Goal: Task Accomplishment & Management: Manage account settings

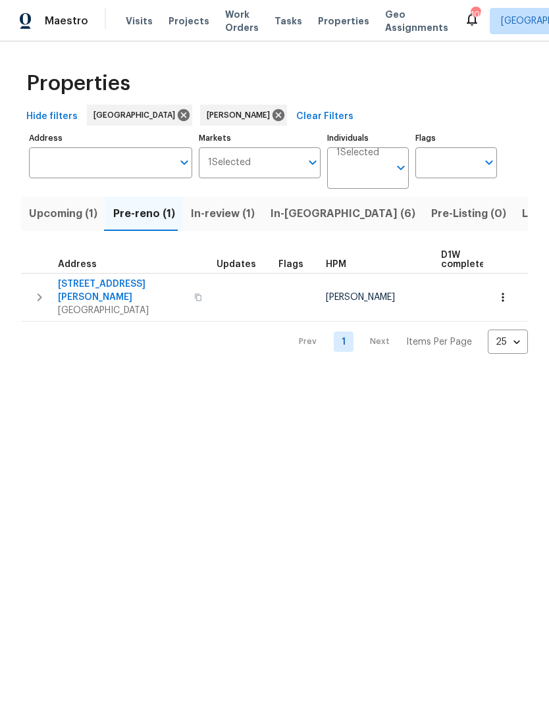
scroll to position [0, 23]
click at [270, 219] on span "In-[GEOGRAPHIC_DATA] (6)" at bounding box center [319, 214] width 145 height 18
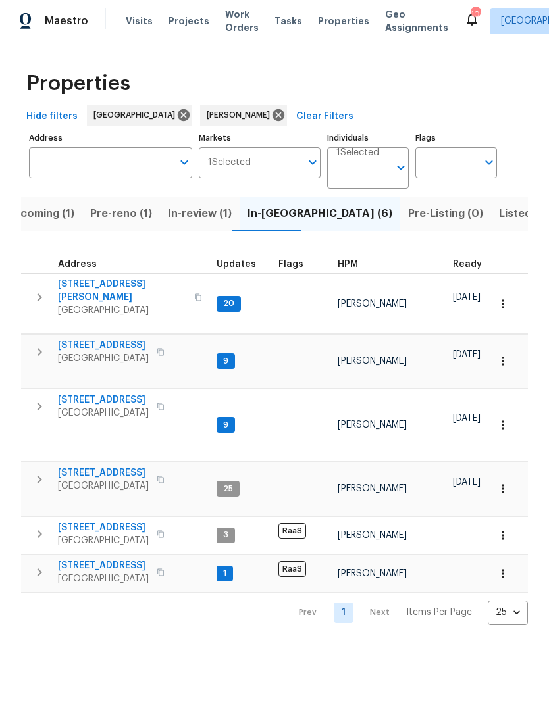
click at [42, 344] on icon "button" at bounding box center [40, 352] width 16 height 16
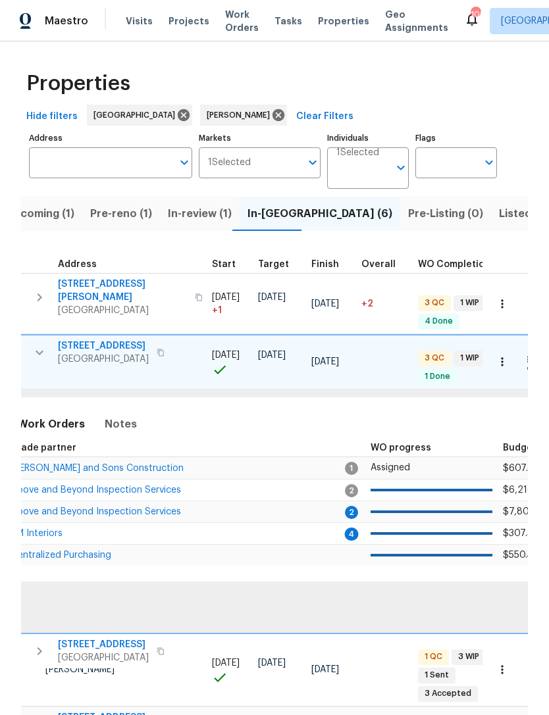
scroll to position [0, 273]
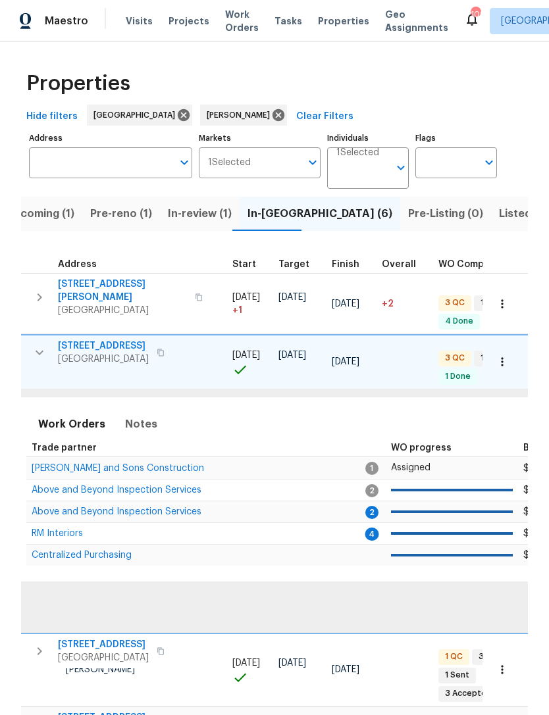
click at [163, 507] on span "Above and Beyond Inspection Services" at bounding box center [117, 511] width 170 height 9
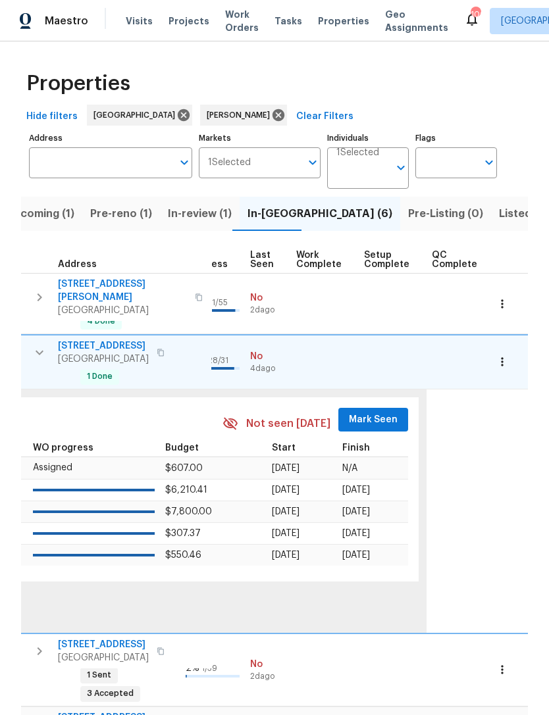
scroll to position [0, 630]
click at [357, 419] on span "Mark Seen" at bounding box center [373, 420] width 49 height 16
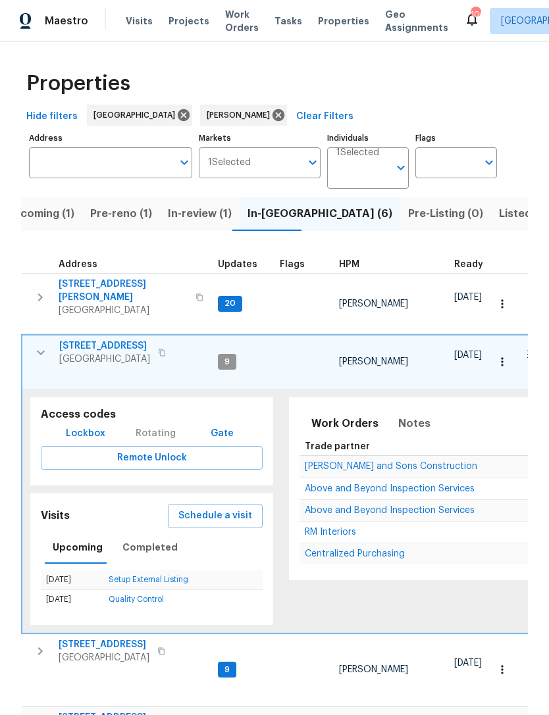
scroll to position [0, 0]
click at [38, 349] on icon "button" at bounding box center [41, 353] width 16 height 16
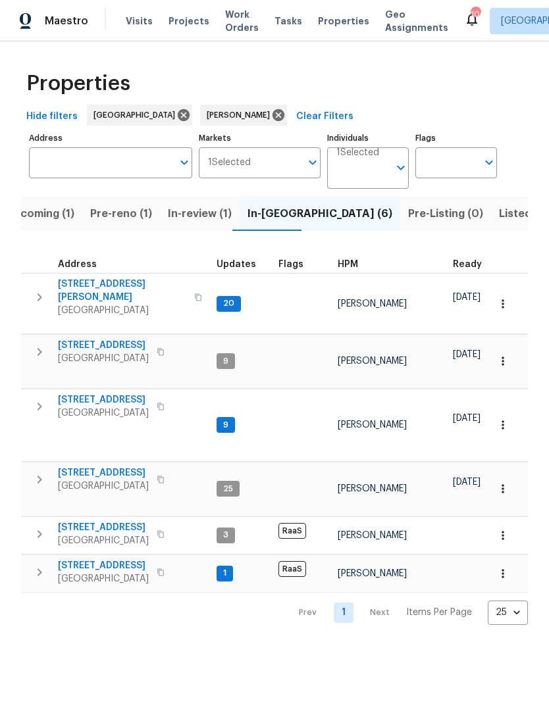
click at [35, 569] on icon "button" at bounding box center [40, 573] width 16 height 16
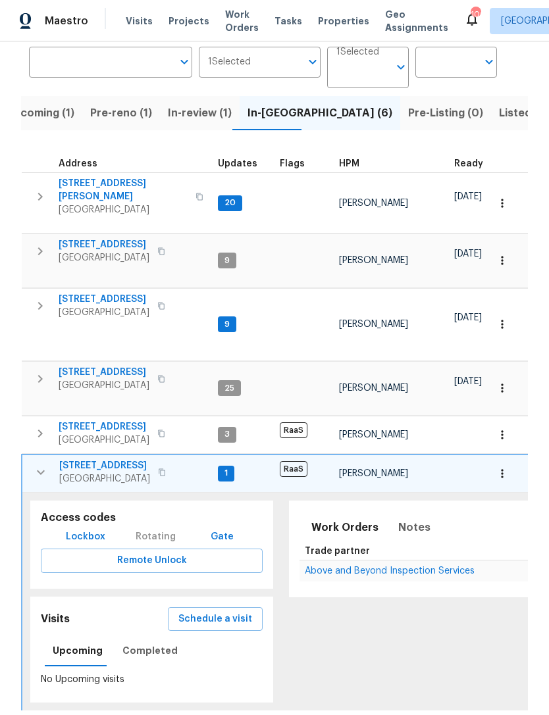
click at [41, 247] on icon "button" at bounding box center [40, 251] width 5 height 8
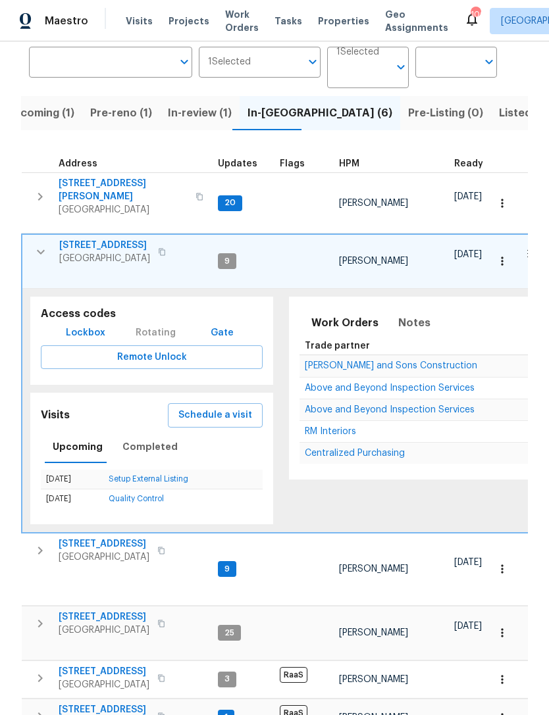
click at [39, 251] on icon "button" at bounding box center [41, 252] width 16 height 16
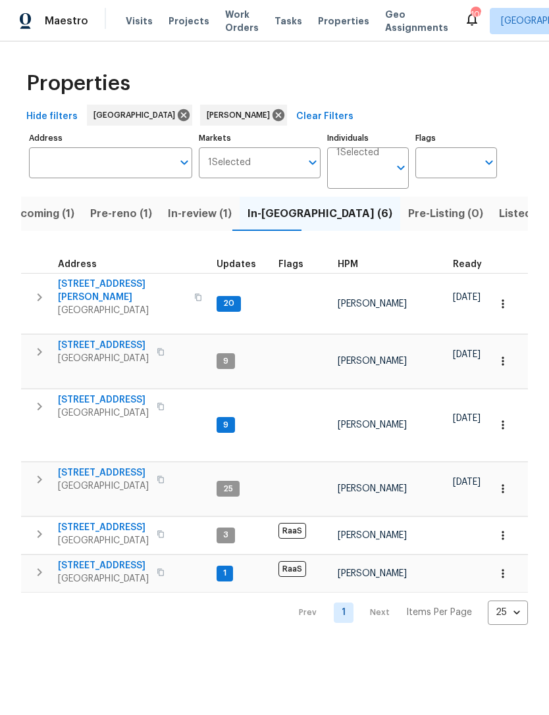
click at [36, 570] on icon "button" at bounding box center [40, 573] width 16 height 16
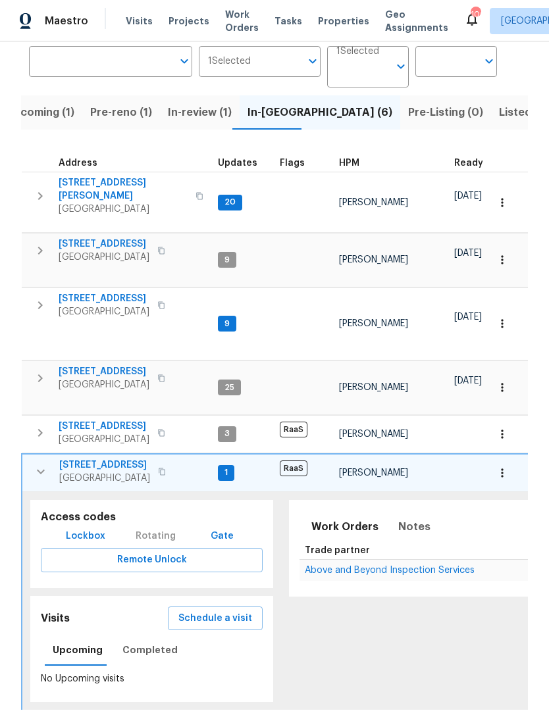
scroll to position [101, 0]
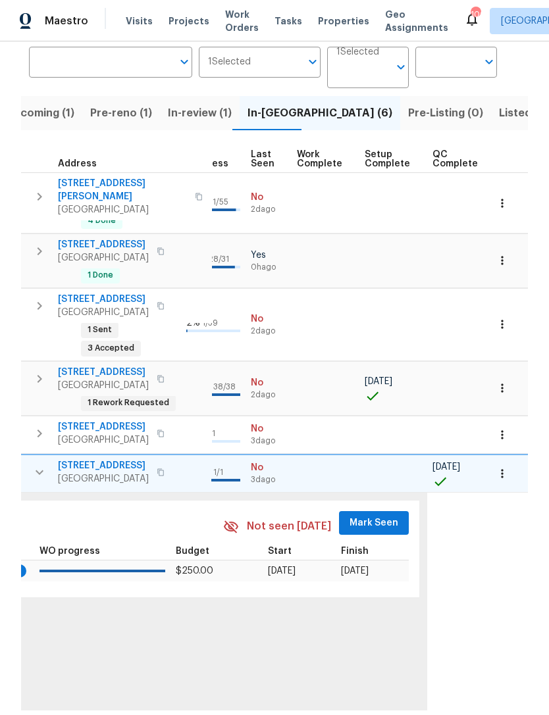
click at [369, 515] on span "Mark Seen" at bounding box center [373, 523] width 49 height 16
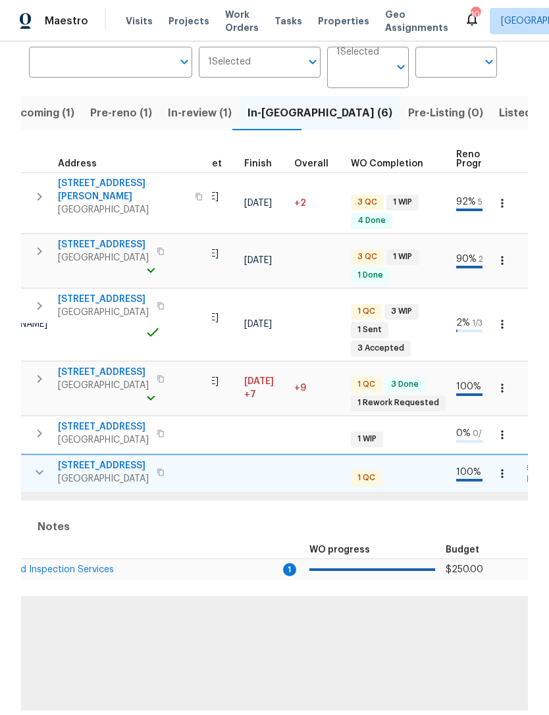
scroll to position [0, 335]
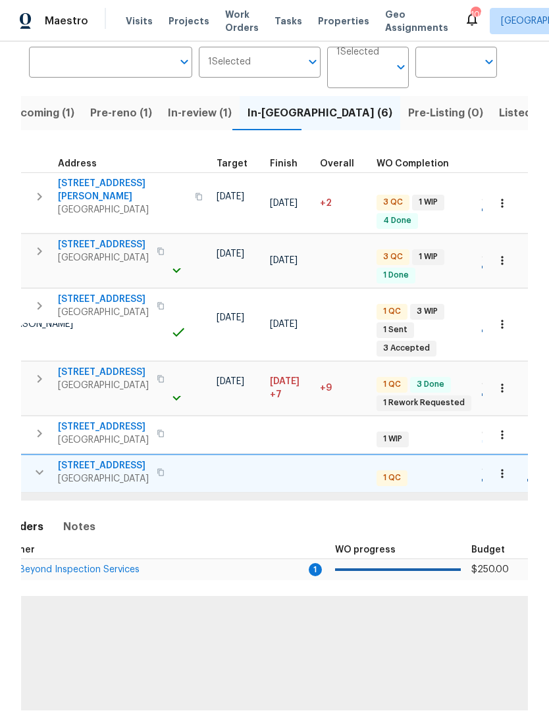
click at [115, 565] on span "Above and Beyond Inspection Services" at bounding box center [55, 569] width 170 height 9
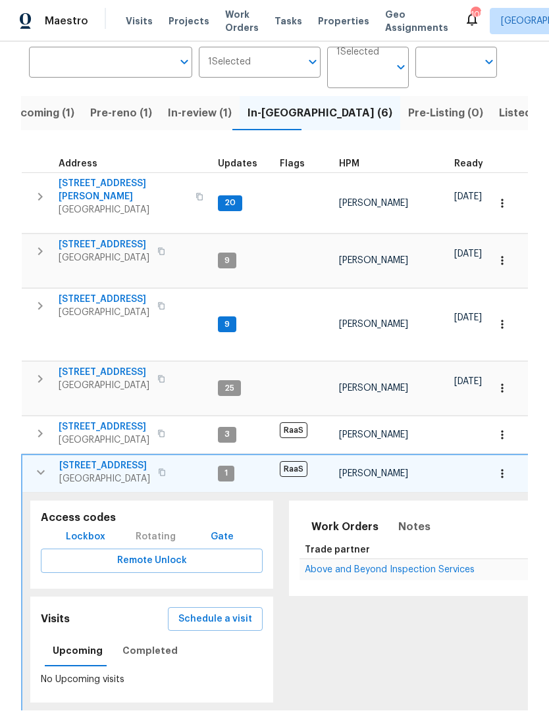
scroll to position [42, 0]
click at [30, 459] on button "button" at bounding box center [41, 472] width 26 height 26
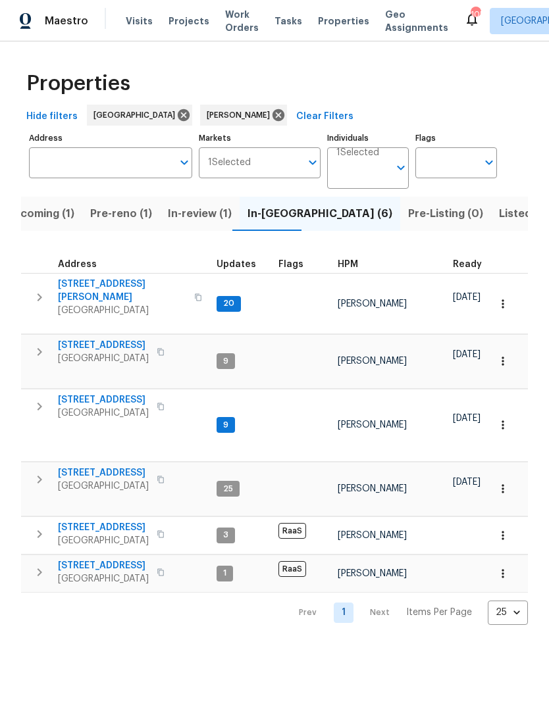
scroll to position [0, 0]
click at [28, 342] on button "button" at bounding box center [39, 352] width 26 height 26
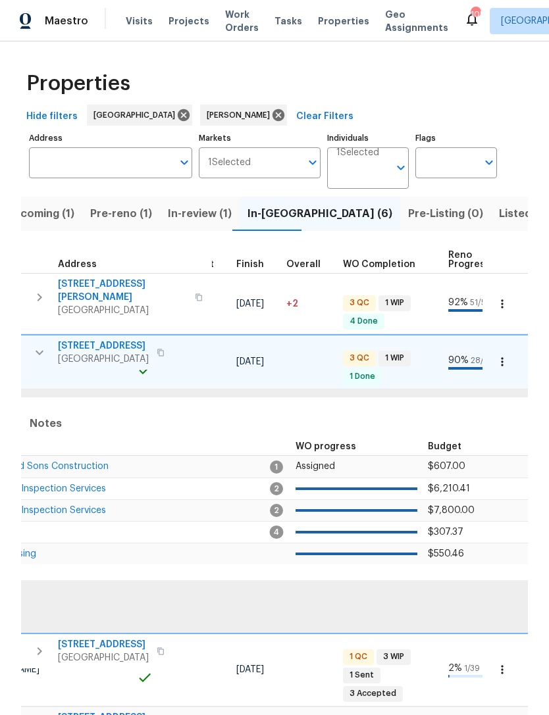
scroll to position [0, 250]
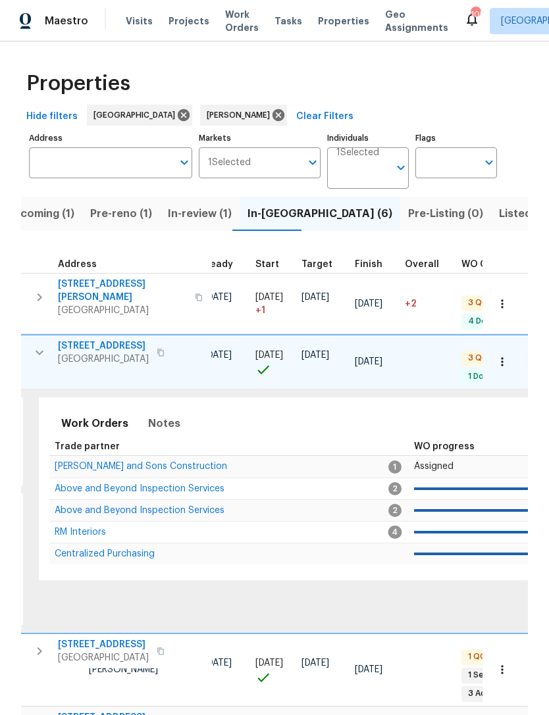
click at [153, 487] on span "Above and Beyond Inspection Services" at bounding box center [140, 488] width 170 height 9
click at [275, 204] on button "In-reno (6)" at bounding box center [320, 214] width 161 height 34
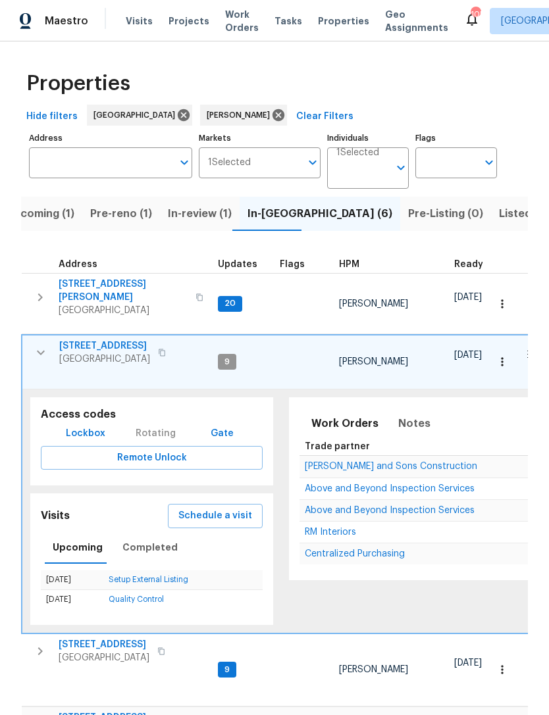
scroll to position [0, 0]
click at [36, 350] on icon "button" at bounding box center [41, 353] width 16 height 16
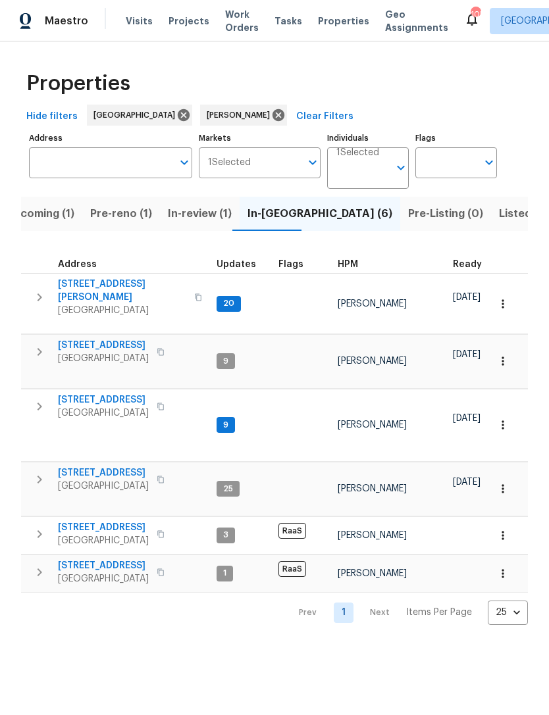
click at [35, 399] on icon "button" at bounding box center [40, 407] width 16 height 16
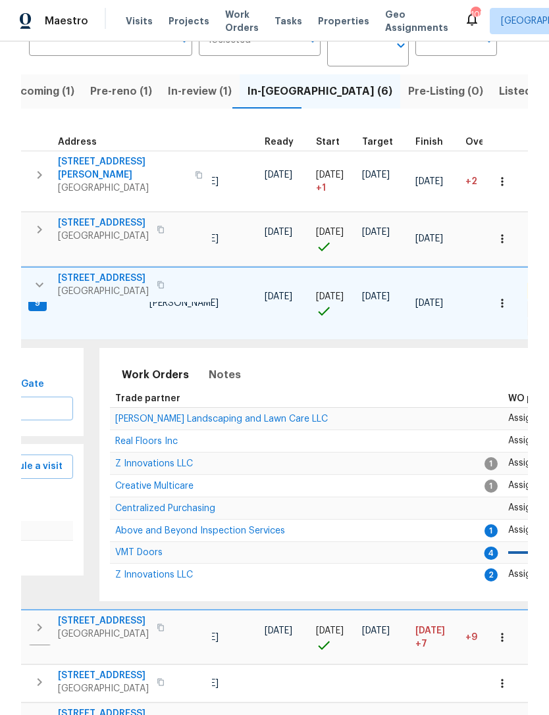
scroll to position [0, 212]
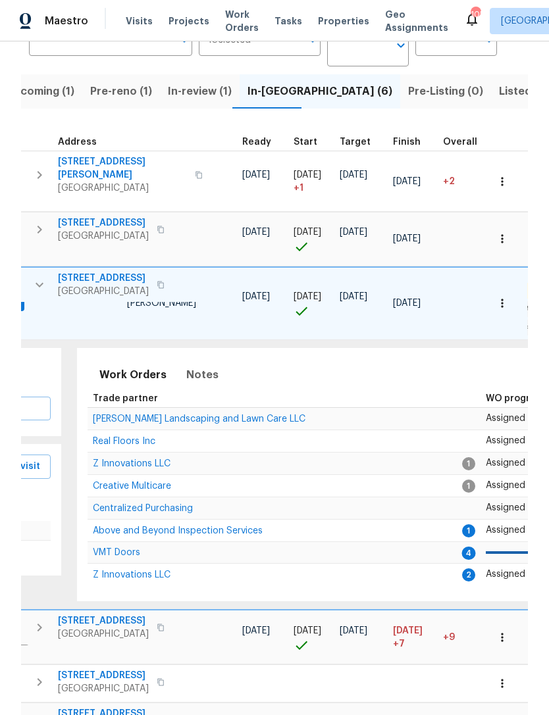
click at [205, 526] on span "Above and Beyond Inspection Services" at bounding box center [178, 530] width 170 height 9
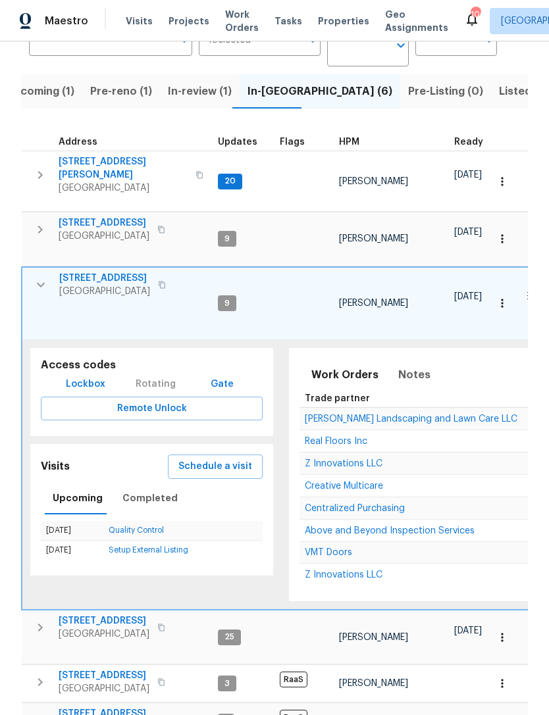
scroll to position [0, 0]
click at [34, 290] on button "button" at bounding box center [41, 285] width 26 height 26
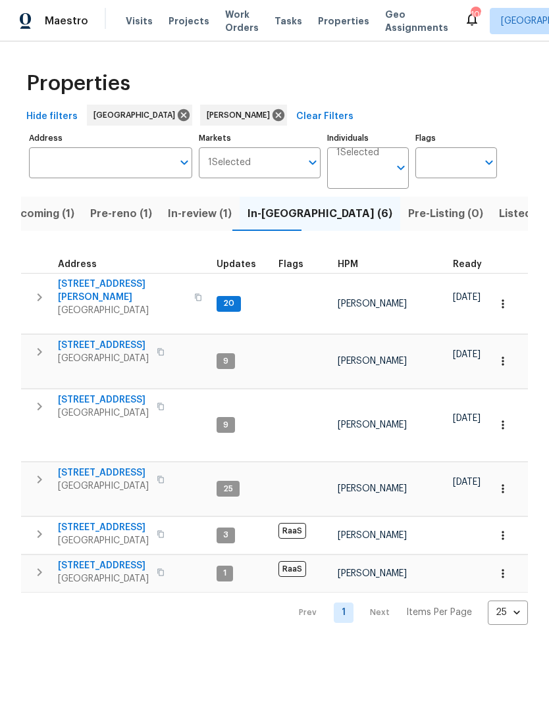
click at [45, 473] on icon "button" at bounding box center [40, 480] width 16 height 16
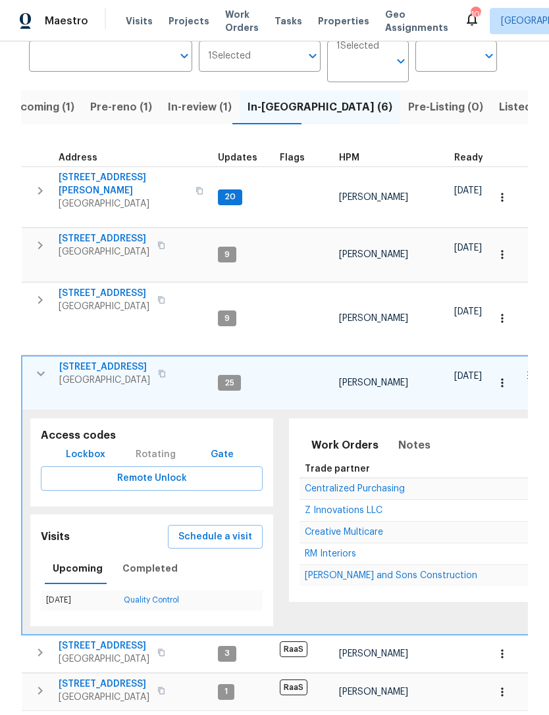
scroll to position [106, 0]
click at [363, 529] on span "Creative Multicare" at bounding box center [344, 532] width 78 height 9
click at [38, 372] on icon "button" at bounding box center [41, 374] width 8 height 5
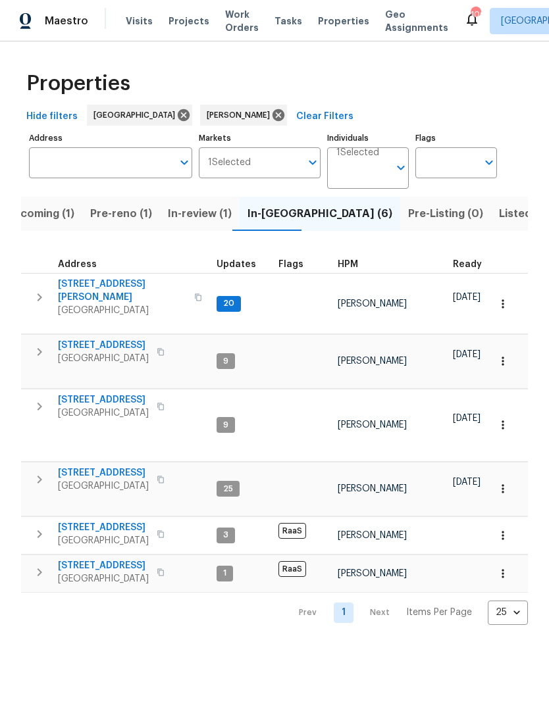
scroll to position [0, 0]
click at [34, 291] on icon "button" at bounding box center [40, 298] width 16 height 16
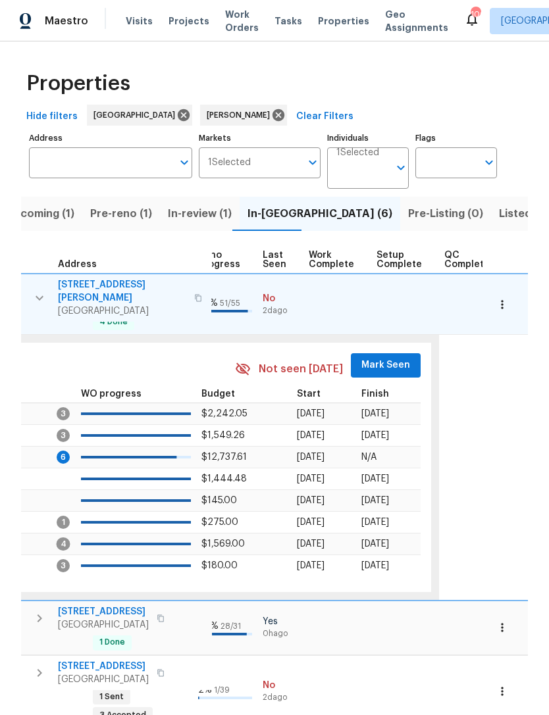
scroll to position [0, 626]
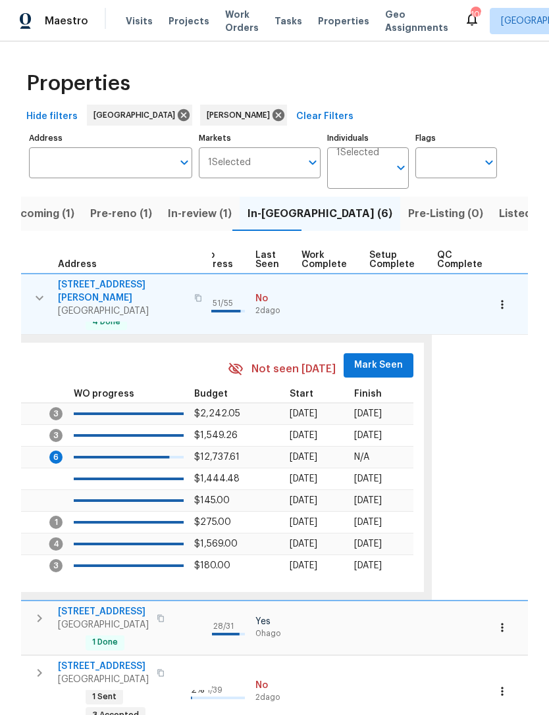
click at [394, 363] on button "Mark Seen" at bounding box center [379, 365] width 70 height 24
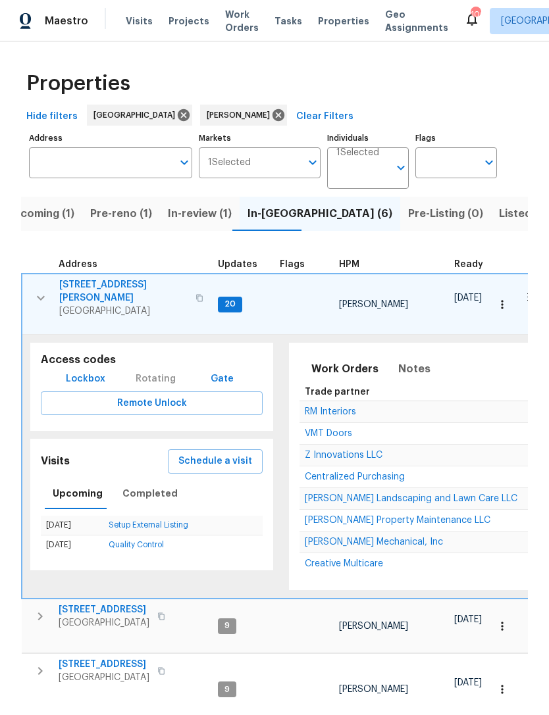
scroll to position [0, 0]
click at [36, 295] on icon "button" at bounding box center [41, 298] width 16 height 16
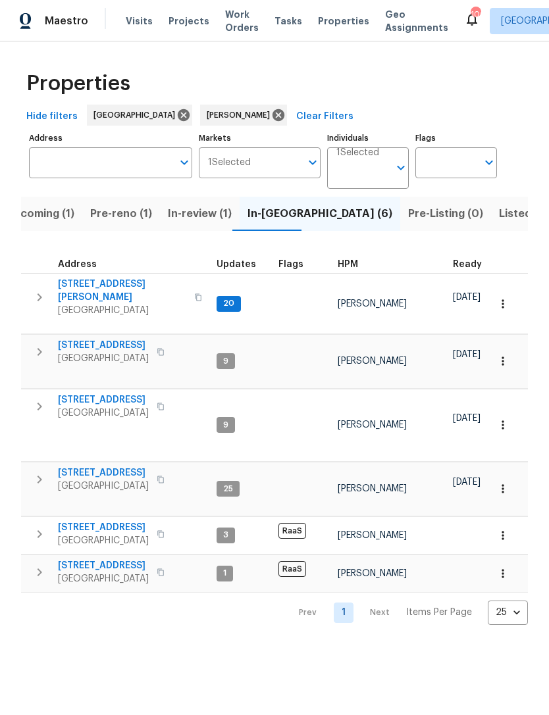
click at [49, 345] on button "button" at bounding box center [39, 352] width 26 height 26
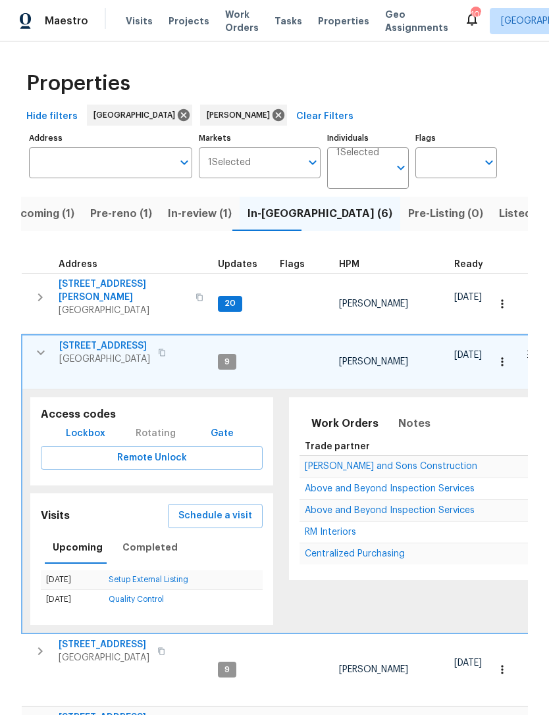
click at [45, 345] on icon "button" at bounding box center [41, 353] width 16 height 16
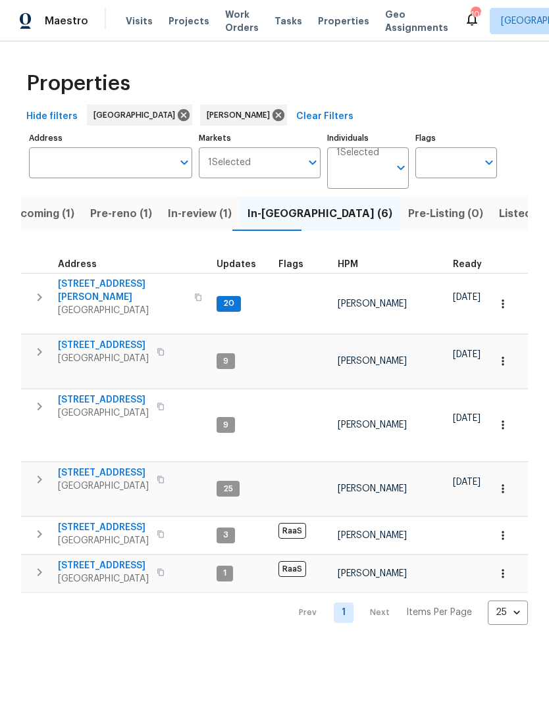
click at [39, 404] on icon "button" at bounding box center [40, 407] width 16 height 16
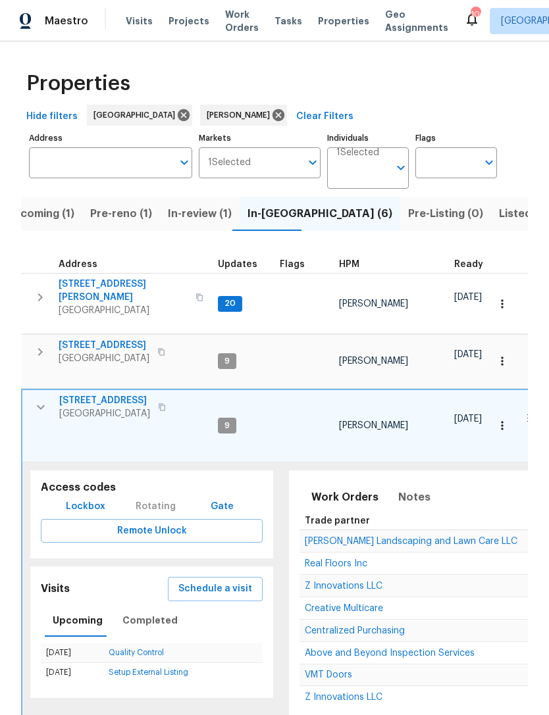
click at [43, 405] on icon "button" at bounding box center [41, 407] width 8 height 5
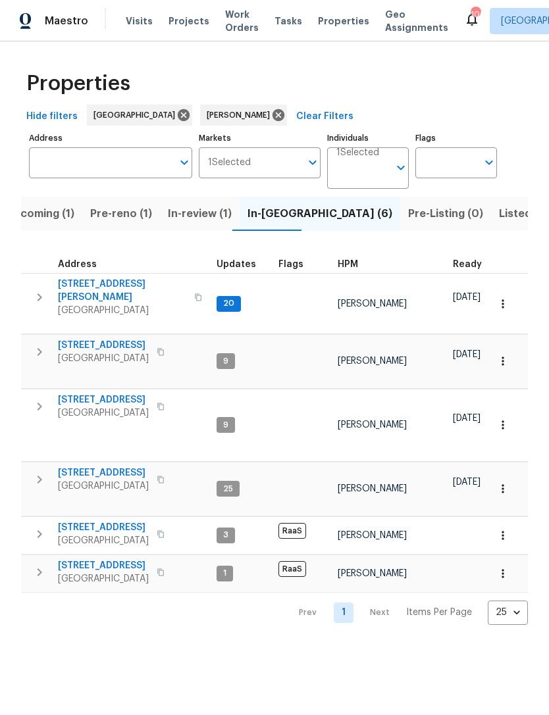
click at [46, 475] on icon "button" at bounding box center [40, 480] width 16 height 16
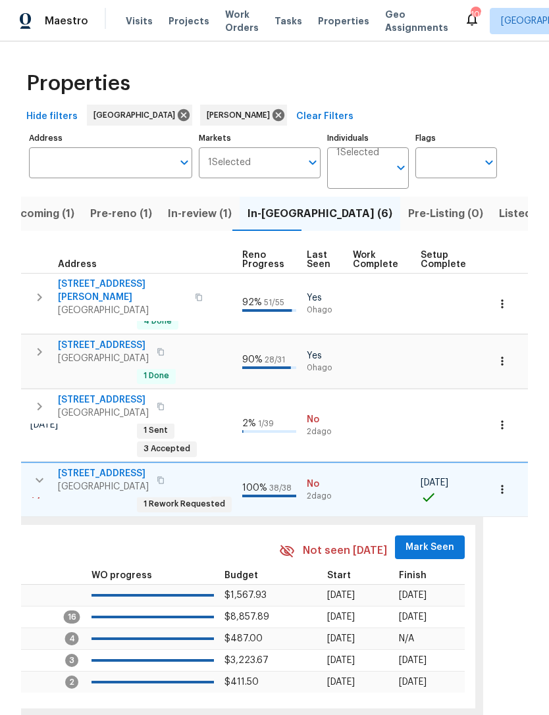
scroll to position [0, 601]
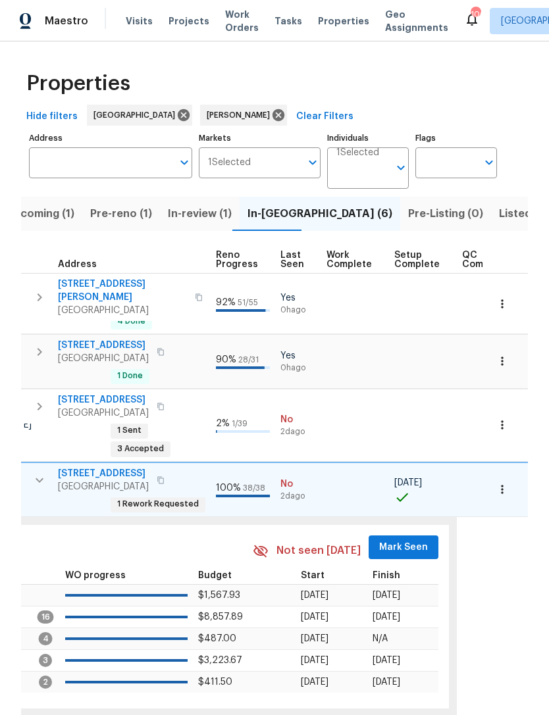
click at [415, 540] on span "Mark Seen" at bounding box center [403, 548] width 49 height 16
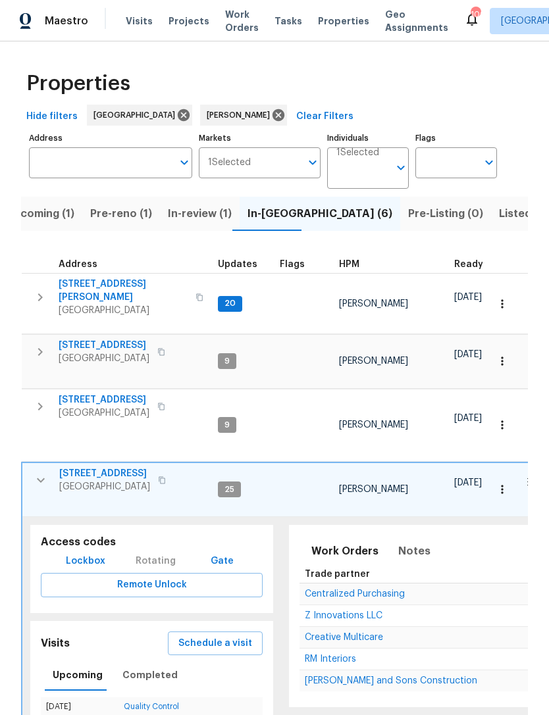
scroll to position [0, 0]
click at [34, 474] on icon "button" at bounding box center [41, 481] width 16 height 16
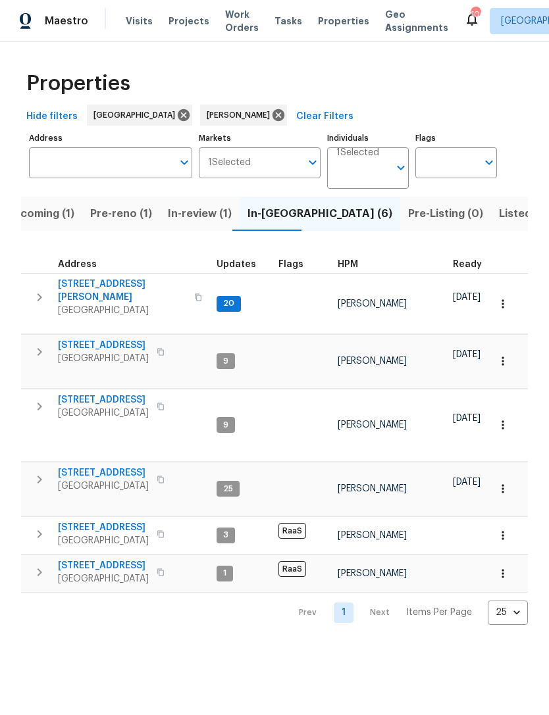
click at [41, 294] on icon "button" at bounding box center [40, 298] width 16 height 16
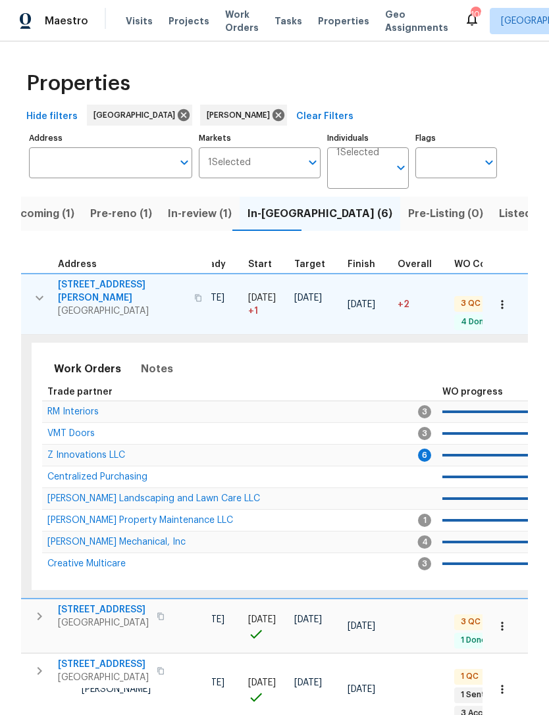
scroll to position [0, 219]
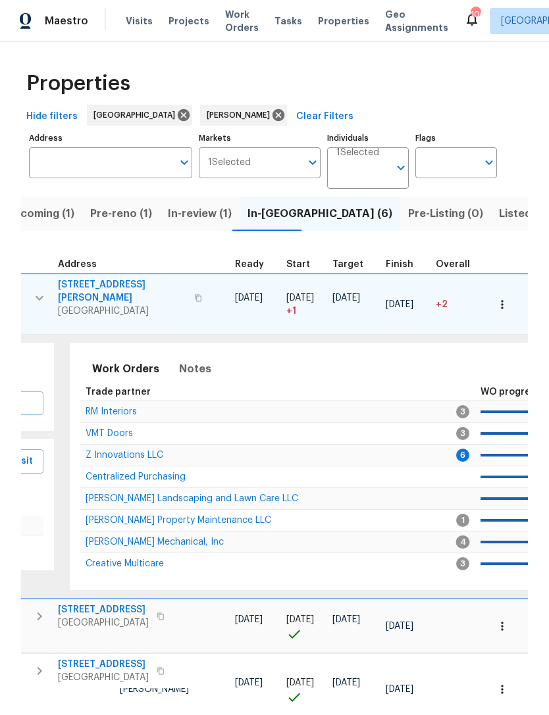
click at [147, 453] on span "Z Innovations LLC" at bounding box center [125, 455] width 78 height 9
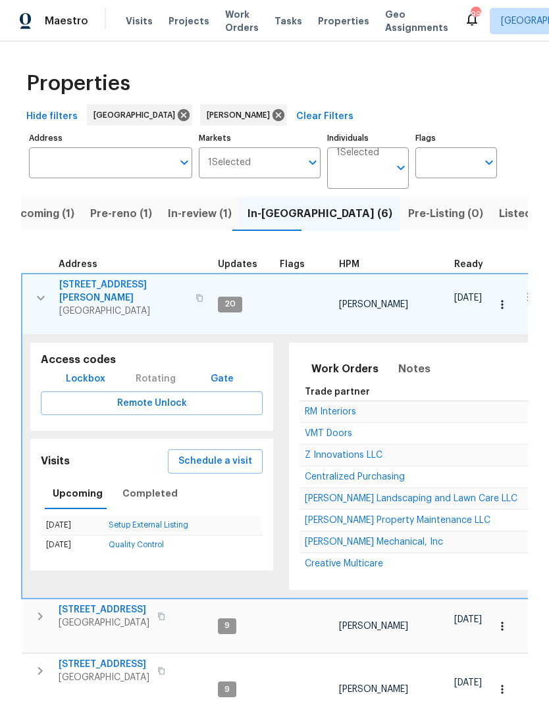
scroll to position [0, 0]
click at [35, 284] on button "button" at bounding box center [41, 297] width 26 height 39
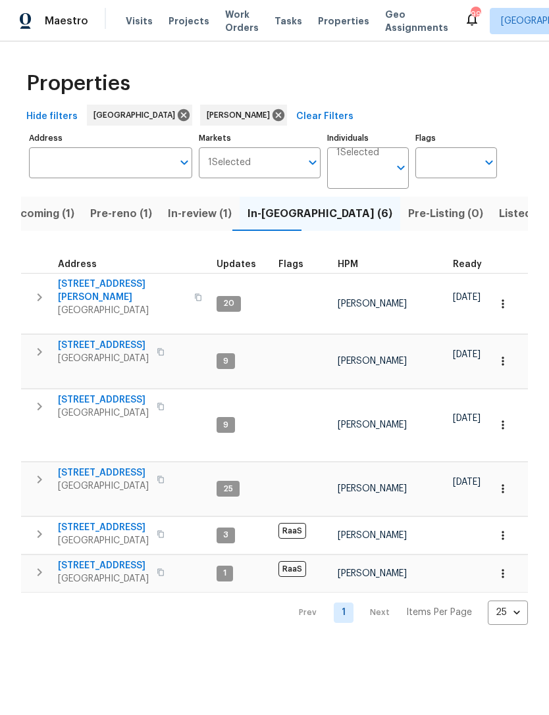
click at [44, 472] on icon "button" at bounding box center [40, 480] width 16 height 16
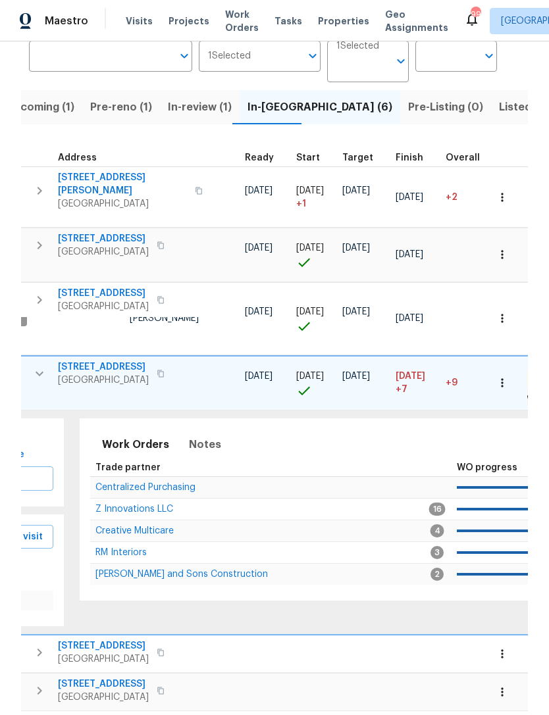
scroll to position [106, 0]
click at [151, 499] on td "Z Innovations LLC" at bounding box center [261, 510] width 342 height 22
click at [155, 505] on span "Z Innovations LLC" at bounding box center [134, 509] width 78 height 9
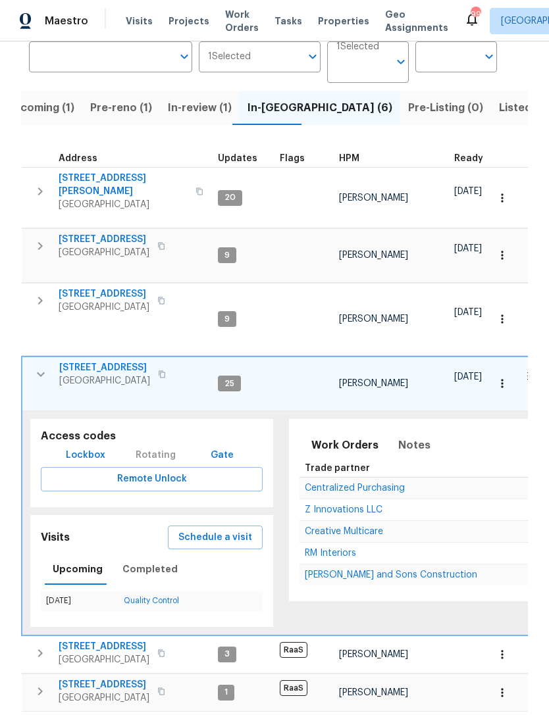
scroll to position [0, 0]
click at [49, 374] on button "button" at bounding box center [41, 374] width 26 height 26
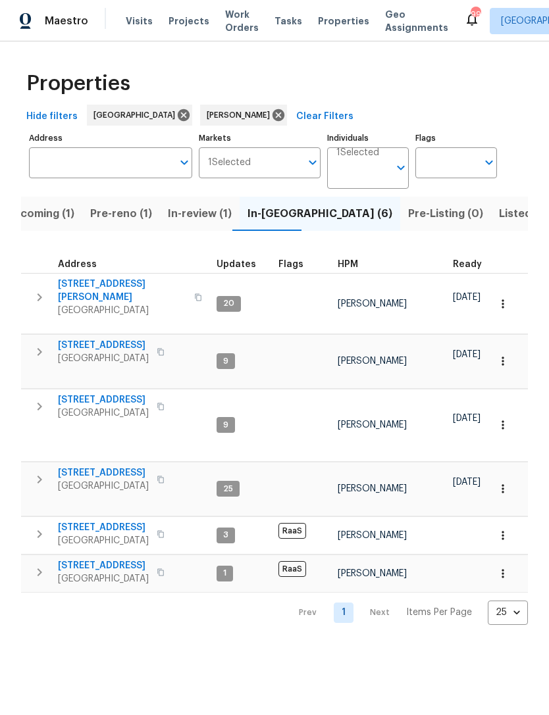
click at [45, 344] on icon "button" at bounding box center [40, 352] width 16 height 16
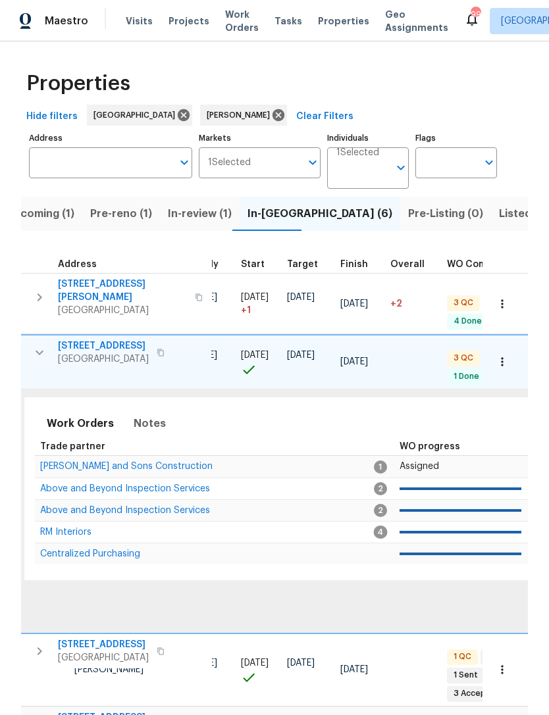
scroll to position [0, 176]
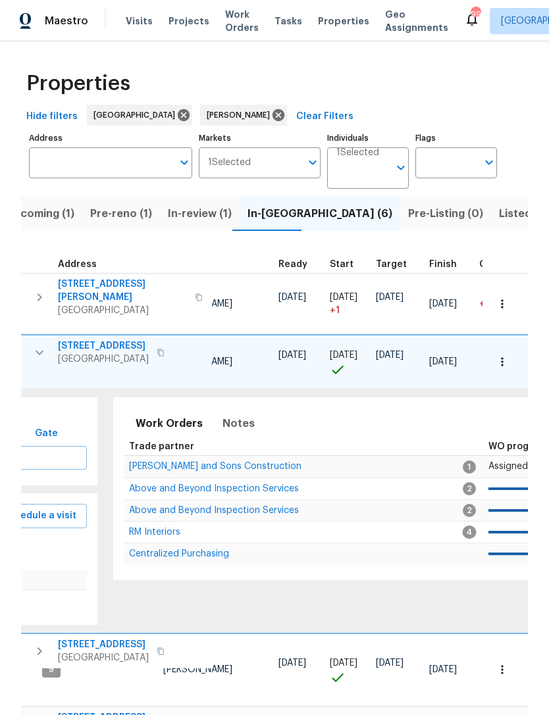
click at [238, 484] on span "Above and Beyond Inspection Services" at bounding box center [214, 488] width 170 height 9
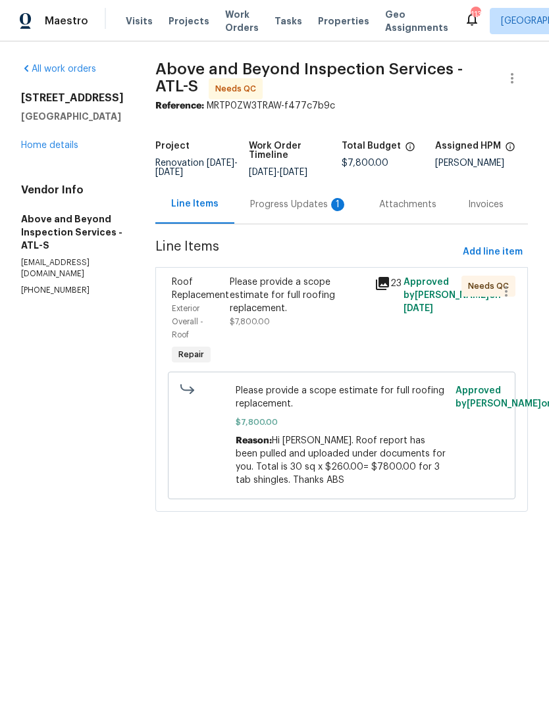
click at [304, 211] on div "Progress Updates 1" at bounding box center [298, 204] width 97 height 13
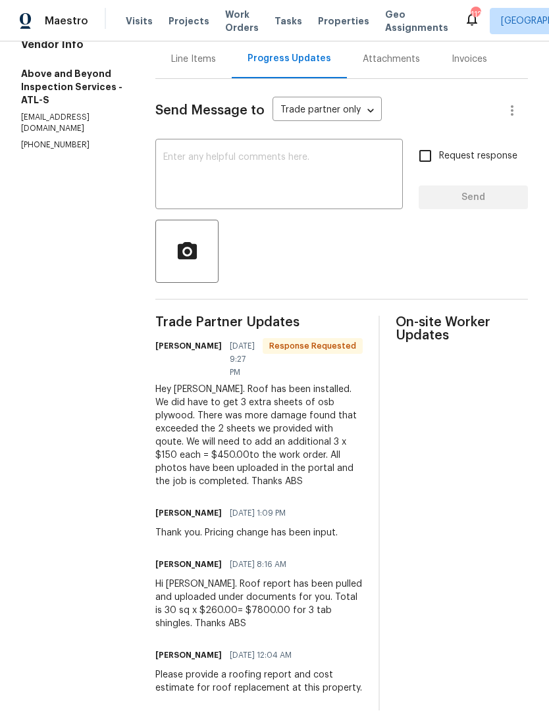
scroll to position [145, 0]
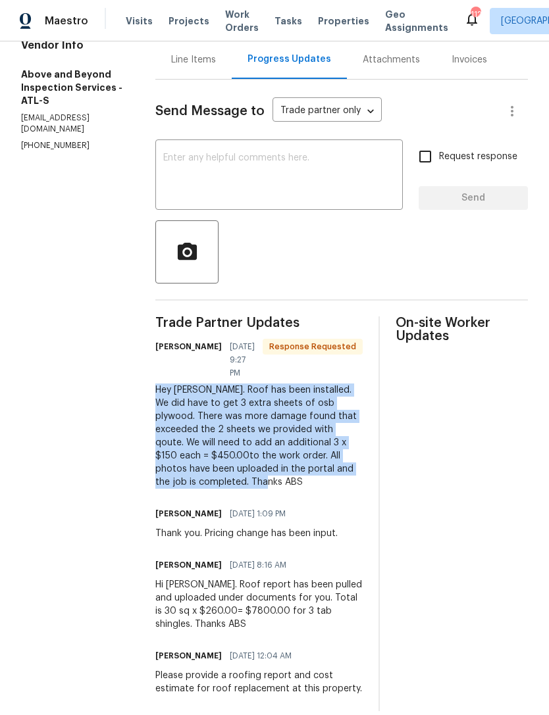
copy div "Hey Jaydon. Roof has been installed. We did have to get 3 extra sheets of osb p…"
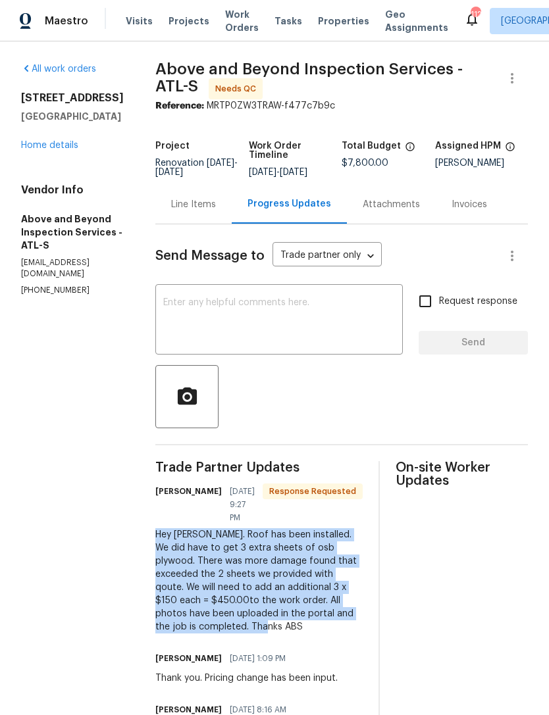
scroll to position [0, 0]
click at [59, 145] on link "Home details" at bounding box center [49, 145] width 57 height 9
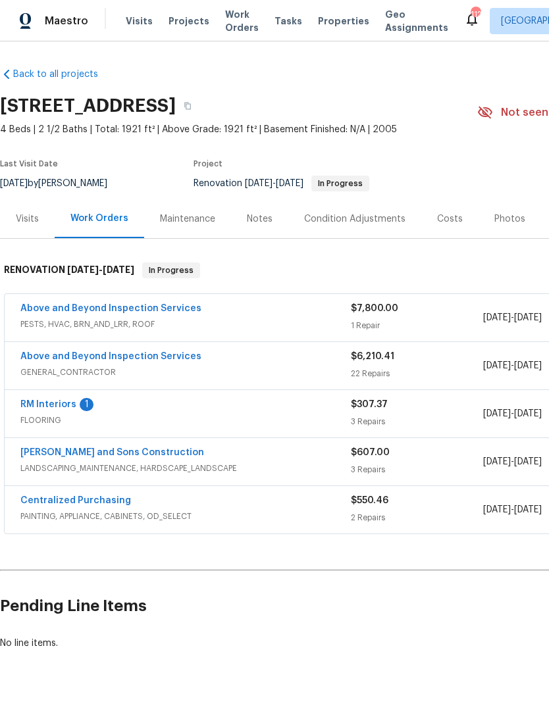
click at [119, 305] on link "Above and Beyond Inspection Services" at bounding box center [110, 308] width 181 height 9
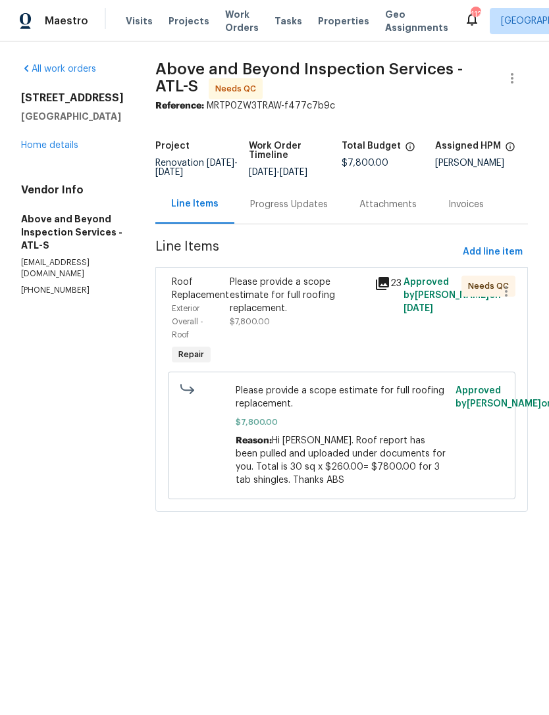
click at [338, 315] on div "Please provide a scope estimate for full roofing replacement." at bounding box center [298, 295] width 137 height 39
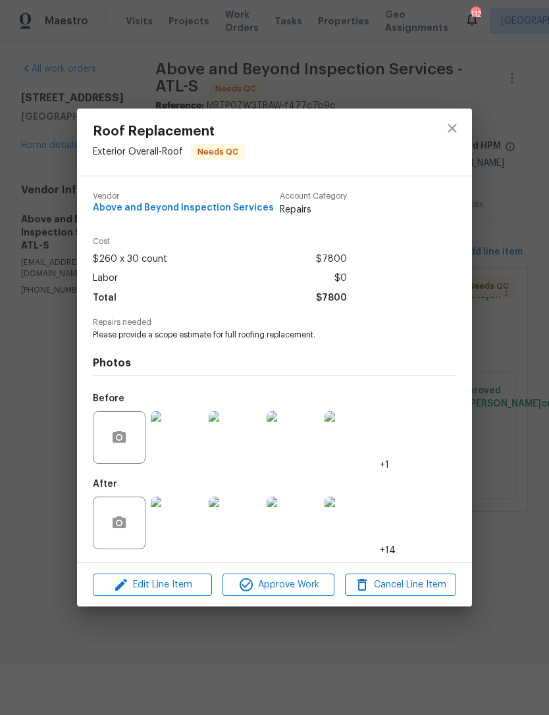
click at [178, 524] on img at bounding box center [177, 523] width 53 height 53
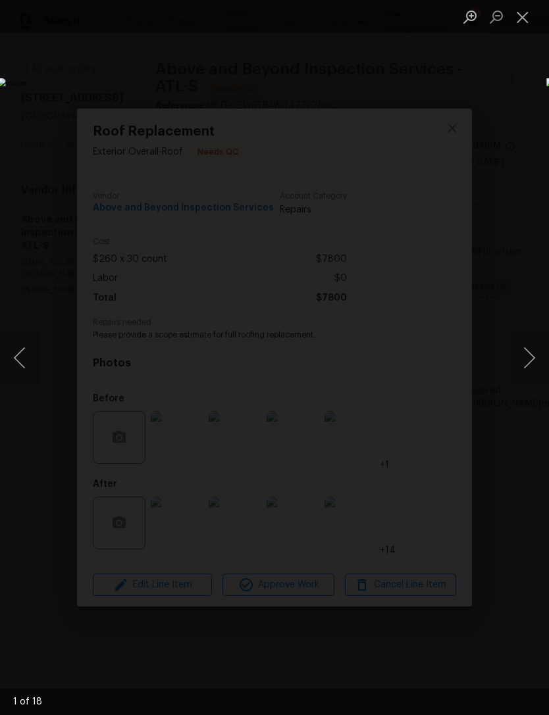
click at [528, 353] on button "Next image" at bounding box center [528, 358] width 39 height 53
click at [526, 357] on button "Next image" at bounding box center [528, 358] width 39 height 53
click at [526, 347] on button "Next image" at bounding box center [528, 358] width 39 height 53
click at [527, 346] on button "Next image" at bounding box center [528, 358] width 39 height 53
click at [526, 352] on button "Next image" at bounding box center [528, 358] width 39 height 53
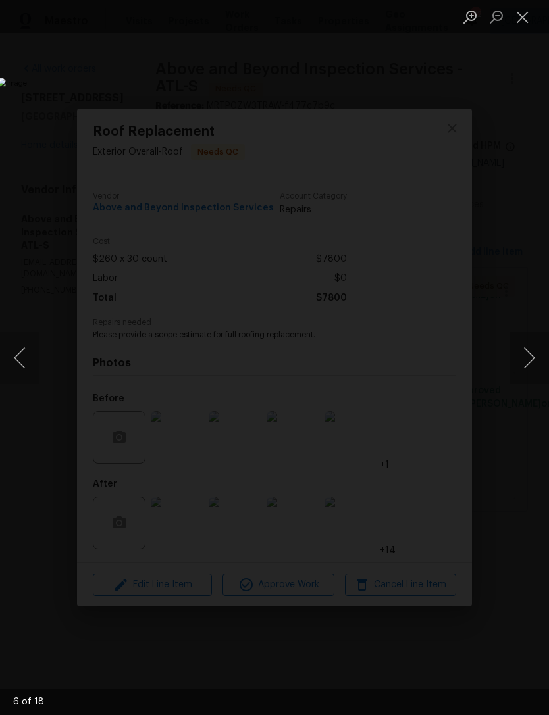
click at [522, 351] on button "Next image" at bounding box center [528, 358] width 39 height 53
click at [523, 359] on button "Next image" at bounding box center [528, 358] width 39 height 53
click at [520, 361] on button "Next image" at bounding box center [528, 358] width 39 height 53
click at [525, 358] on button "Next image" at bounding box center [528, 358] width 39 height 53
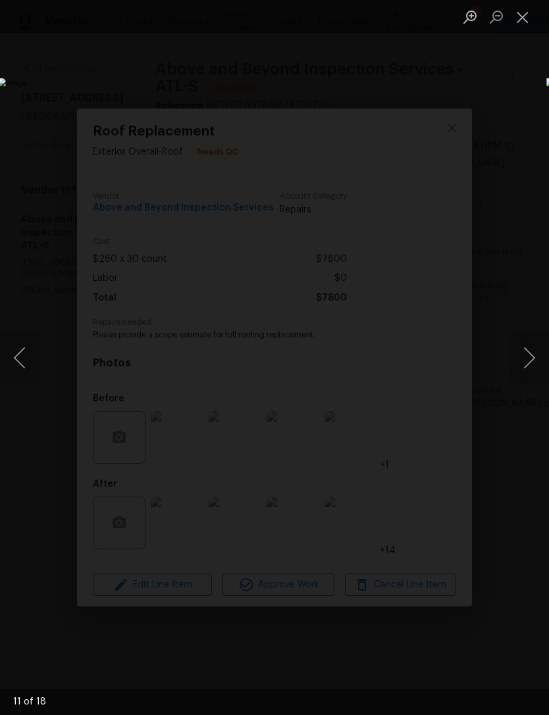
click at [519, 365] on button "Next image" at bounding box center [528, 358] width 39 height 53
click at [520, 359] on button "Next image" at bounding box center [528, 358] width 39 height 53
click at [524, 362] on button "Next image" at bounding box center [528, 358] width 39 height 53
click at [526, 359] on button "Next image" at bounding box center [528, 358] width 39 height 53
click at [526, 357] on button "Next image" at bounding box center [528, 358] width 39 height 53
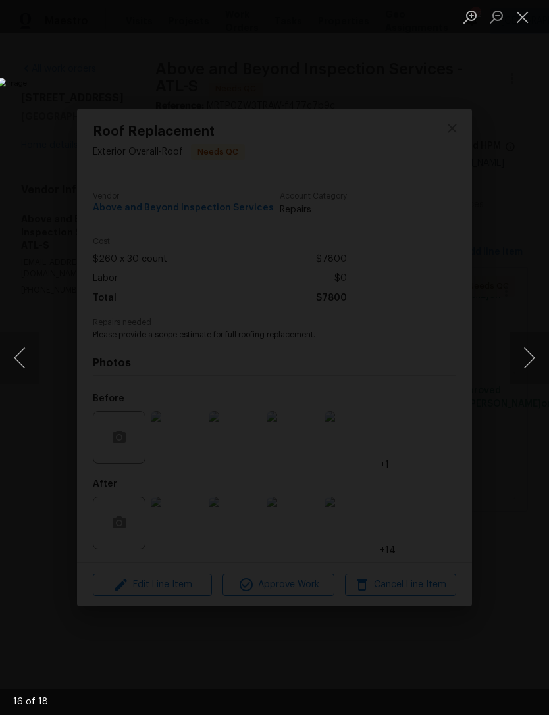
click at [522, 20] on button "Close lightbox" at bounding box center [522, 16] width 26 height 23
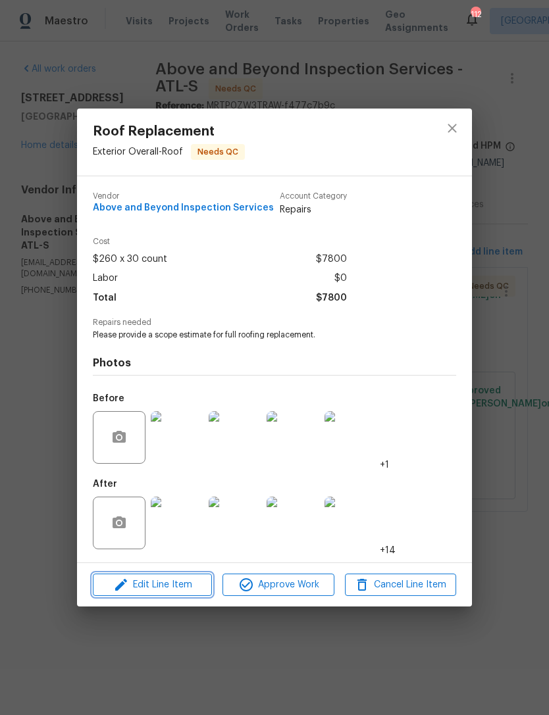
click at [165, 592] on span "Edit Line Item" at bounding box center [152, 585] width 111 height 16
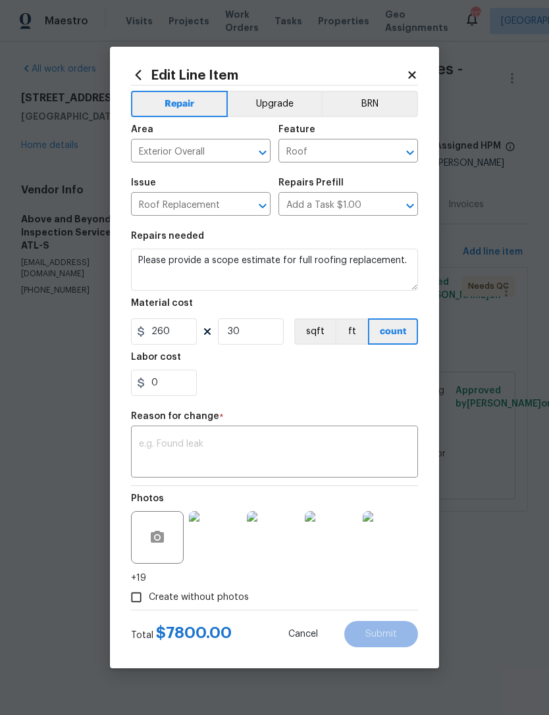
click at [226, 455] on textarea at bounding box center [274, 454] width 271 height 28
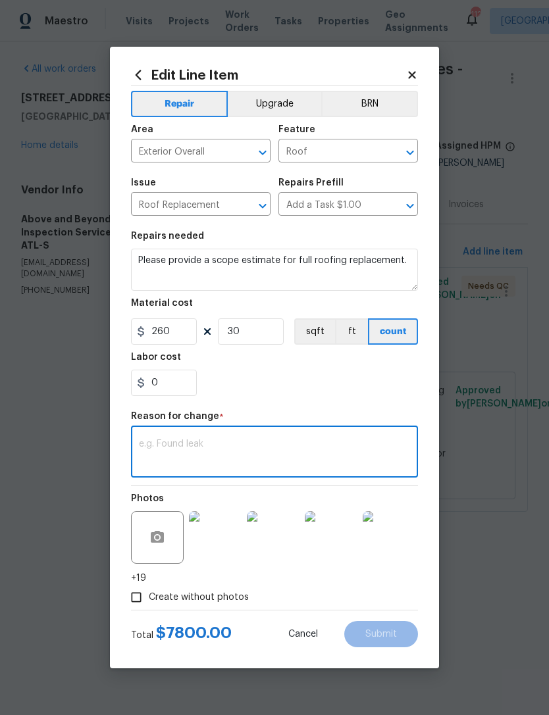
click at [222, 454] on textarea at bounding box center [274, 454] width 271 height 28
paste textarea "Hey Jaydon. Roof has been installed. We did have to get 3 extra sheets of osb p…"
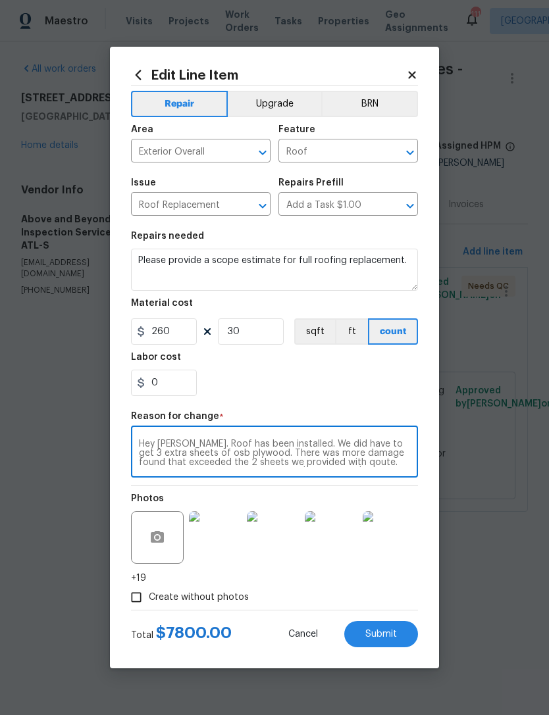
scroll to position [28, 0]
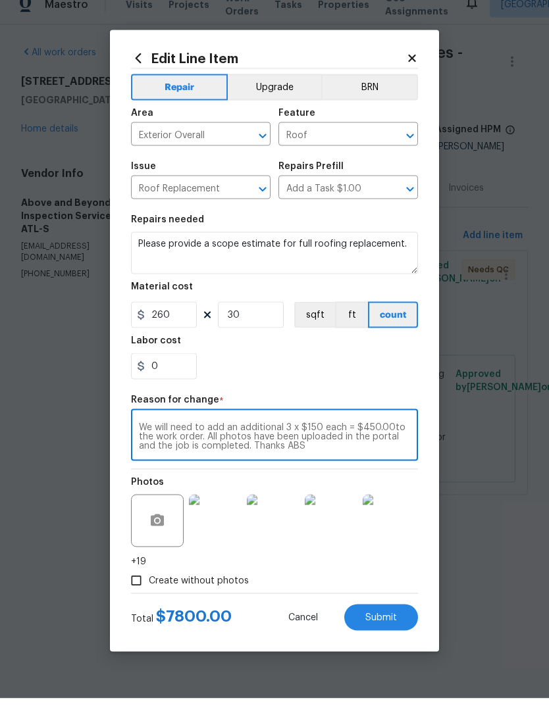
type textarea "Hey Jaydon. Roof has been installed. We did have to get 3 extra sheets of osb p…"
click at [176, 370] on input "0" at bounding box center [164, 383] width 66 height 26
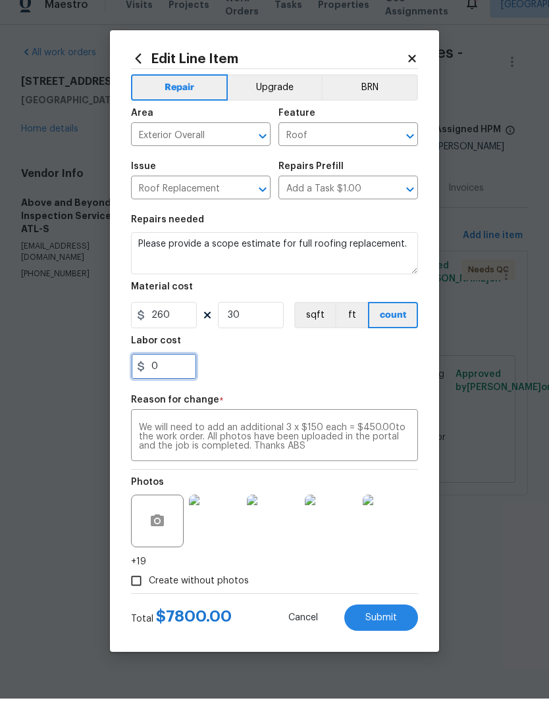
type input "20"
type input "450"
click at [338, 370] on div "450" at bounding box center [274, 383] width 287 height 26
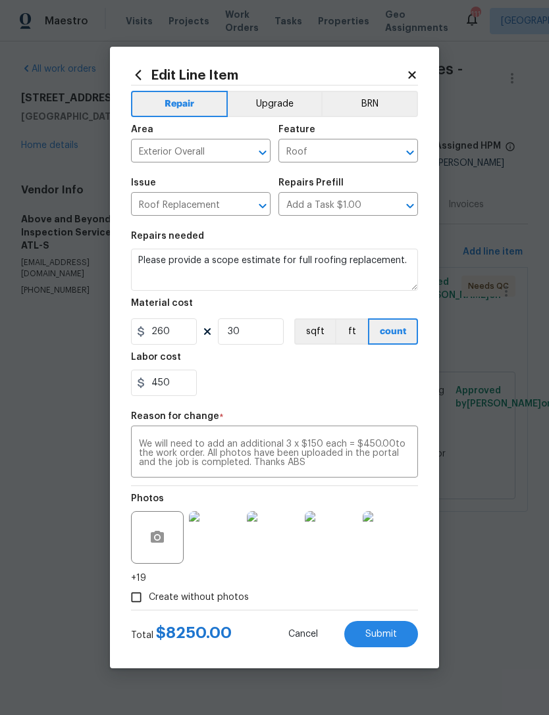
click at [383, 636] on span "Submit" at bounding box center [381, 635] width 32 height 10
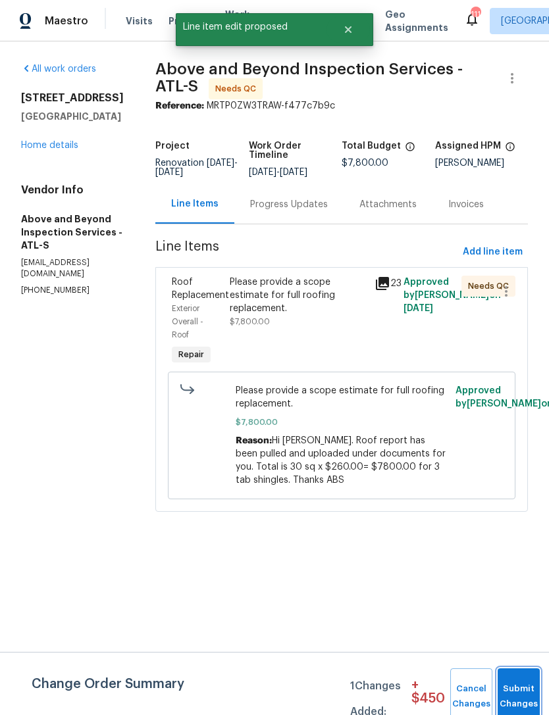
click at [519, 689] on button "Submit Changes" at bounding box center [519, 697] width 42 height 57
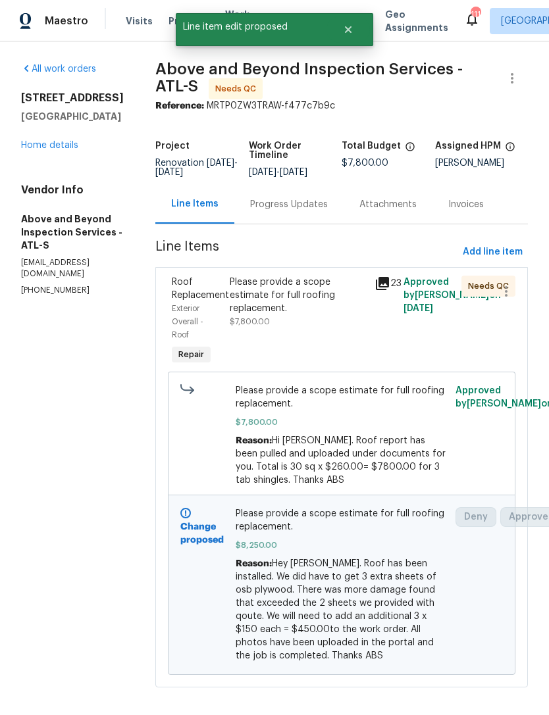
click at [305, 203] on div "Progress Updates" at bounding box center [289, 204] width 78 height 13
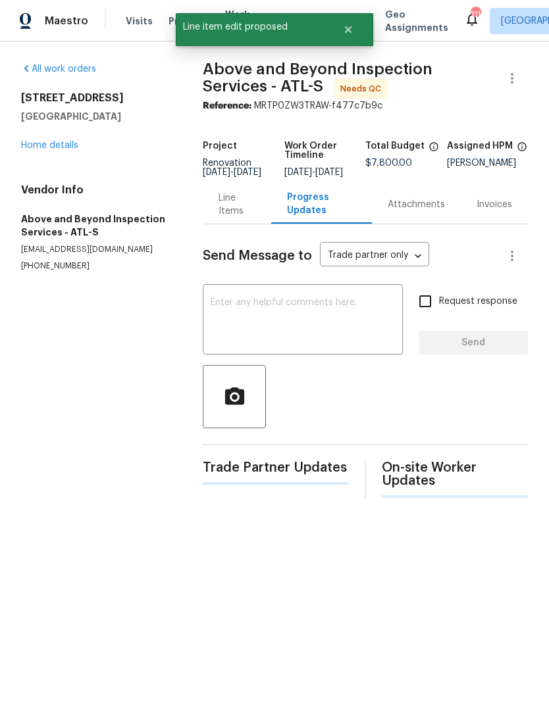
click at [294, 313] on textarea at bounding box center [303, 321] width 184 height 46
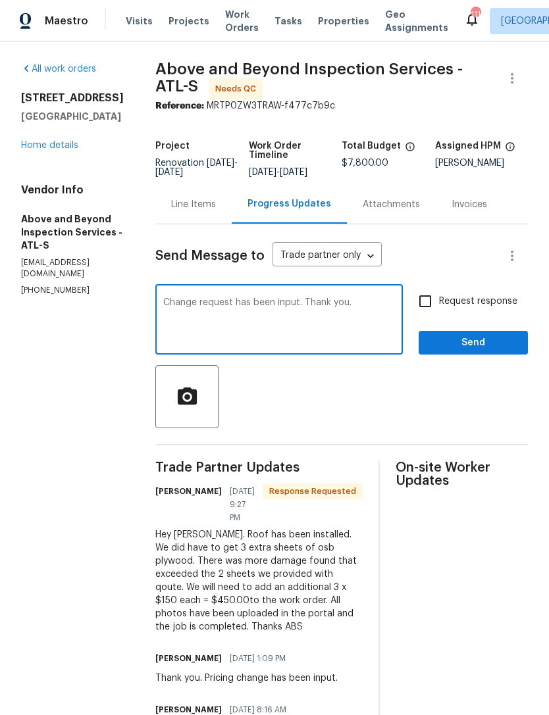
click at [211, 315] on textarea "Change request has been input. Thank you." at bounding box center [279, 321] width 232 height 46
type textarea "Price Change request has been input. Thank you."
click at [452, 351] on span "Send" at bounding box center [473, 343] width 88 height 16
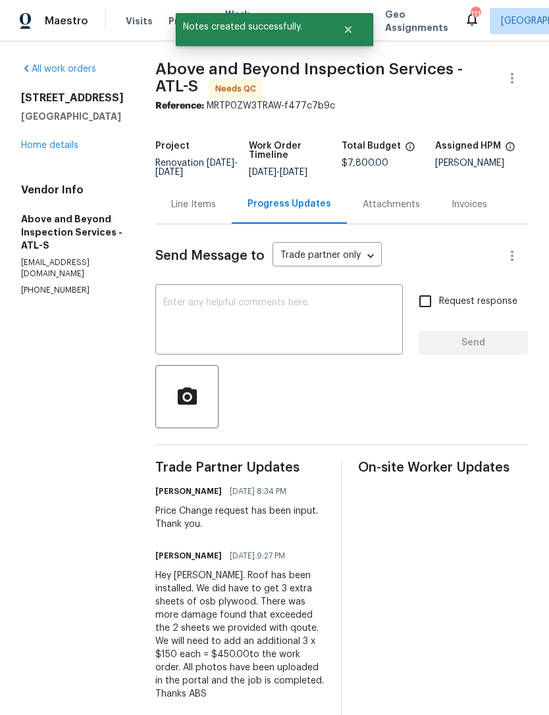
click at [47, 141] on link "Home details" at bounding box center [49, 145] width 57 height 9
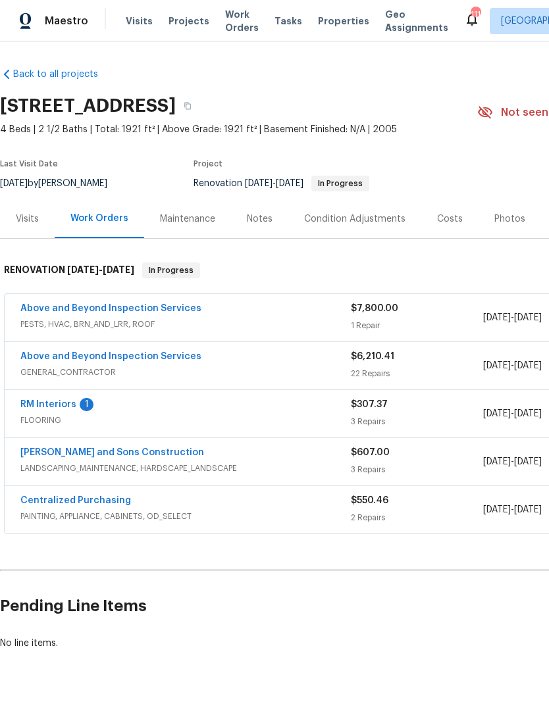
click at [93, 449] on link "[PERSON_NAME] and Sons Construction" at bounding box center [112, 452] width 184 height 9
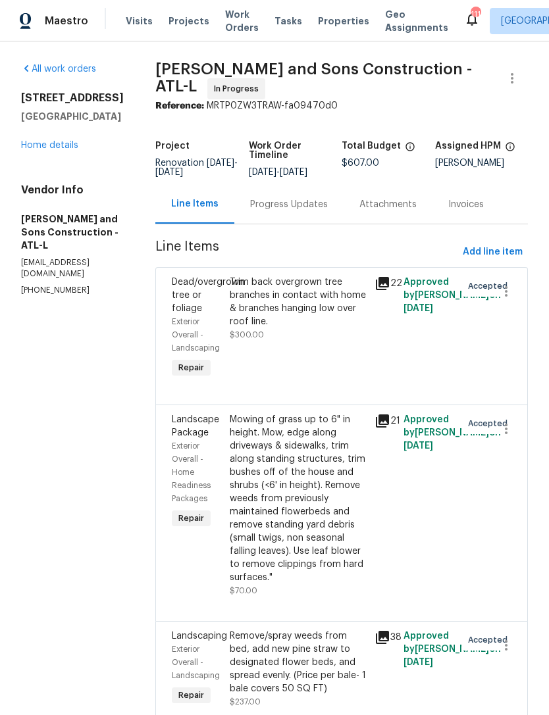
click at [269, 201] on div "Progress Updates" at bounding box center [289, 204] width 78 height 13
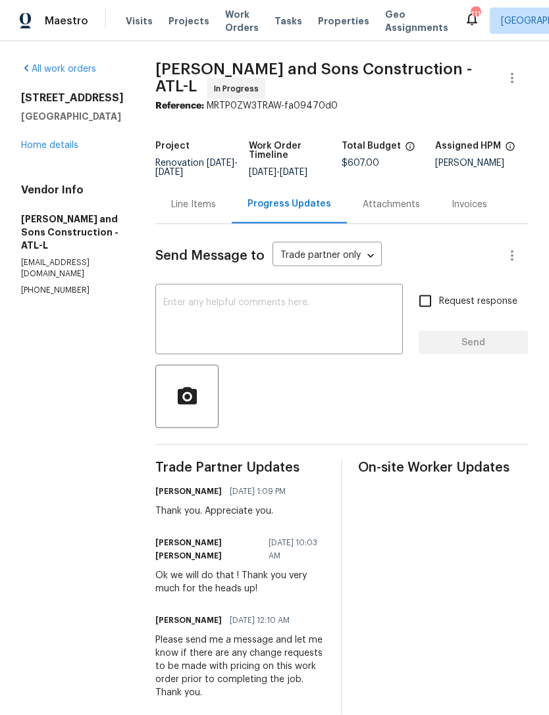
scroll to position [16, 0]
click at [282, 302] on textarea at bounding box center [279, 321] width 232 height 46
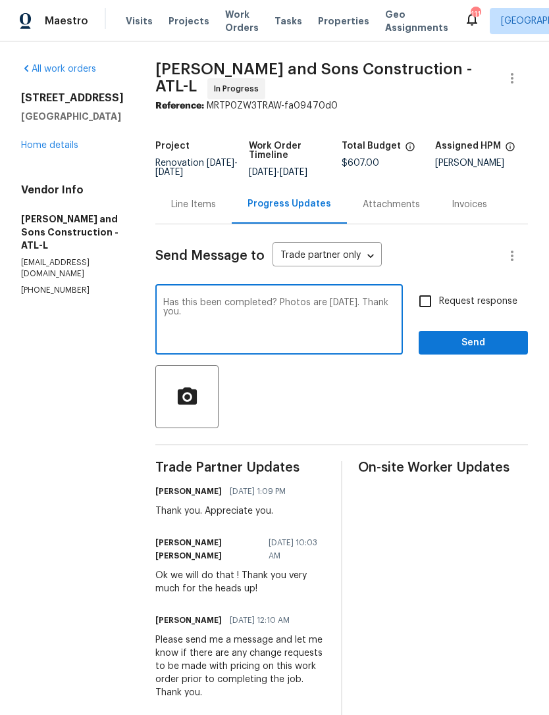
click at [294, 298] on textarea "Has this been completed? Photos are tomorrow. Thank you." at bounding box center [279, 321] width 232 height 46
type textarea "Has this been completed? Photos for the listing are tomorrow. Thank you."
click at [426, 288] on input "Request response" at bounding box center [425, 302] width 28 height 28
checkbox input "true"
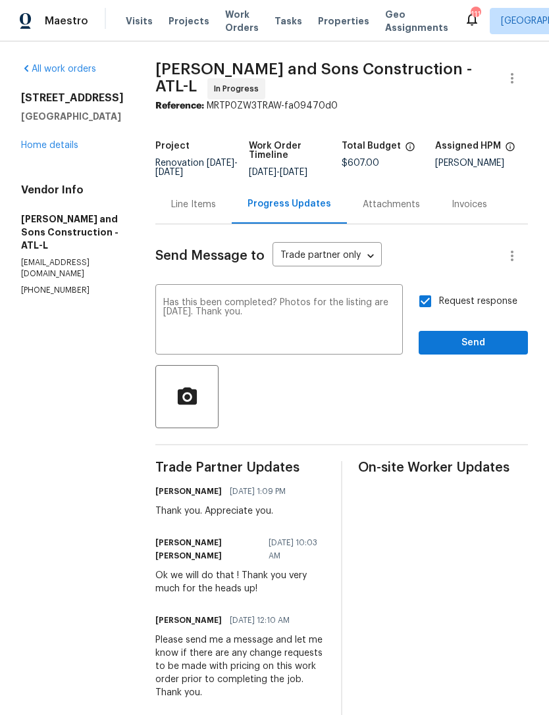
click at [470, 335] on span "Send" at bounding box center [473, 343] width 88 height 16
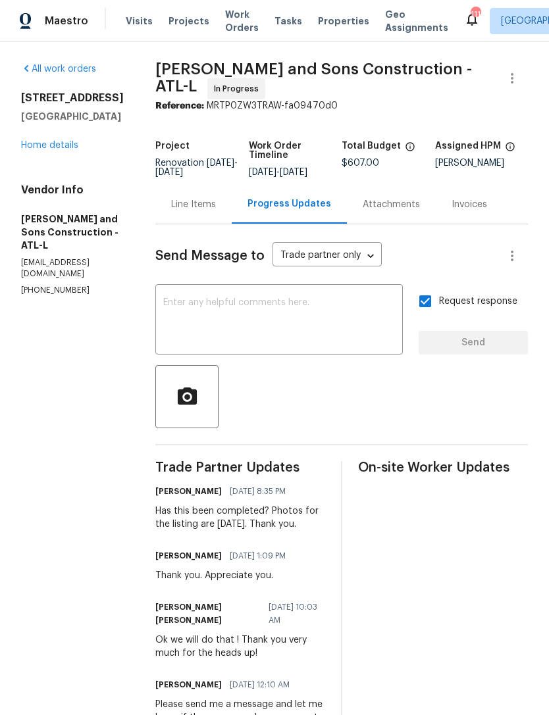
click at [75, 143] on link "Home details" at bounding box center [49, 145] width 57 height 9
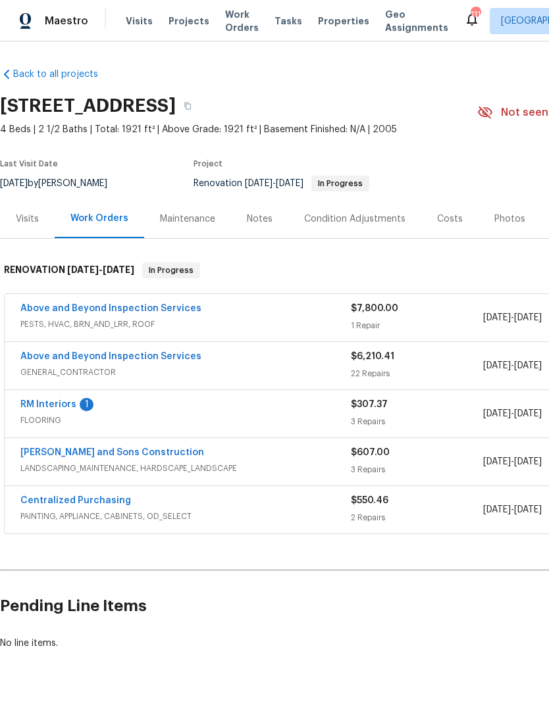
click at [257, 224] on div "Notes" at bounding box center [260, 219] width 26 height 13
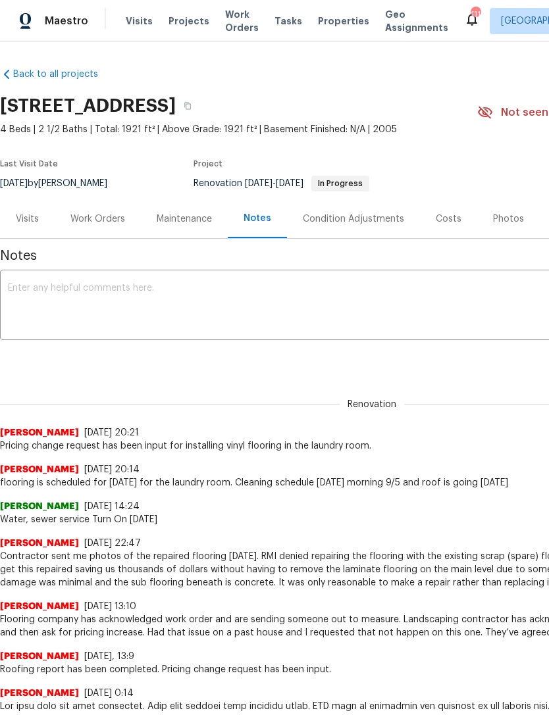
click at [209, 309] on textarea at bounding box center [372, 307] width 728 height 46
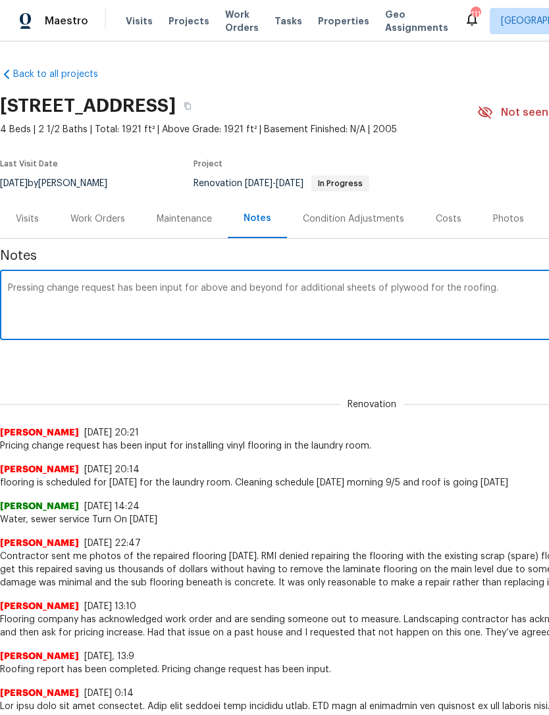
click at [49, 278] on div "Pressing change request has been input for above and beyond for additional shee…" at bounding box center [372, 306] width 744 height 67
click at [46, 284] on textarea "Pressing change request has been input for above and beyond for additional shee…" at bounding box center [372, 307] width 728 height 46
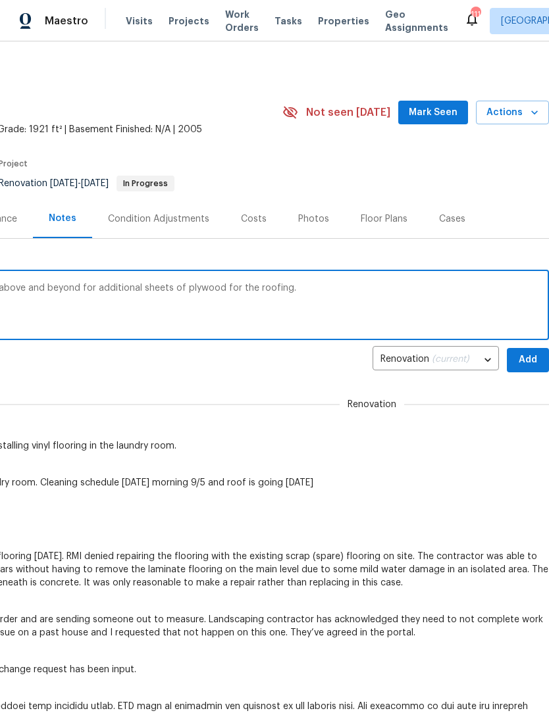
scroll to position [0, 195]
type textarea "Pricing change request has been input for above and beyond for additional sheet…"
click at [522, 360] on span "Add" at bounding box center [527, 360] width 21 height 16
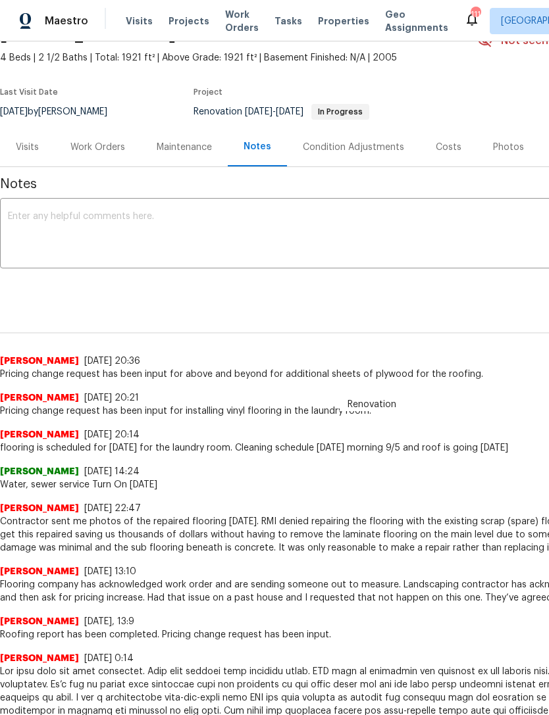
scroll to position [72, 0]
click at [99, 141] on div "Work Orders" at bounding box center [97, 147] width 55 height 13
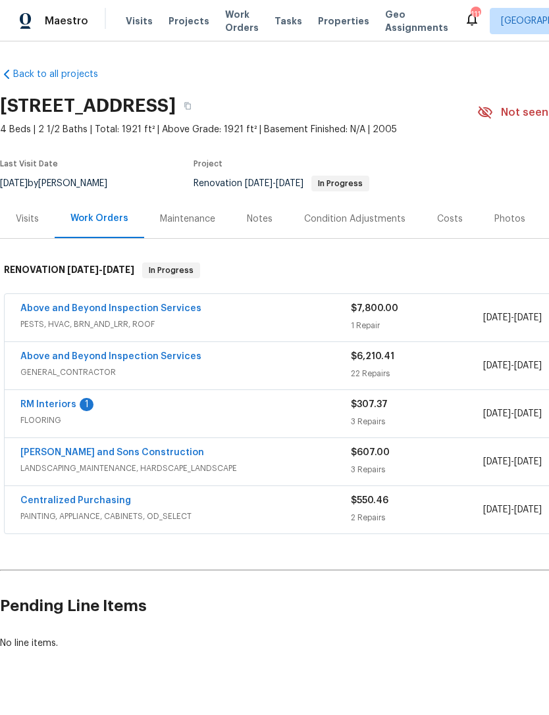
click at [48, 407] on link "RM Interiors" at bounding box center [48, 404] width 56 height 9
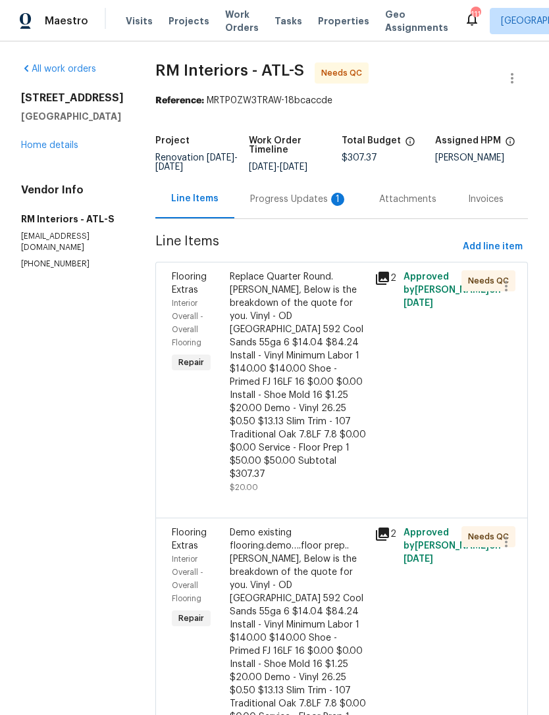
click at [283, 208] on div "Progress Updates 1" at bounding box center [298, 199] width 129 height 39
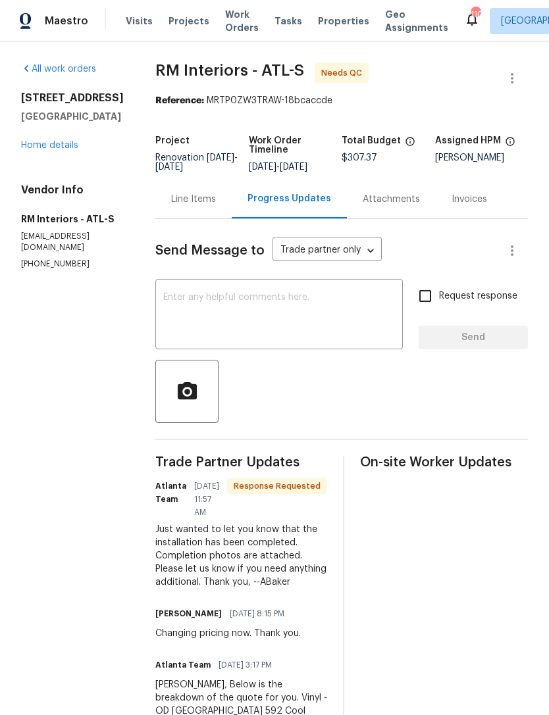
click at [257, 311] on textarea at bounding box center [279, 316] width 232 height 46
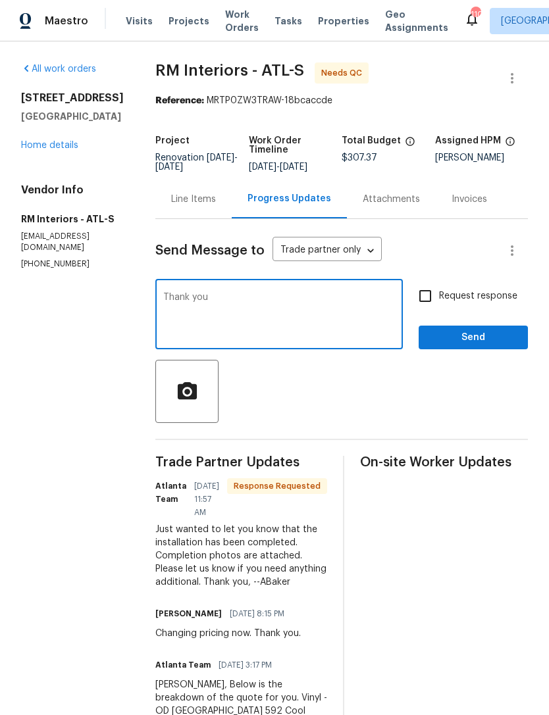
type textarea "Thank you"
click at [469, 342] on span "Send" at bounding box center [473, 338] width 88 height 16
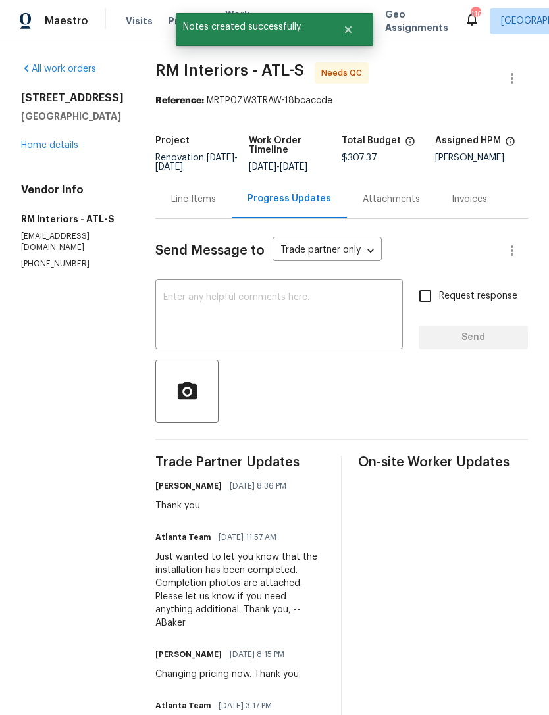
click at [67, 141] on link "Home details" at bounding box center [49, 145] width 57 height 9
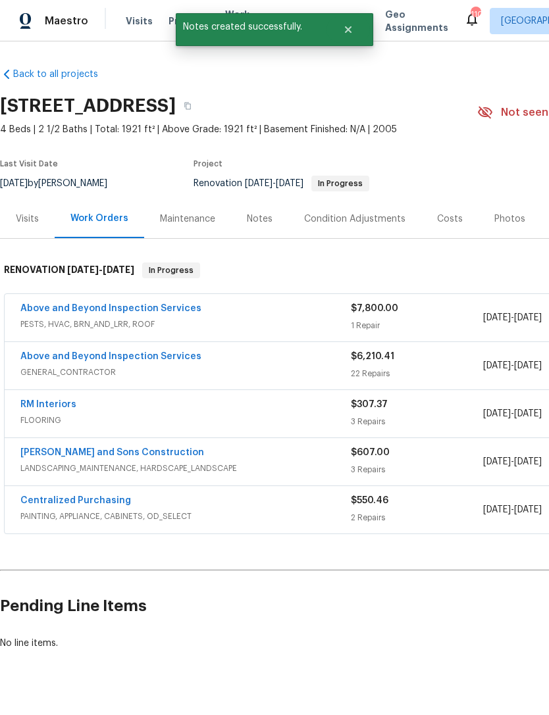
click at [257, 233] on div "Notes" at bounding box center [259, 218] width 57 height 39
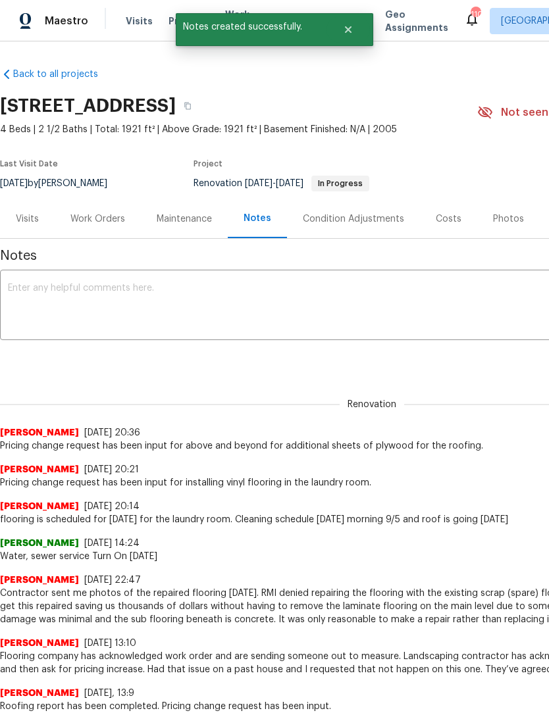
click at [214, 317] on textarea at bounding box center [372, 307] width 728 height 46
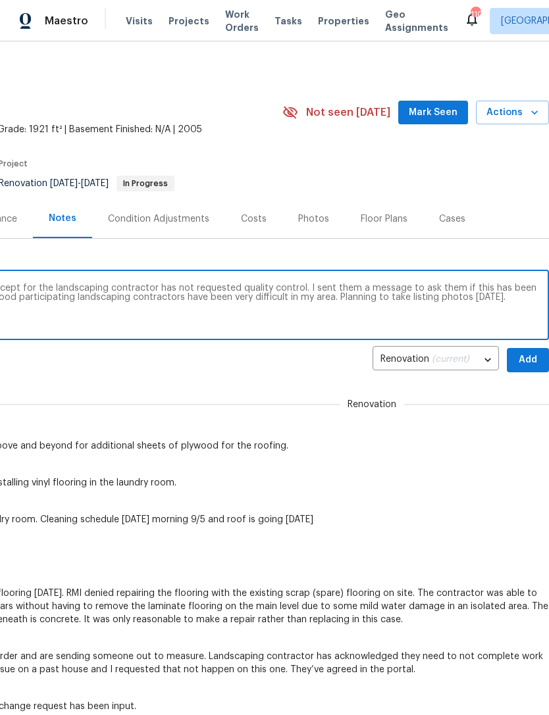
scroll to position [0, 195]
type textarea "This home is completed with everything except for the landscaping contractor ha…"
click at [526, 357] on span "Add" at bounding box center [527, 360] width 21 height 16
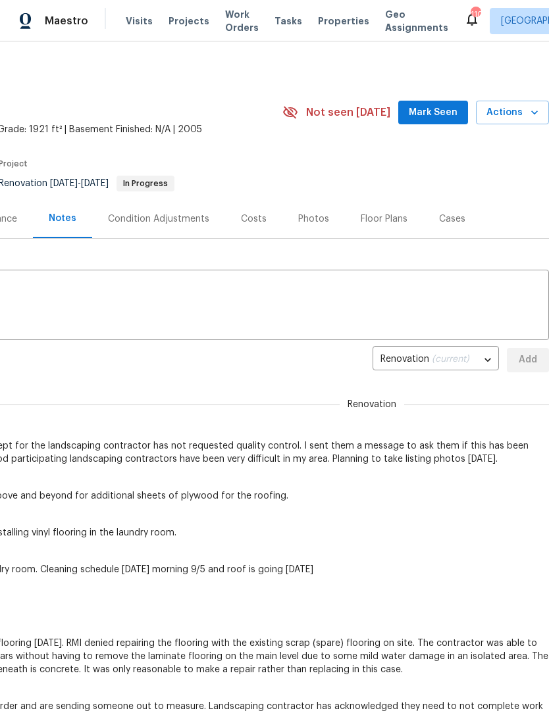
click at [442, 114] on span "Mark Seen" at bounding box center [433, 113] width 49 height 16
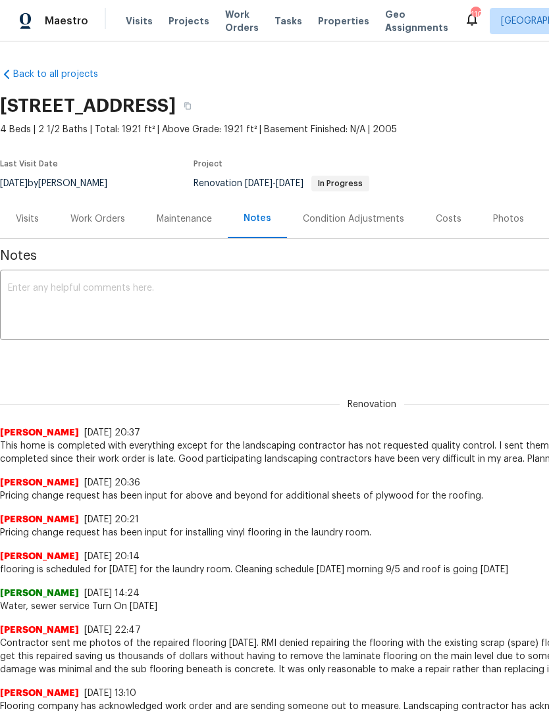
scroll to position [0, 0]
click at [109, 213] on div "Work Orders" at bounding box center [97, 219] width 55 height 13
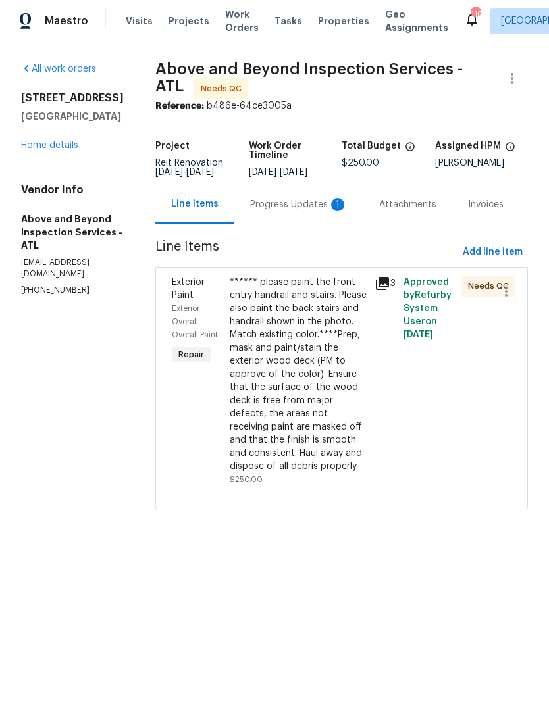
click at [303, 211] on div "Progress Updates 1" at bounding box center [298, 204] width 97 height 13
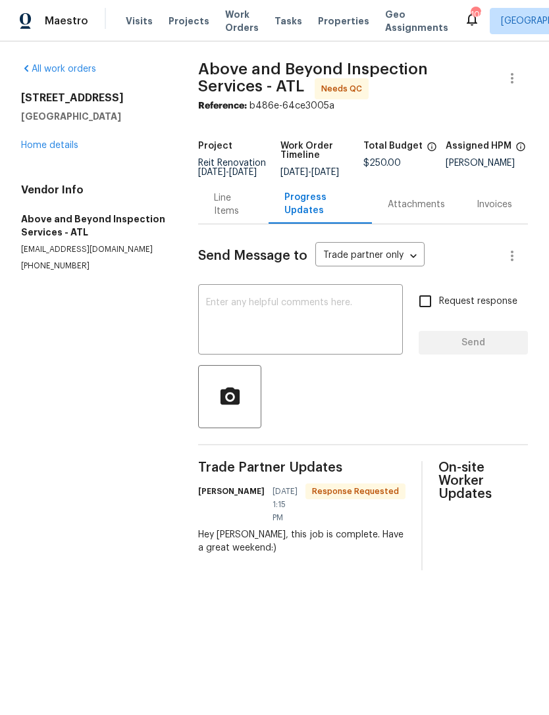
click at [321, 333] on textarea at bounding box center [300, 321] width 189 height 46
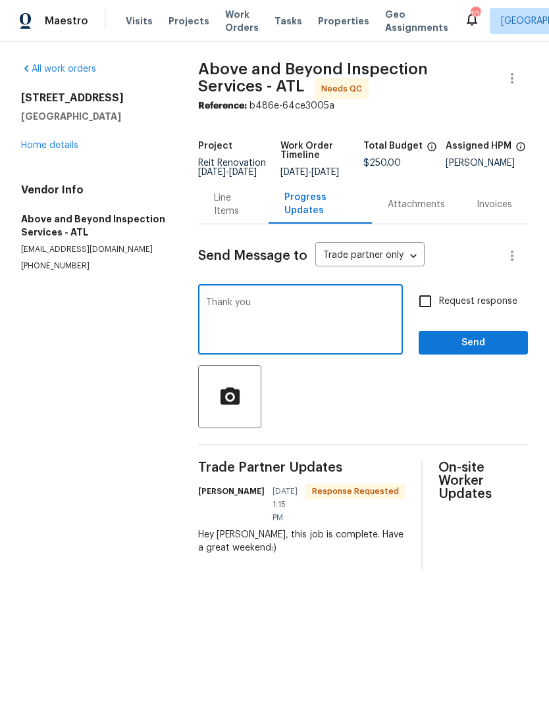
type textarea "Thank you"
click at [469, 351] on span "Send" at bounding box center [473, 343] width 88 height 16
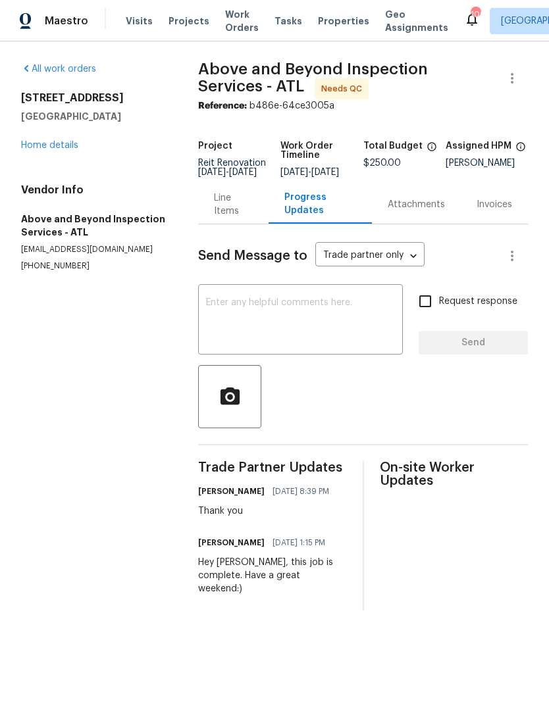
click at [116, 80] on div "All work orders 3619 Colonial Trl Douglasville, GA 30135 Home details Vendor In…" at bounding box center [93, 167] width 145 height 209
click at [65, 141] on link "Home details" at bounding box center [49, 145] width 57 height 9
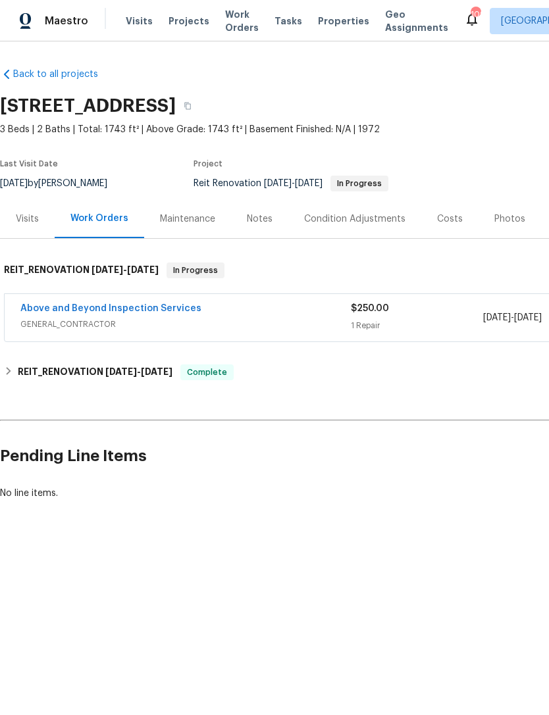
click at [138, 309] on link "Above and Beyond Inspection Services" at bounding box center [110, 308] width 181 height 9
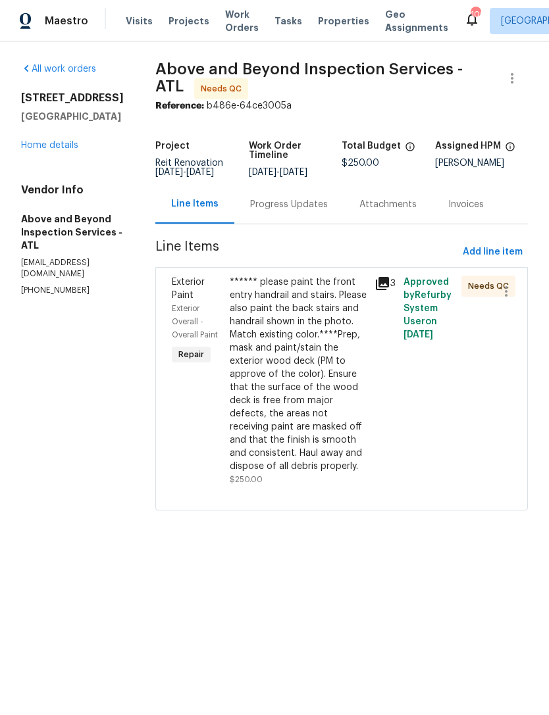
click at [362, 378] on div "****** please paint the front entry handrail and stairs. Please also paint the …" at bounding box center [298, 374] width 137 height 197
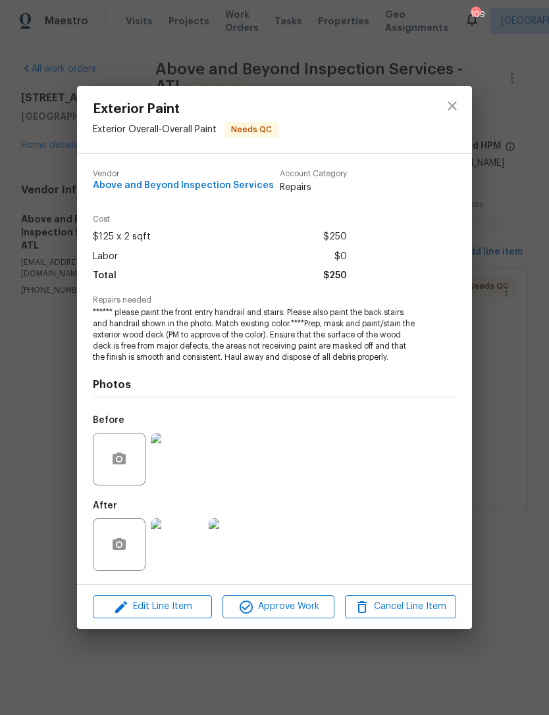
click at [186, 553] on img at bounding box center [177, 545] width 53 height 53
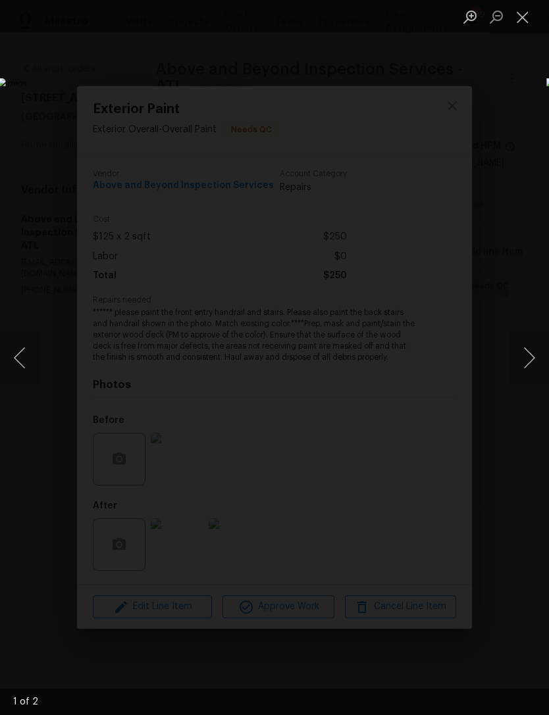
click at [525, 358] on button "Next image" at bounding box center [528, 358] width 39 height 53
click at [415, 218] on img "Lightbox" at bounding box center [211, 357] width 429 height 559
click at [408, 118] on img "Lightbox" at bounding box center [211, 357] width 429 height 559
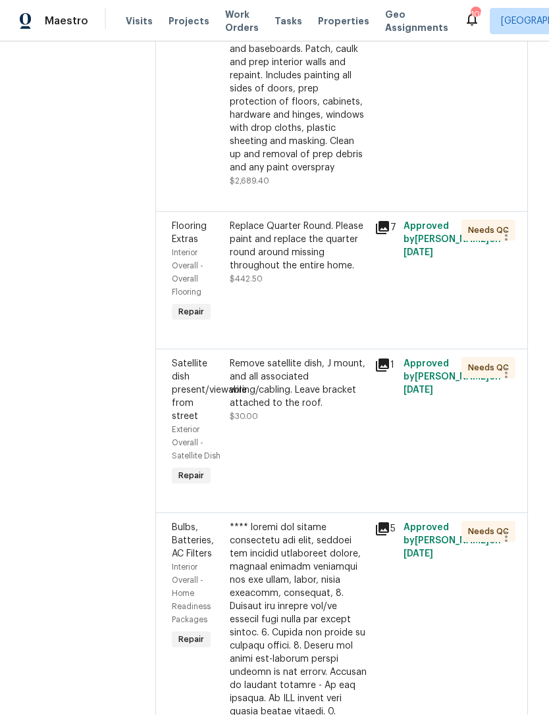
scroll to position [1903, 0]
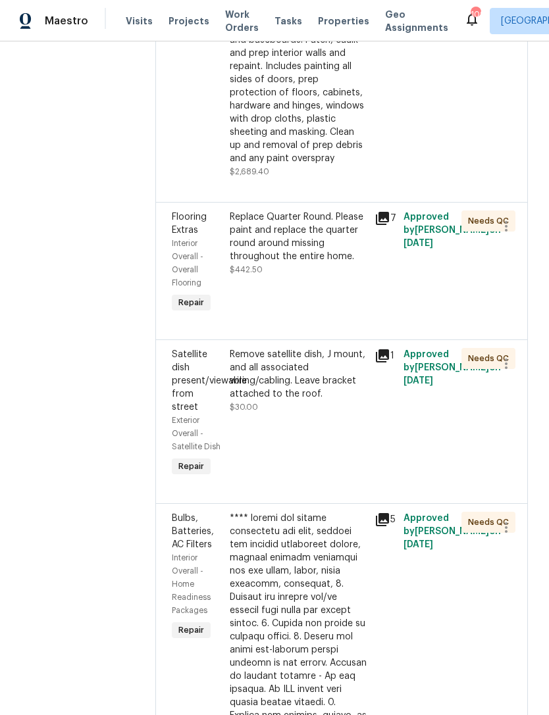
click at [356, 150] on div "NO CUTS, Opendoor to Purchase Paint - (walls, ceilings, trim, and doors) - All …" at bounding box center [298, 13] width 137 height 303
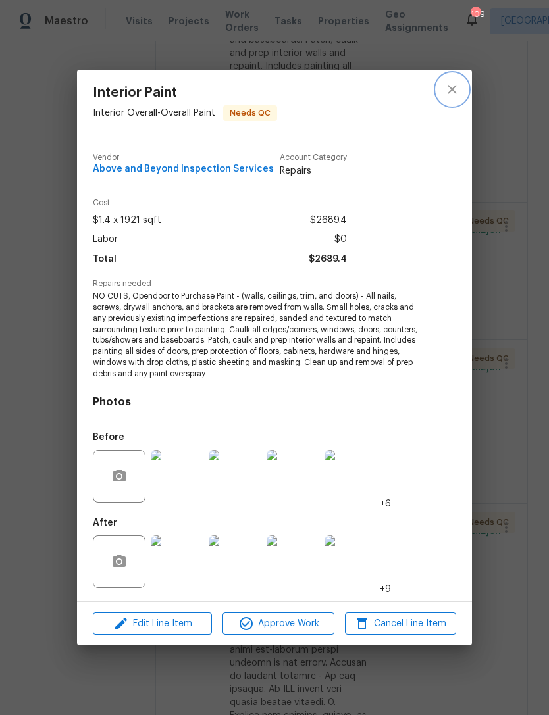
click at [453, 91] on icon "close" at bounding box center [452, 89] width 9 height 9
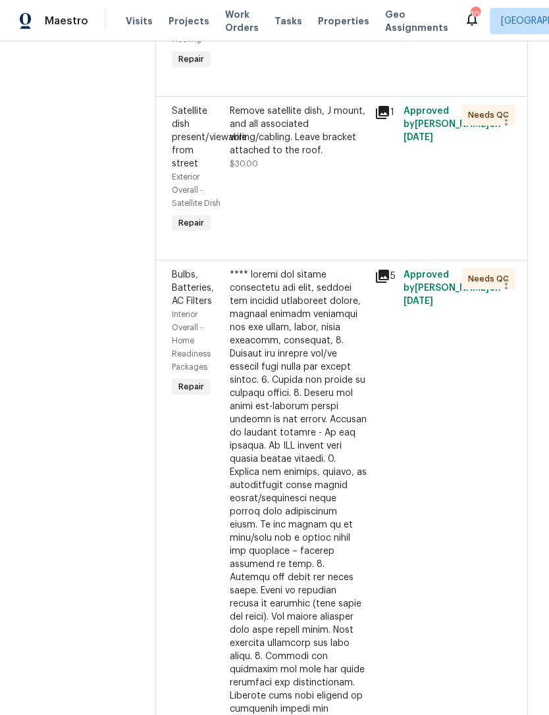
scroll to position [2150, 0]
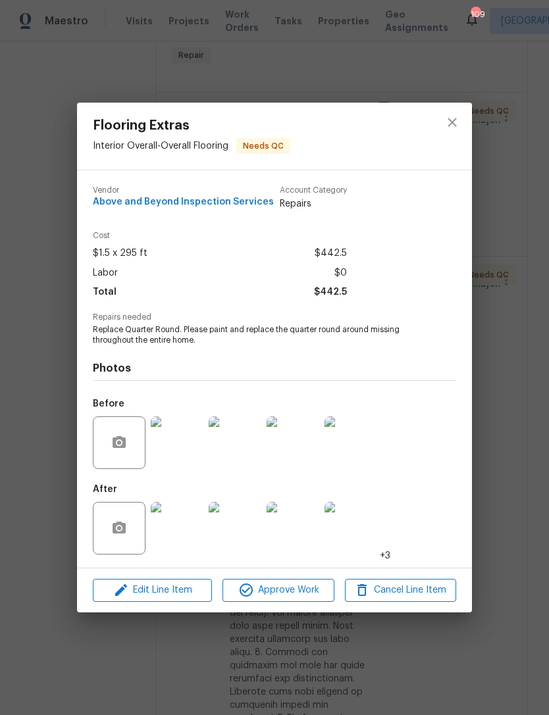
click at [441, 72] on div "Flooring Extras Interior Overall - Overall Flooring Needs QC Vendor Above and B…" at bounding box center [274, 357] width 549 height 715
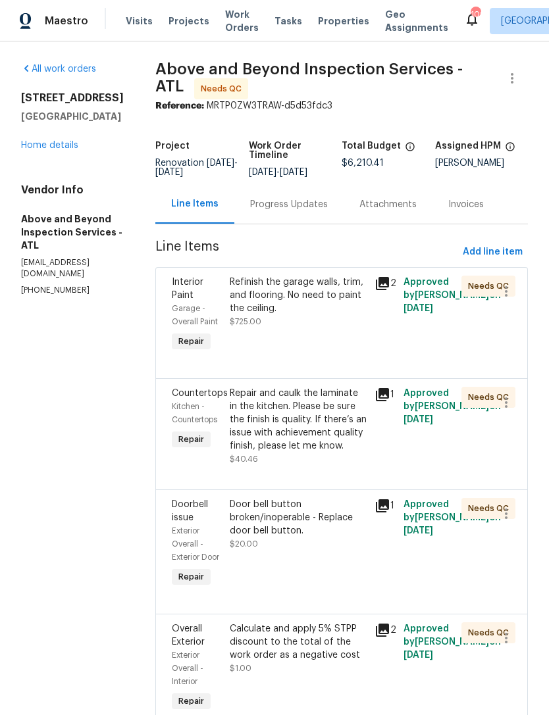
scroll to position [0, 0]
click at [319, 209] on div "Progress Updates" at bounding box center [289, 204] width 78 height 13
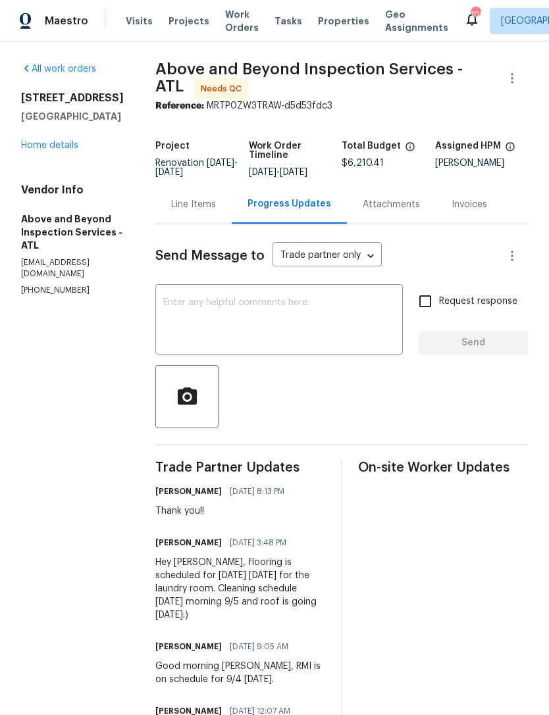
click at [61, 141] on link "Home details" at bounding box center [49, 145] width 57 height 9
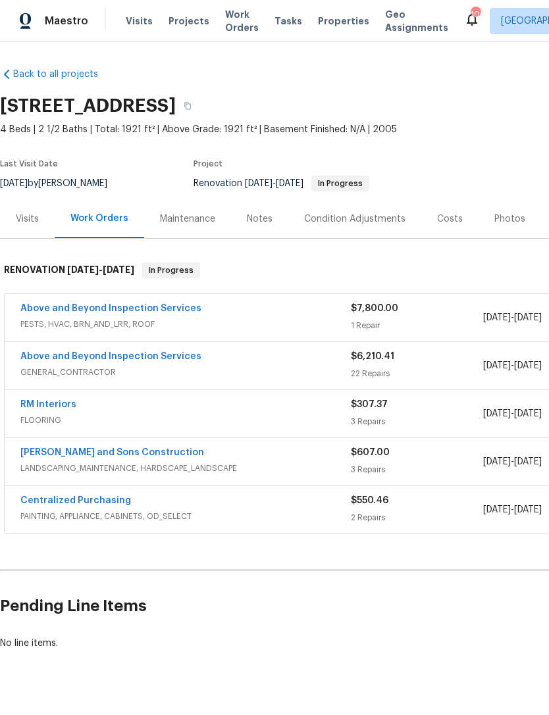
click at [174, 357] on link "Above and Beyond Inspection Services" at bounding box center [110, 356] width 181 height 9
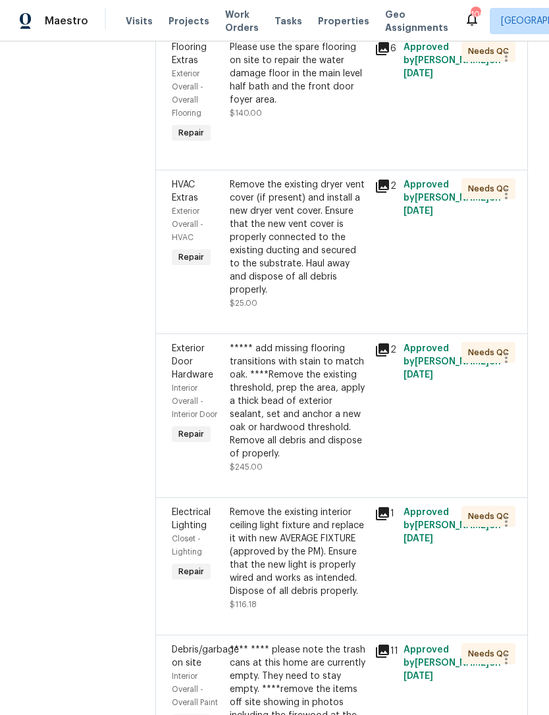
scroll to position [3181, 0]
click at [348, 107] on div "Please use the spare flooring on site to repair the water damage floor in the m…" at bounding box center [298, 74] width 137 height 66
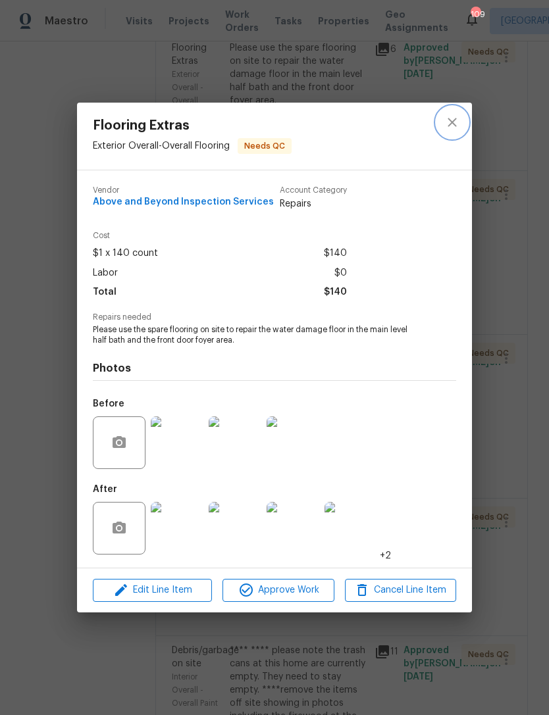
click at [450, 119] on icon "close" at bounding box center [452, 122] width 9 height 9
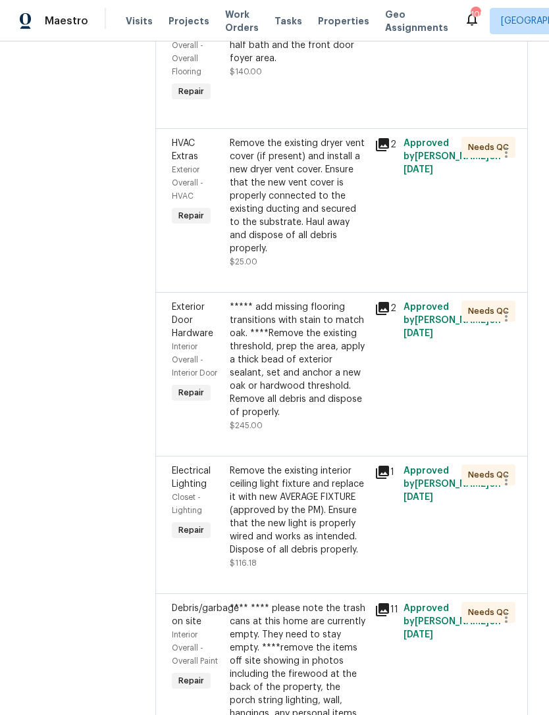
scroll to position [3237, 0]
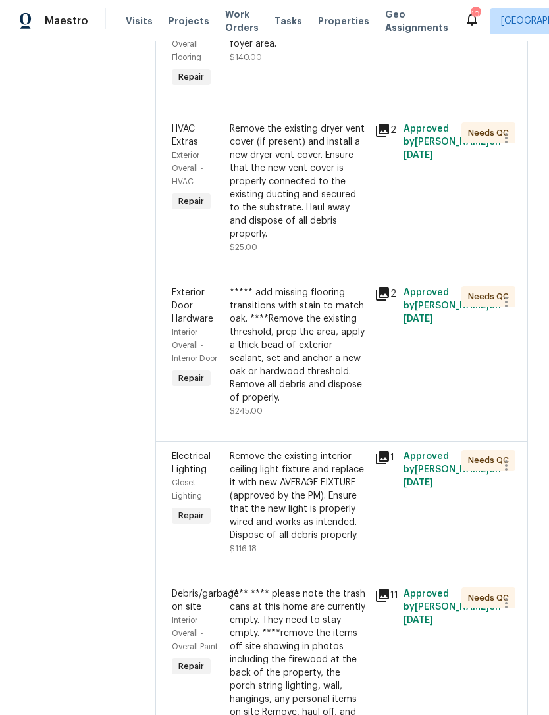
click at [355, 51] on div "Please use the spare flooring on site to repair the water damage floor in the m…" at bounding box center [298, 18] width 137 height 66
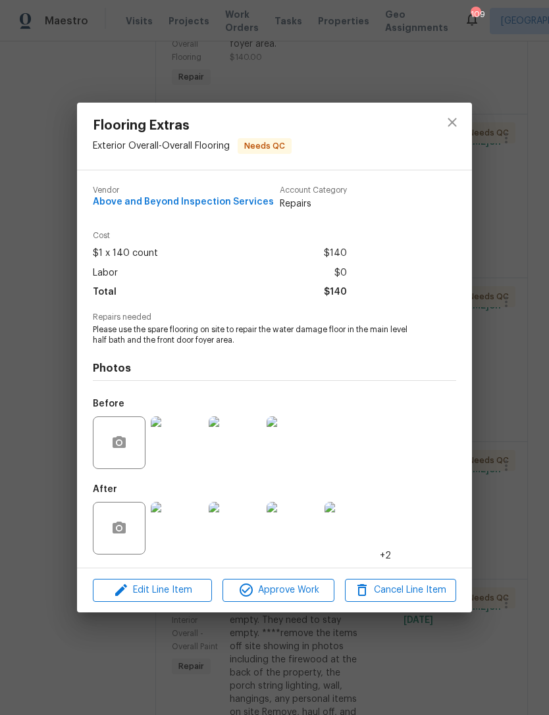
click at [190, 588] on span "Edit Line Item" at bounding box center [152, 590] width 111 height 16
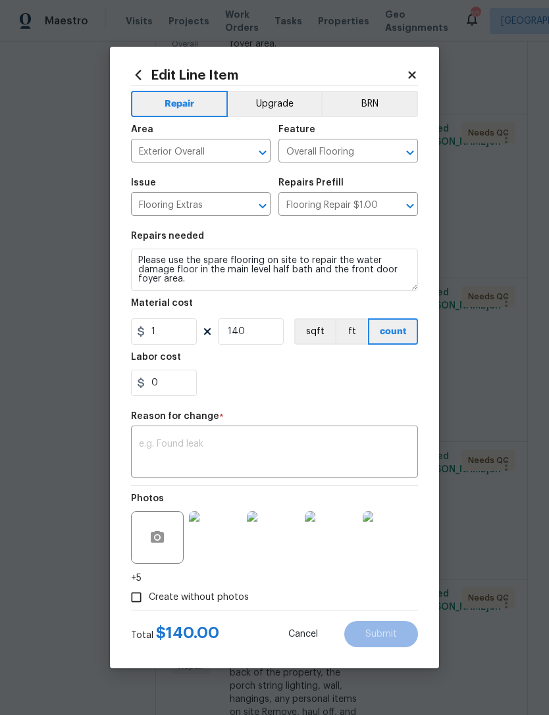
click at [280, 447] on textarea at bounding box center [274, 454] width 271 height 28
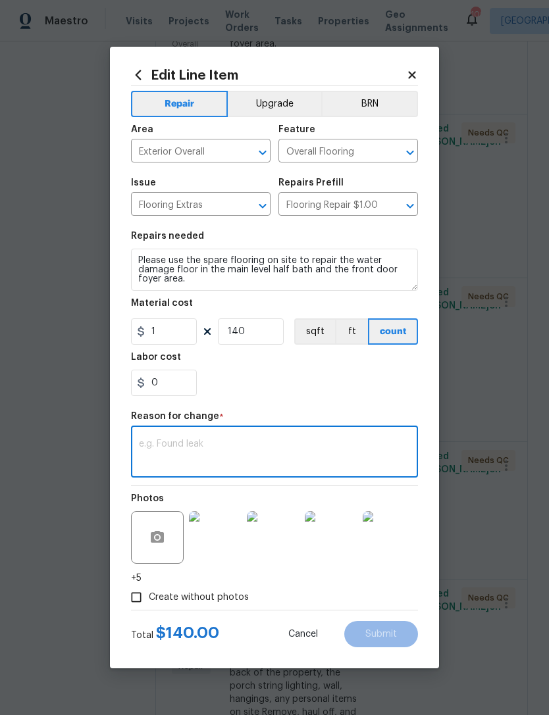
click at [278, 444] on textarea at bounding box center [274, 454] width 271 height 28
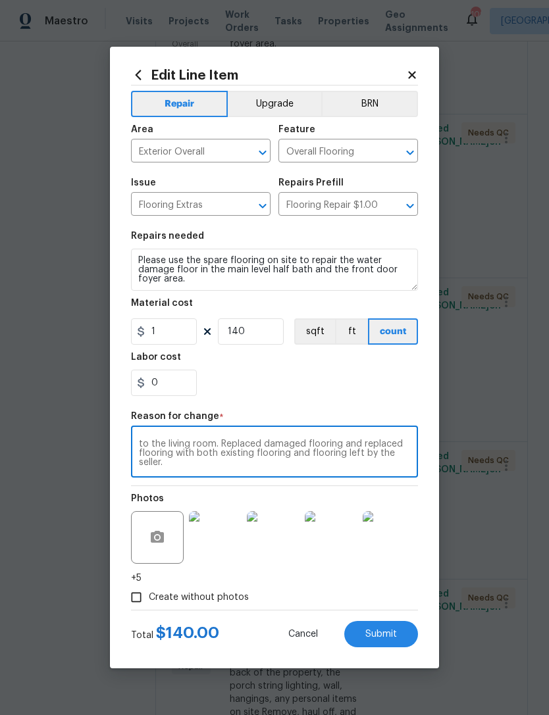
scroll to position [18, 0]
click at [200, 467] on textarea "Square foot change. Contractor removed the flooring in the bathroom main level …" at bounding box center [274, 454] width 271 height 28
click at [261, 459] on textarea "Square foot change. Contractor removed the flooring in the bathroom main level …" at bounding box center [274, 454] width 271 height 28
click at [323, 459] on textarea "Square foot change. Contractor removed the flooring in the bathroom main level …" at bounding box center [274, 454] width 271 height 28
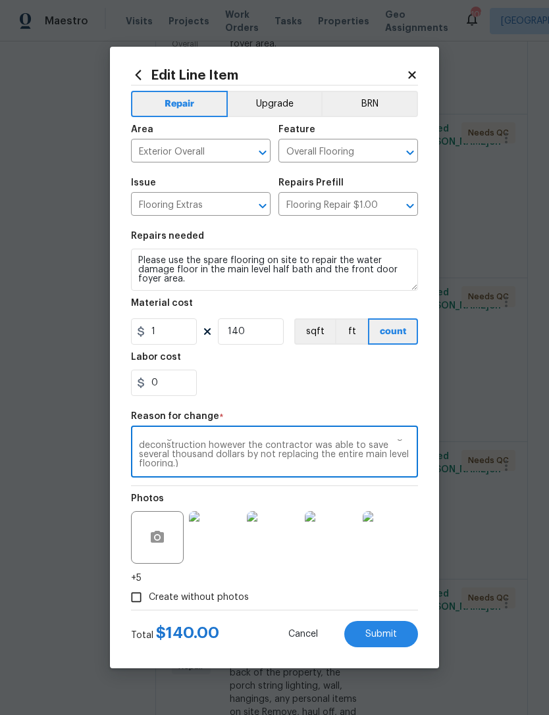
scroll to position [55, 0]
type textarea "Square foot change. Contractor removed the flooring in the bathroom main level …"
click at [260, 325] on input "140" at bounding box center [251, 332] width 66 height 26
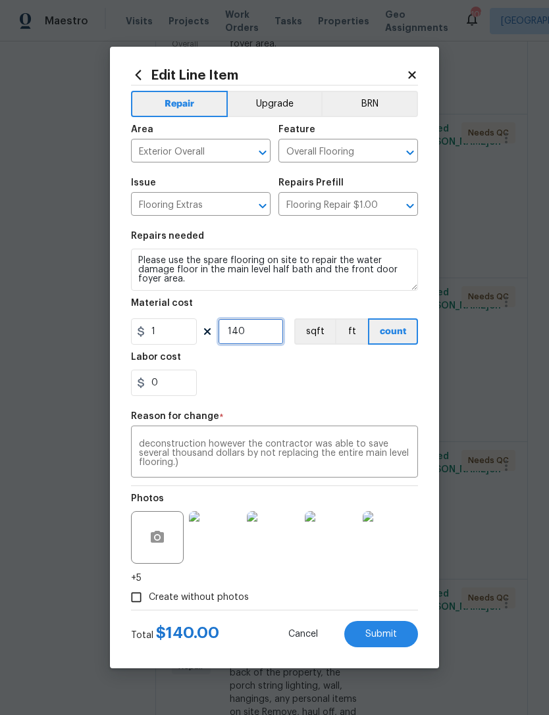
click at [261, 342] on input "140" at bounding box center [251, 332] width 66 height 26
click at [353, 397] on section "Repairs needed Please use the spare flooring on site to repair the water damage…" at bounding box center [274, 314] width 287 height 180
click at [385, 638] on span "Submit" at bounding box center [381, 635] width 32 height 10
type input "140"
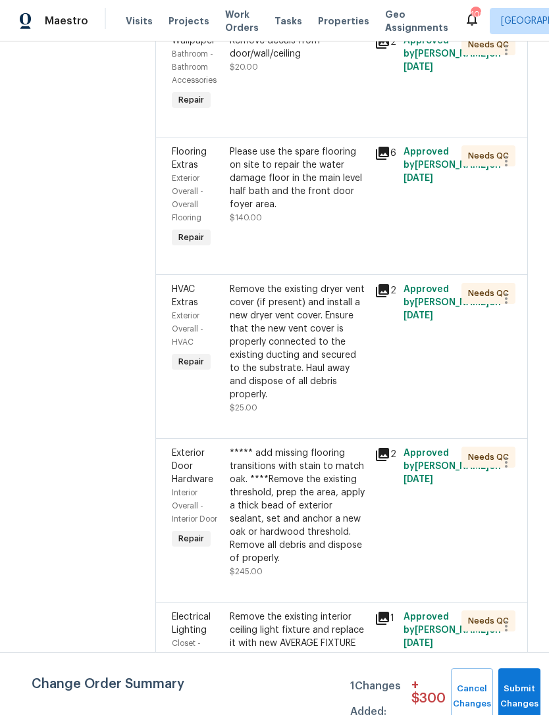
scroll to position [3066, 0]
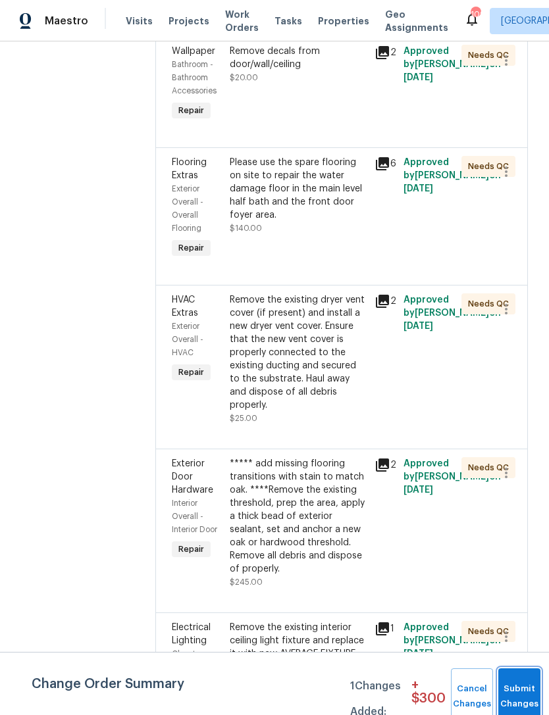
click at [523, 685] on button "Submit Changes" at bounding box center [519, 697] width 42 height 57
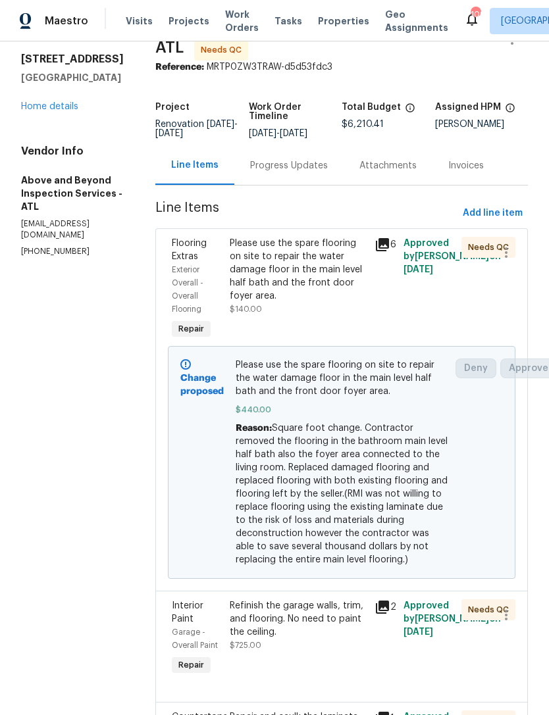
scroll to position [39, 0]
click at [43, 109] on link "Home details" at bounding box center [49, 105] width 57 height 9
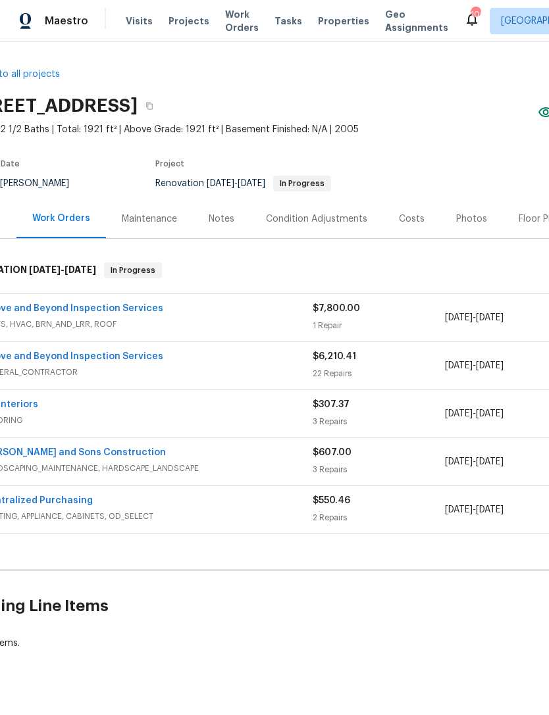
scroll to position [0, 40]
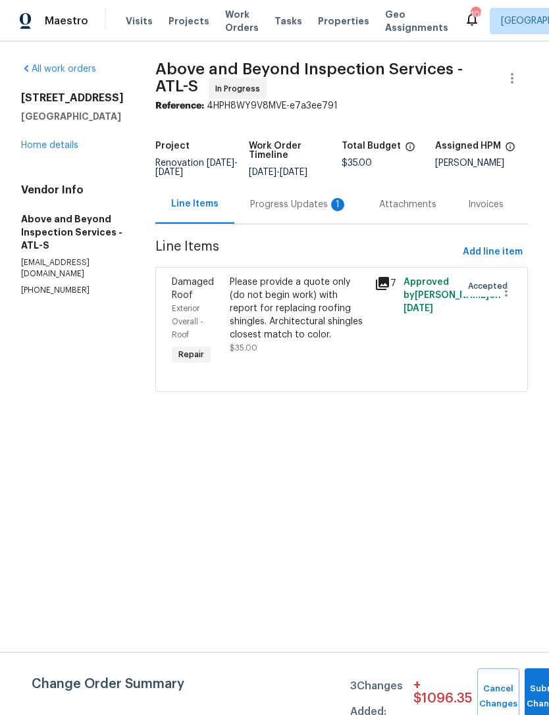
click at [313, 207] on div "Progress Updates 1" at bounding box center [298, 204] width 97 height 13
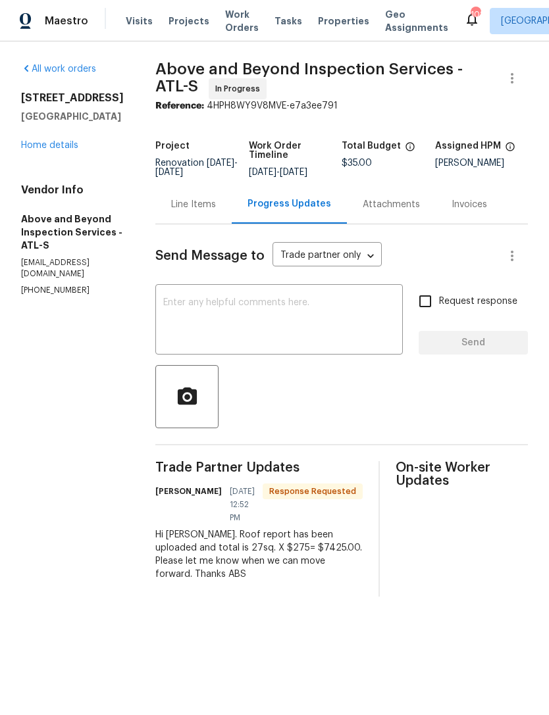
click at [305, 543] on div "Hi [PERSON_NAME]. Roof report has been uploaded and total is 27sq. X $275= $742…" at bounding box center [258, 554] width 207 height 53
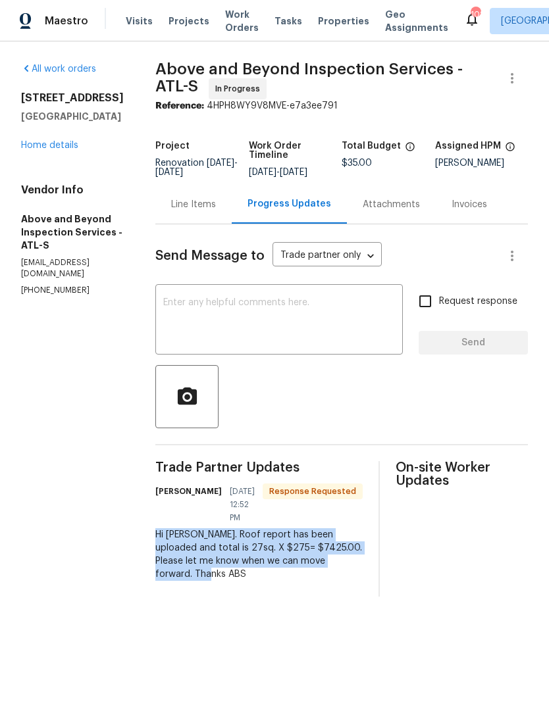
copy div "Hi [PERSON_NAME]. Roof report has been uploaded and total is 27sq. X $275= $742…"
click at [72, 141] on link "Home details" at bounding box center [49, 145] width 57 height 9
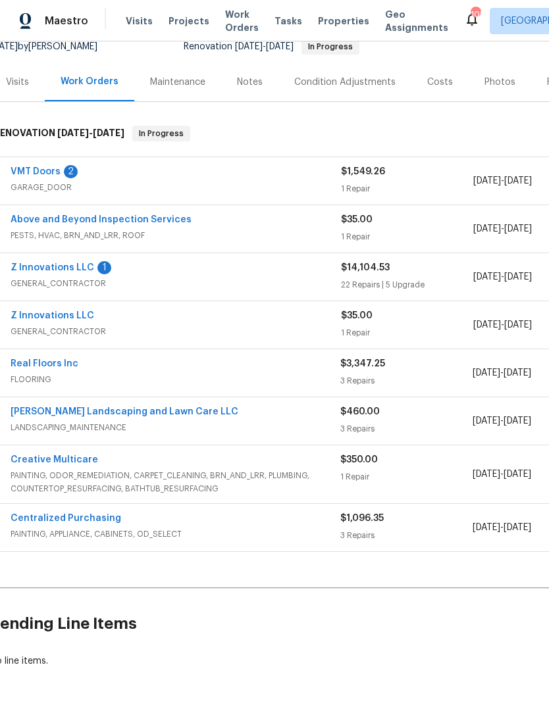
scroll to position [136, 10]
click at [71, 313] on link "Z Innovations LLC" at bounding box center [53, 316] width 84 height 9
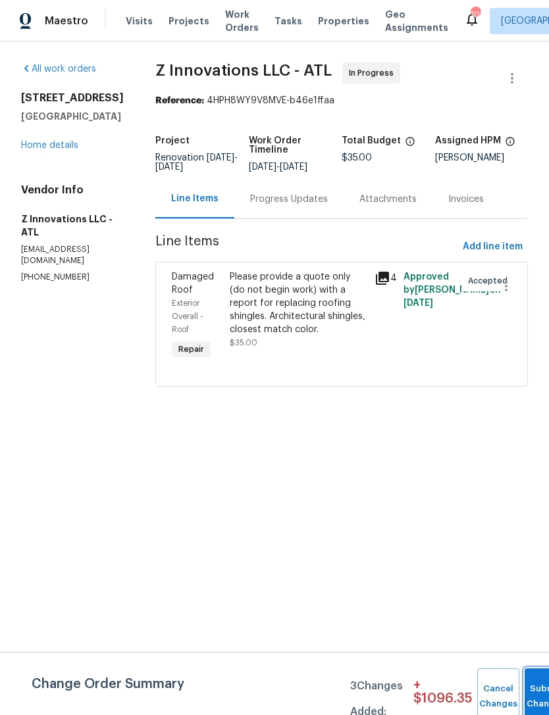
click at [530, 689] on button "Submit Changes" at bounding box center [545, 697] width 42 height 57
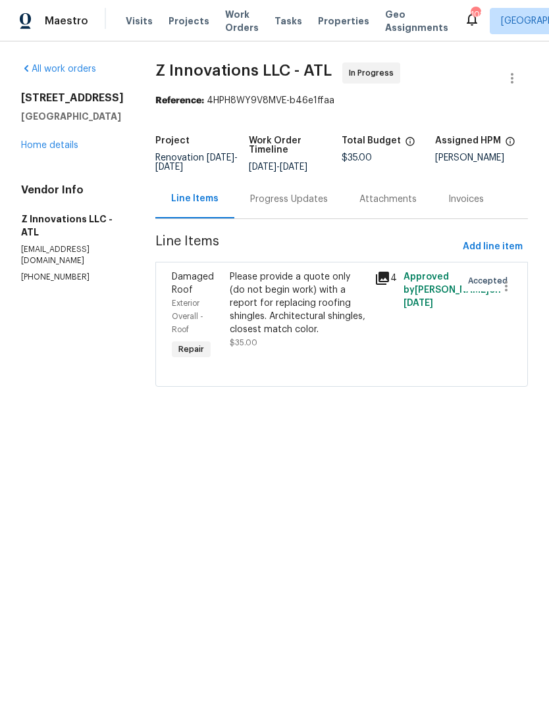
click at [289, 213] on div "Progress Updates" at bounding box center [288, 199] width 109 height 39
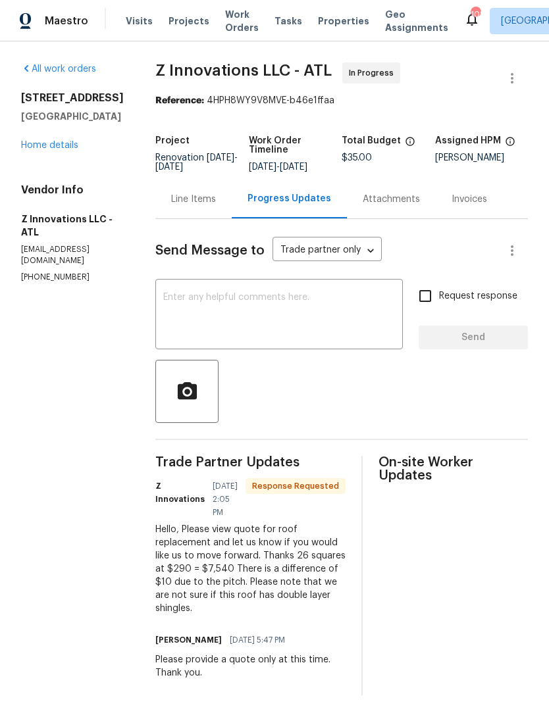
click at [339, 319] on textarea at bounding box center [279, 316] width 232 height 46
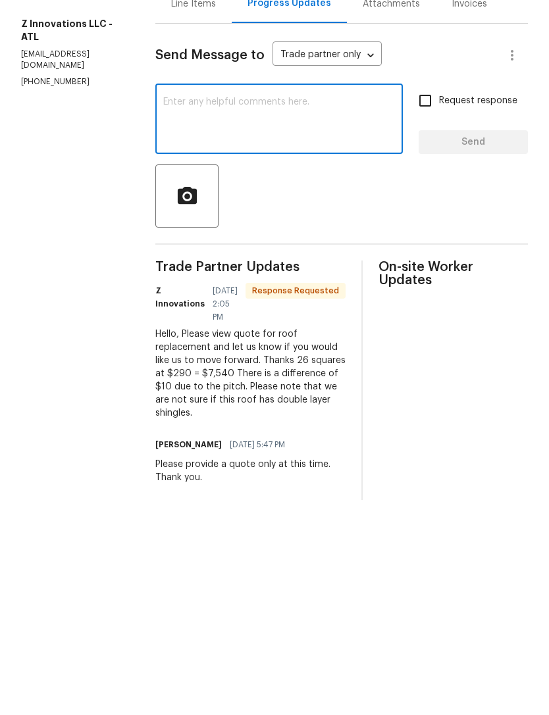
click at [277, 293] on textarea at bounding box center [279, 316] width 232 height 46
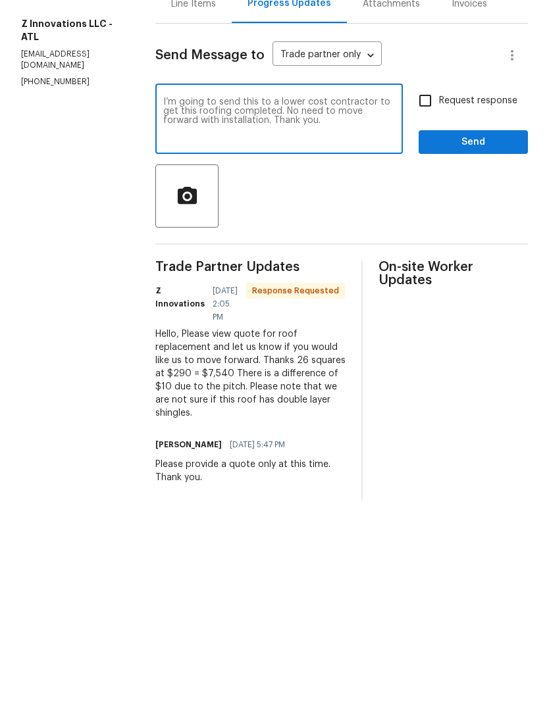
type textarea "I’m going to send this to a lower cost contractor to get this roofing completed…"
click at [462, 330] on span "Send" at bounding box center [473, 338] width 88 height 16
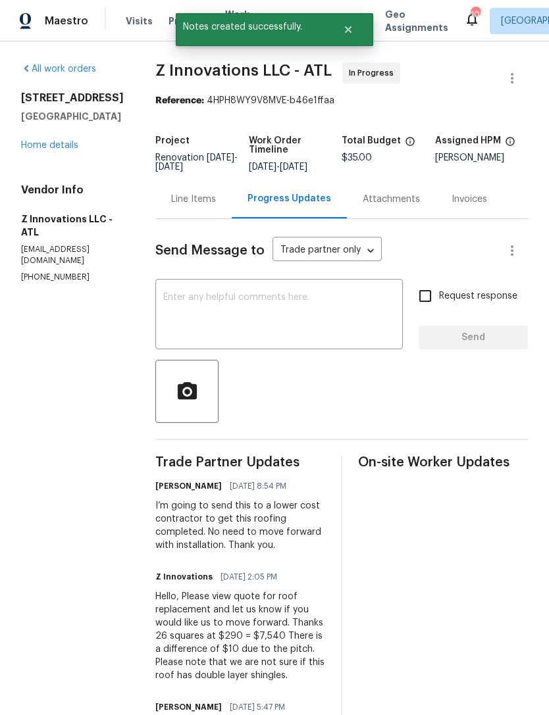
click at [53, 150] on link "Home details" at bounding box center [49, 145] width 57 height 9
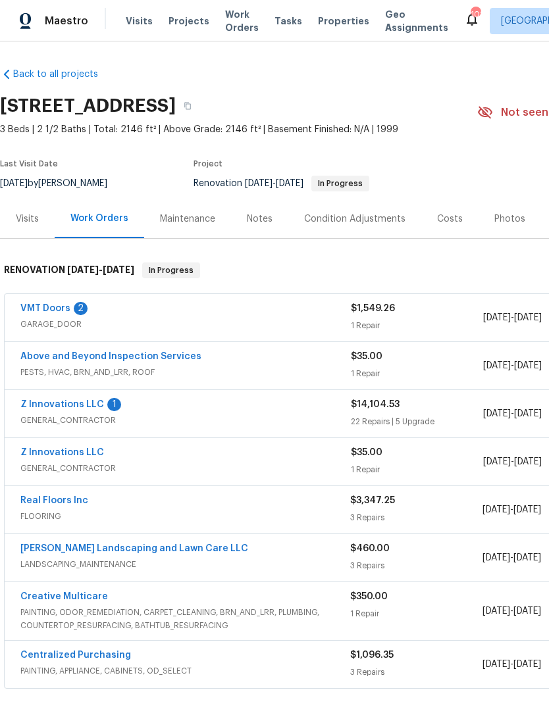
click at [165, 359] on link "Above and Beyond Inspection Services" at bounding box center [110, 356] width 181 height 9
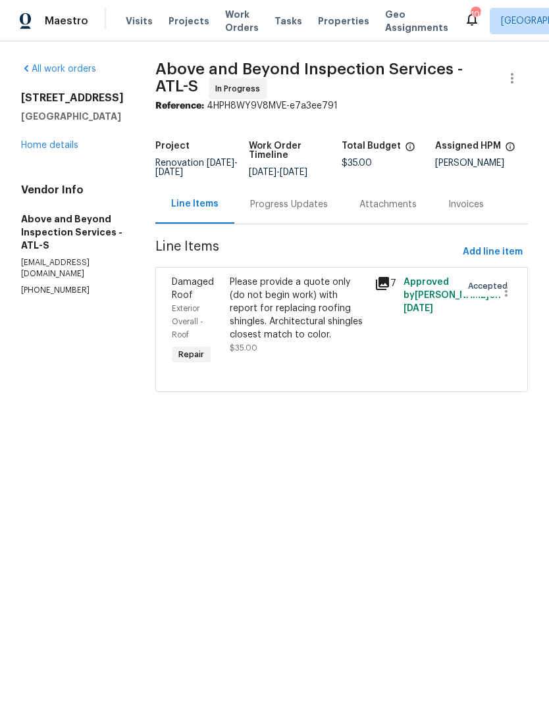
click at [328, 211] on div "Progress Updates" at bounding box center [289, 204] width 78 height 13
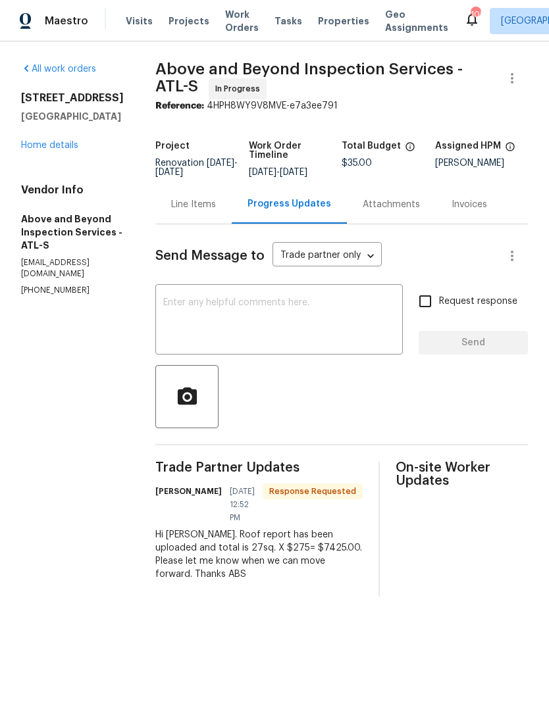
click at [62, 149] on link "Home details" at bounding box center [49, 145] width 57 height 9
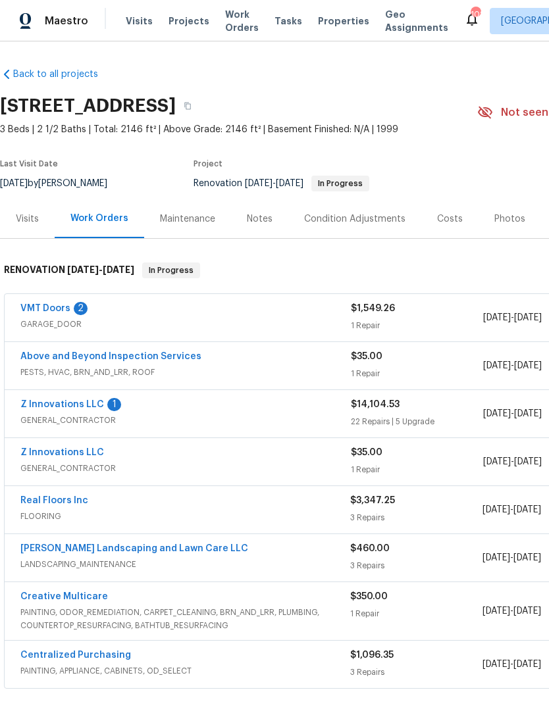
click at [85, 452] on link "Z Innovations LLC" at bounding box center [62, 452] width 84 height 9
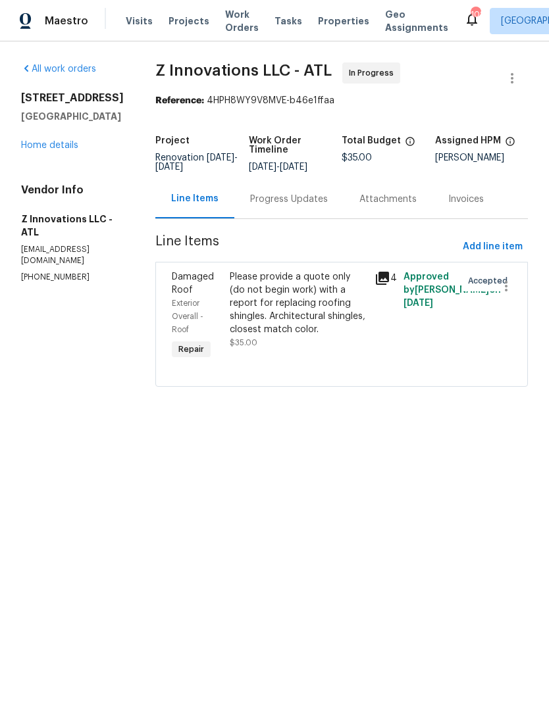
click at [286, 189] on div "Progress Updates" at bounding box center [288, 199] width 109 height 39
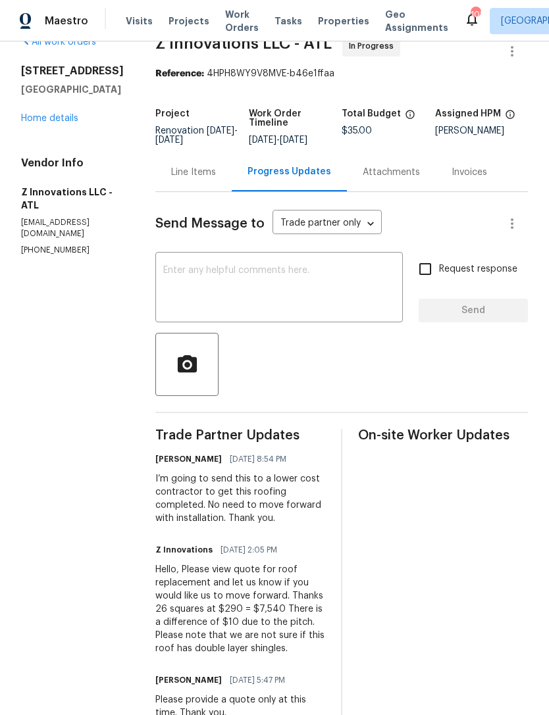
scroll to position [42, 0]
click at [68, 114] on link "Home details" at bounding box center [49, 118] width 57 height 9
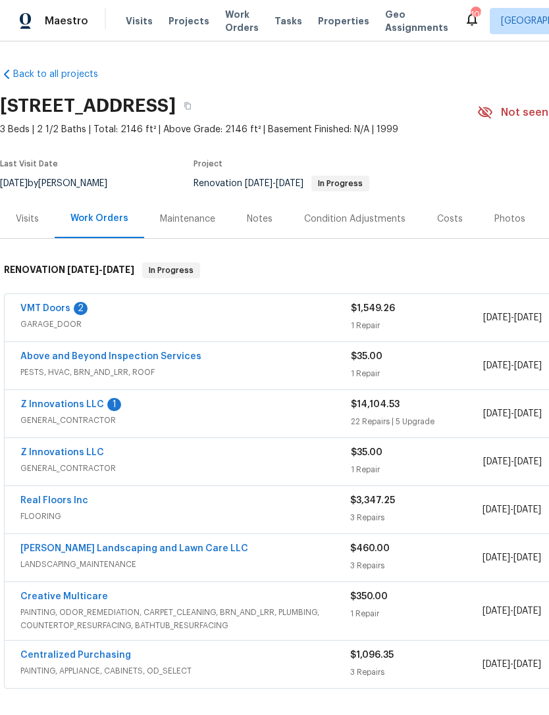
click at [269, 213] on div "Notes" at bounding box center [260, 219] width 26 height 13
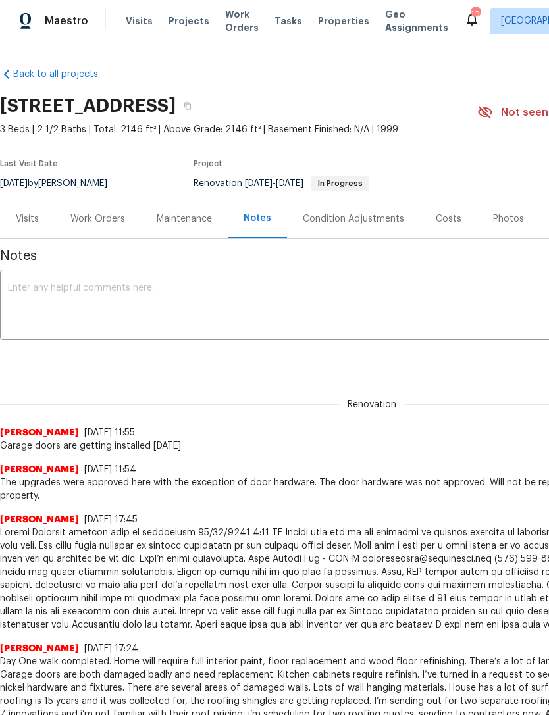
click at [263, 298] on textarea at bounding box center [372, 307] width 728 height 46
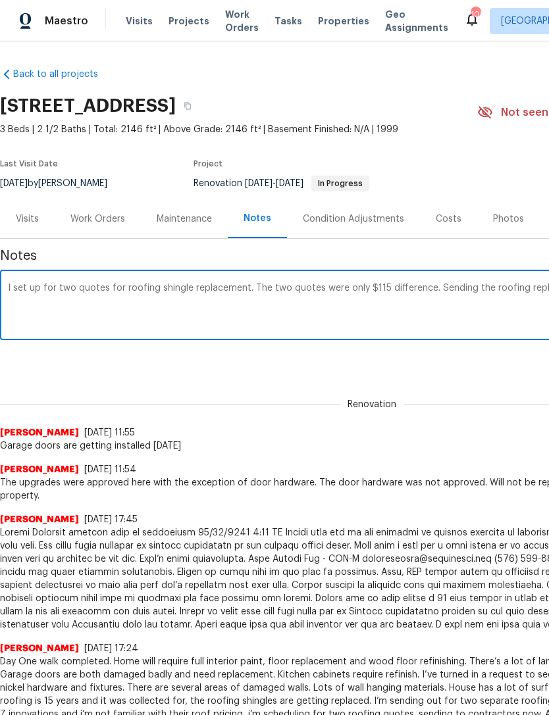
click at [44, 287] on textarea "I set up for two quotes for roofing shingle replacement. The two quotes were on…" at bounding box center [372, 307] width 728 height 46
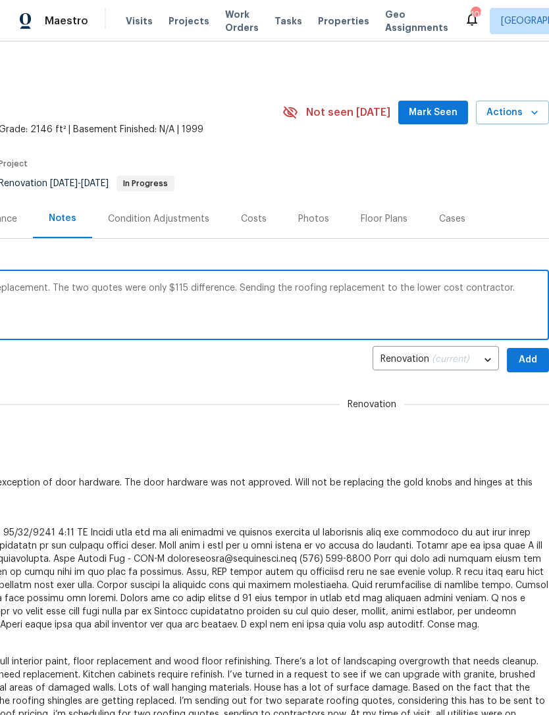
scroll to position [0, 195]
type textarea "I sent for two quotes for roofing shingle replacement. The two quotes were only…"
click at [530, 359] on span "Add" at bounding box center [527, 360] width 21 height 16
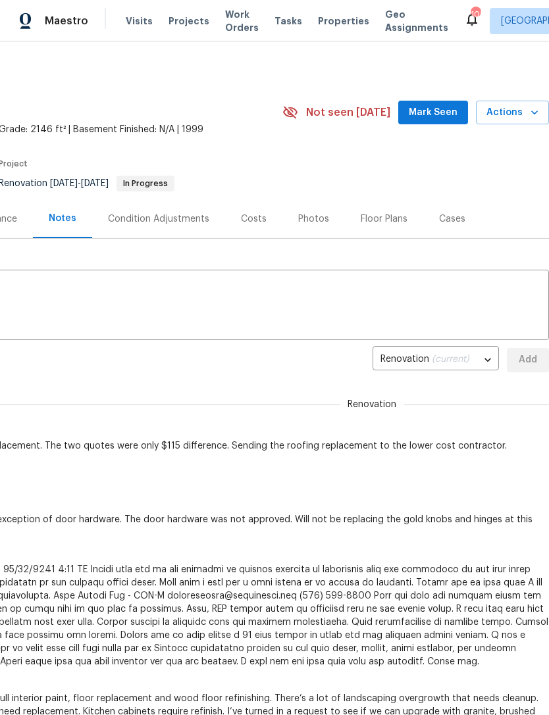
click at [438, 107] on span "Mark Seen" at bounding box center [433, 113] width 49 height 16
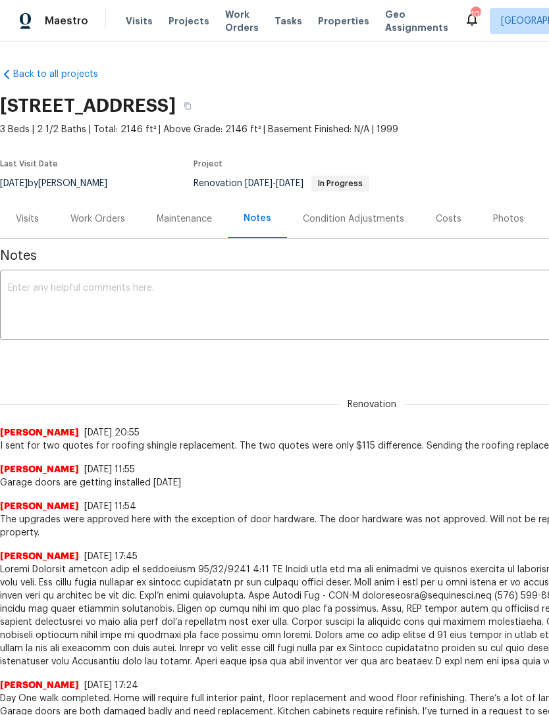
scroll to position [0, 0]
click at [113, 220] on div "Work Orders" at bounding box center [97, 219] width 55 height 13
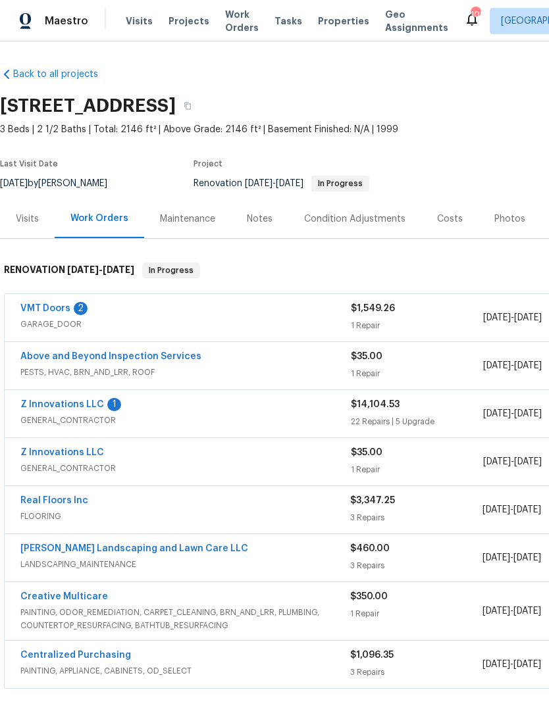
click at [151, 359] on link "Above and Beyond Inspection Services" at bounding box center [110, 356] width 181 height 9
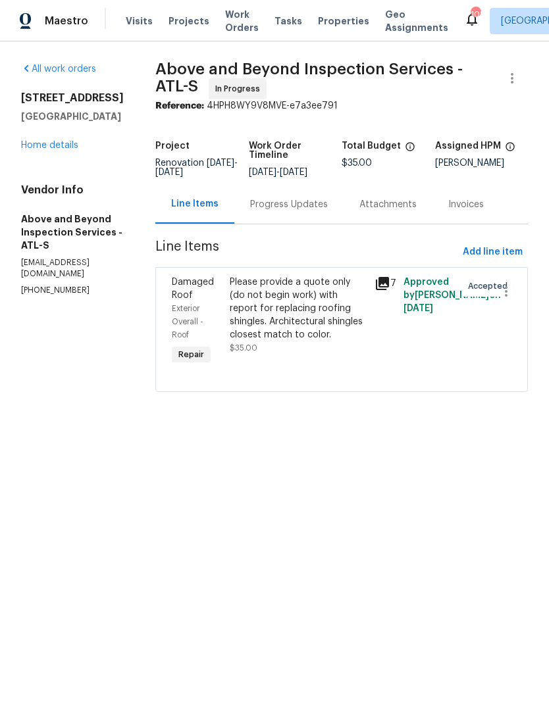
click at [340, 320] on div "Please provide a quote only (do not begin work) with report for replacing roofi…" at bounding box center [298, 309] width 137 height 66
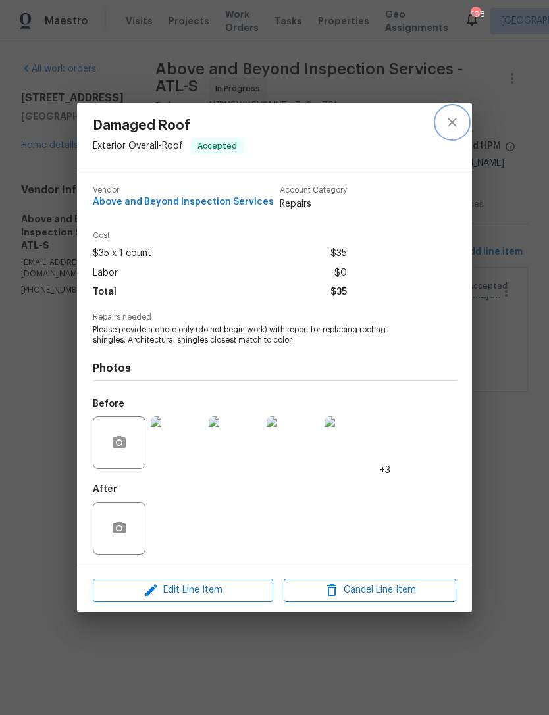
click at [455, 109] on button "close" at bounding box center [452, 123] width 32 height 32
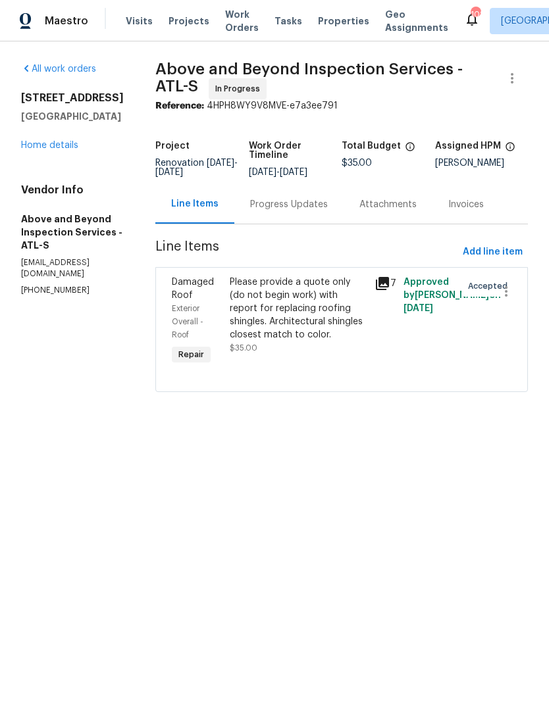
click at [316, 211] on div "Progress Updates" at bounding box center [289, 204] width 78 height 13
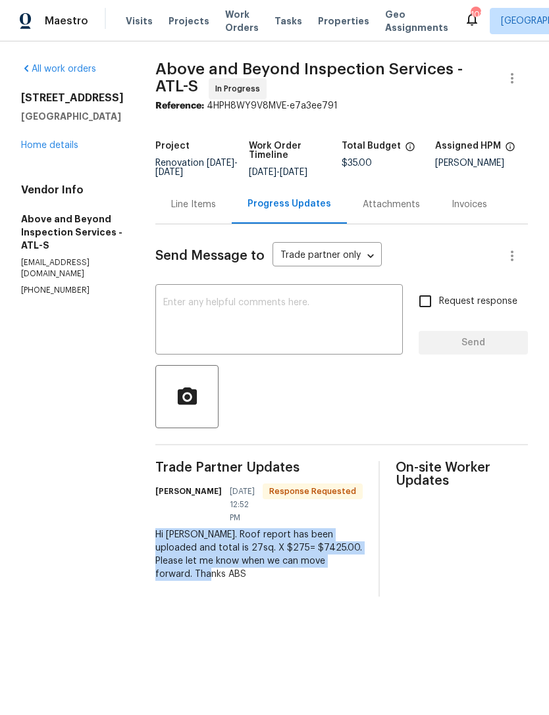
copy div "Hi Jaydon. Roof report has been uploaded and total is 27sq. X $275= $7425.00. P…"
click at [53, 136] on div "6590 Manor Creek Dr Douglasville, GA 30135 Home details" at bounding box center [72, 121] width 103 height 61
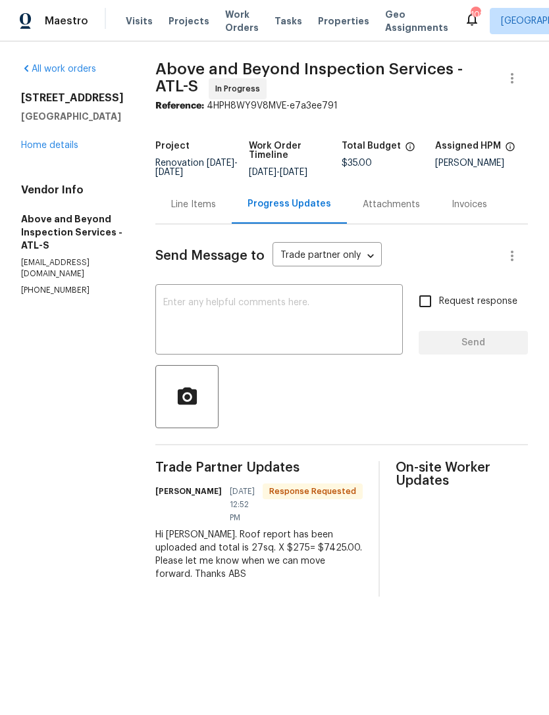
click at [76, 147] on link "Home details" at bounding box center [49, 145] width 57 height 9
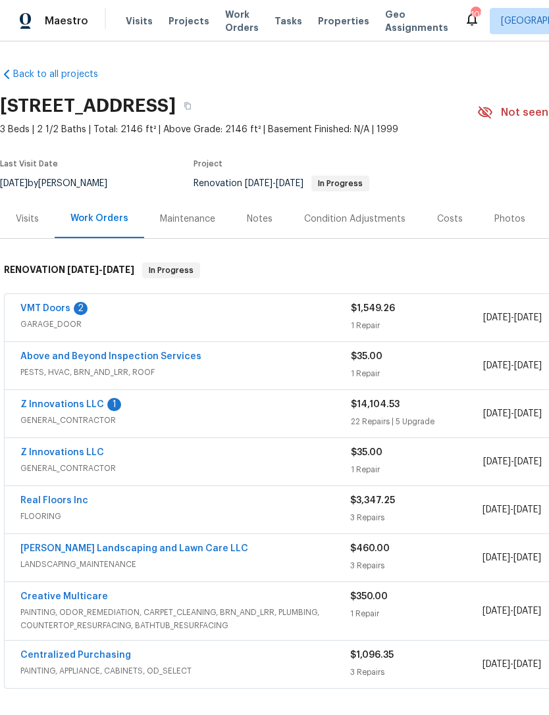
click at [140, 359] on link "Above and Beyond Inspection Services" at bounding box center [110, 356] width 181 height 9
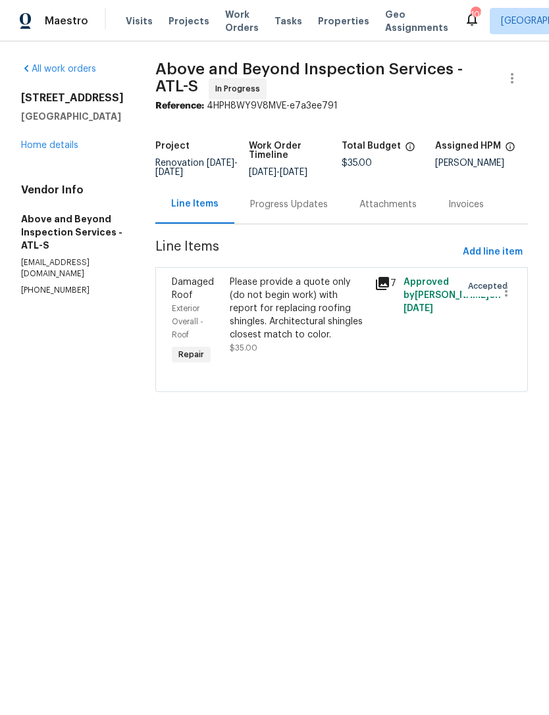
click at [326, 342] on div "Please provide a quote only (do not begin work) with report for replacing roofi…" at bounding box center [298, 309] width 137 height 66
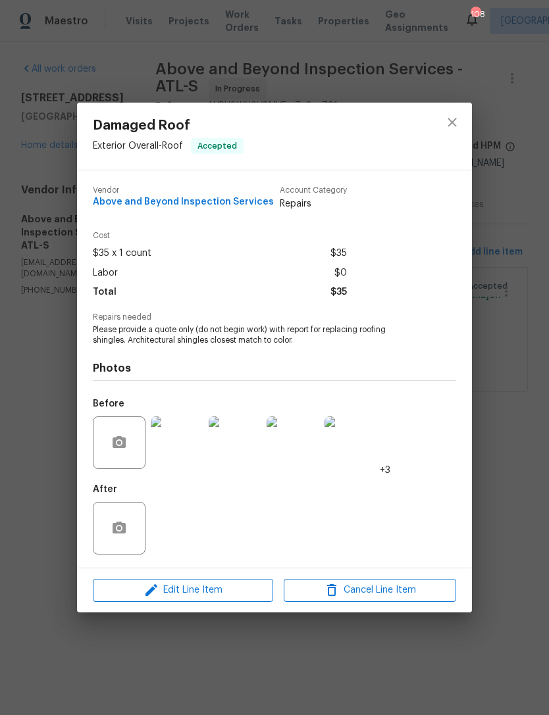
click at [227, 597] on span "Edit Line Item" at bounding box center [183, 590] width 172 height 16
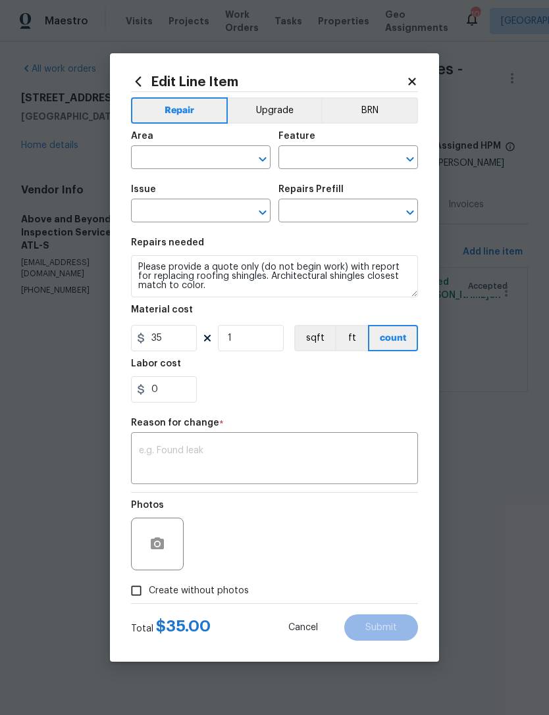
type input "Exterior Overall"
type input "Roof"
type input "Damaged Roof"
type input "Replacement required $9,500.00"
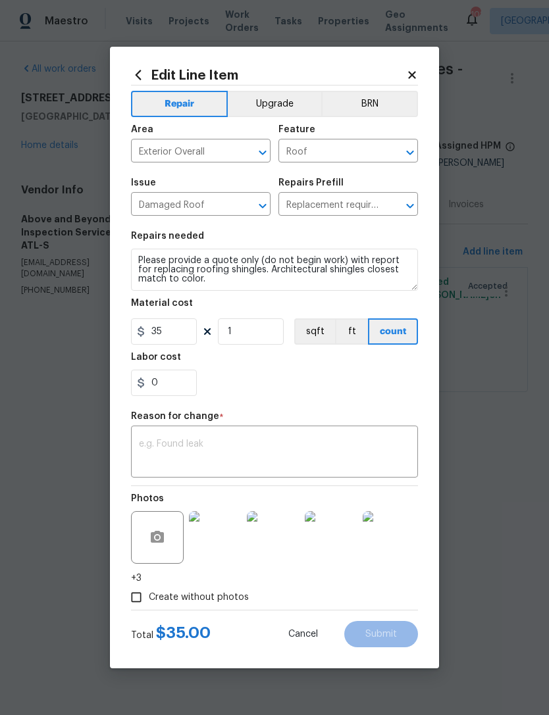
click at [247, 447] on textarea at bounding box center [274, 454] width 271 height 28
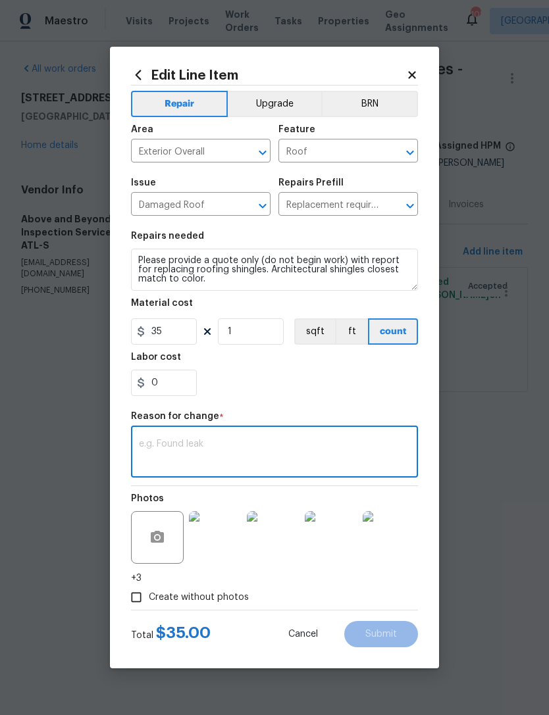
click at [239, 446] on textarea at bounding box center [274, 454] width 271 height 28
paste textarea "Hi Jaydon. Roof report has been uploaded and total is 27sq. X $275= $7425.00. P…"
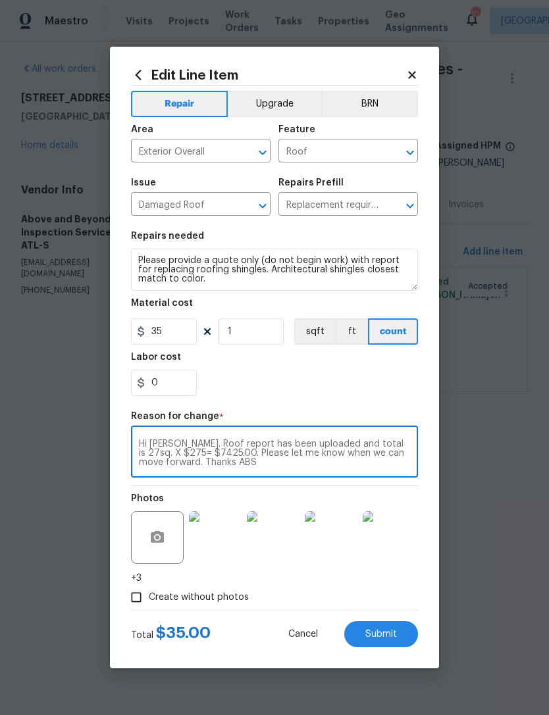
type textarea "Hi Jaydon. Roof report has been uploaded and total is 27sq. X $275= $7425.00. P…"
click at [176, 337] on input "35" at bounding box center [164, 332] width 66 height 26
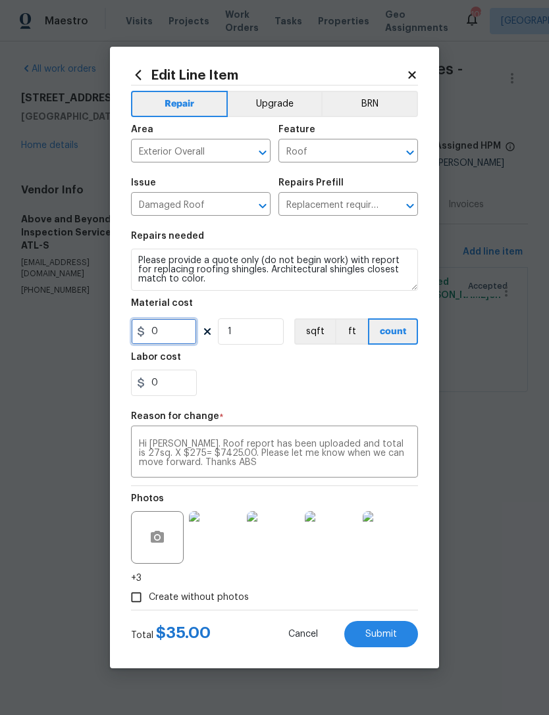
click at [167, 336] on input "0" at bounding box center [164, 332] width 66 height 26
type input "275"
click at [261, 330] on input "1" at bounding box center [251, 332] width 66 height 26
click at [308, 403] on section "Repairs needed Please provide a quote only (do not begin work) with report for …" at bounding box center [274, 314] width 287 height 180
click at [260, 332] on input "7425" at bounding box center [251, 332] width 66 height 26
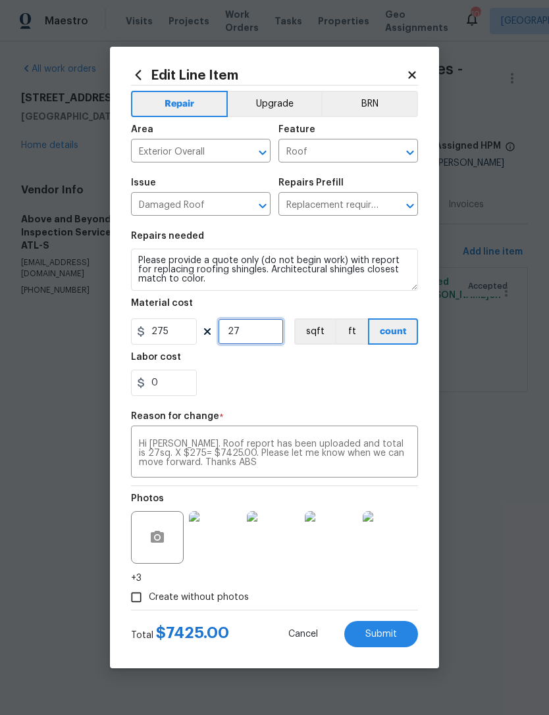
type input "27"
click at [344, 394] on div "0" at bounding box center [274, 383] width 287 height 26
click at [382, 638] on span "Submit" at bounding box center [381, 635] width 32 height 10
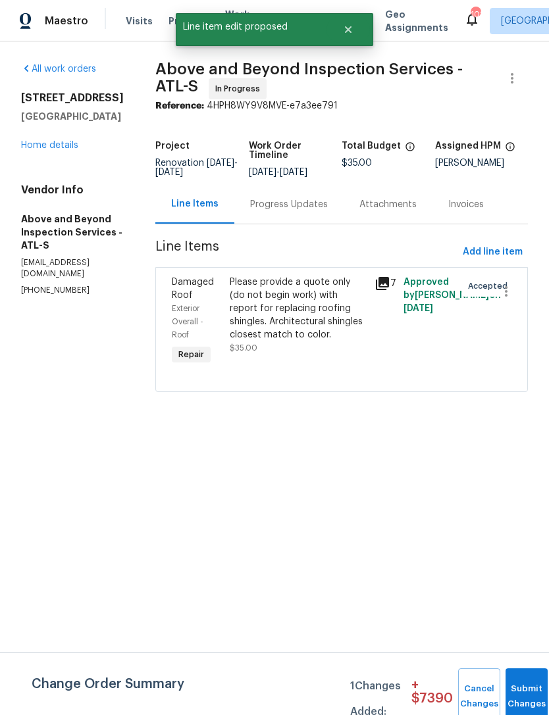
click at [521, 684] on button "Submit Changes" at bounding box center [526, 697] width 42 height 57
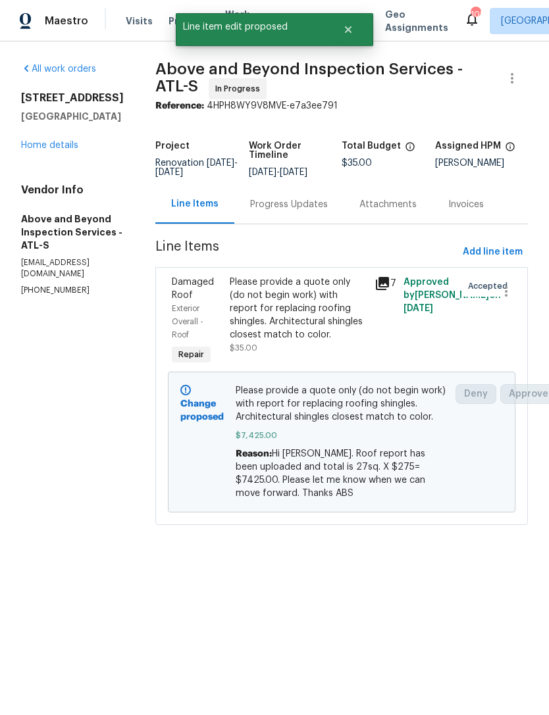
click at [320, 211] on div "Progress Updates" at bounding box center [289, 204] width 78 height 13
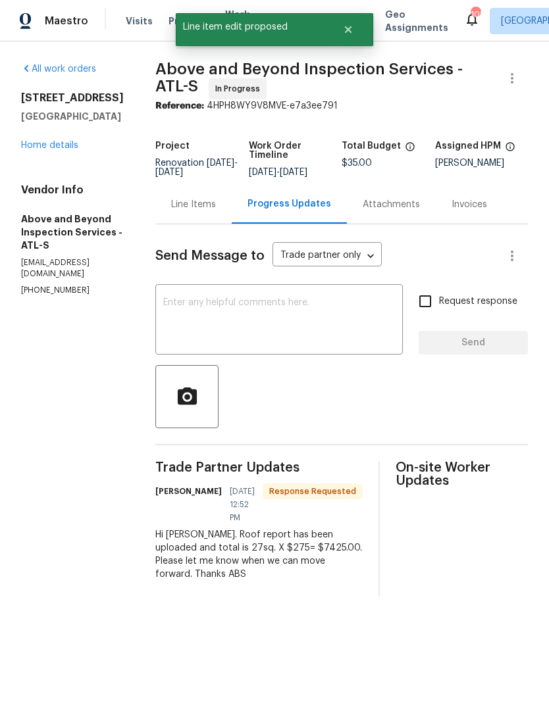
click at [338, 311] on textarea at bounding box center [279, 321] width 232 height 46
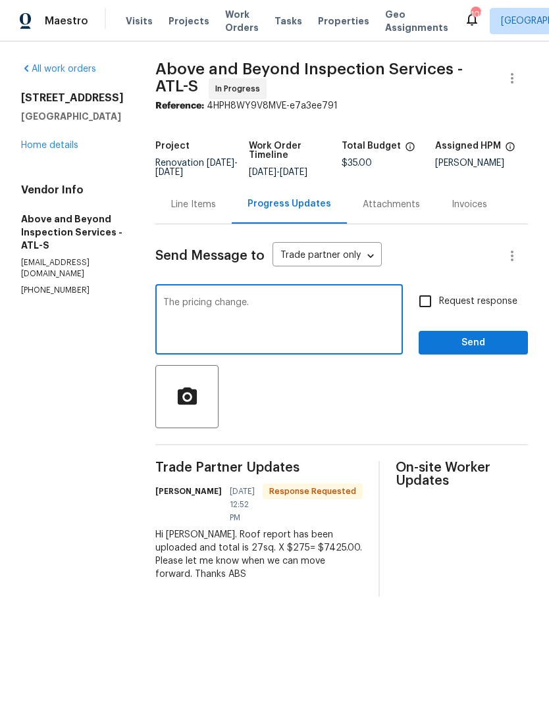
type textarea "The pricing change."
click at [72, 157] on div "All work orders 6590 Manor Creek Dr Douglasville, GA 30135 Home details Vendor …" at bounding box center [72, 180] width 103 height 234
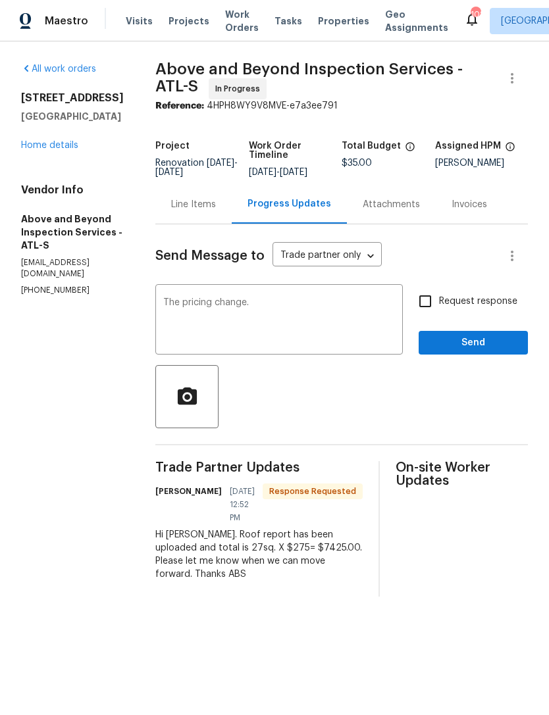
click at [72, 157] on div "All work orders 6590 Manor Creek Dr Douglasville, GA 30135 Home details Vendor …" at bounding box center [72, 180] width 103 height 234
click at [54, 147] on link "Home details" at bounding box center [49, 145] width 57 height 9
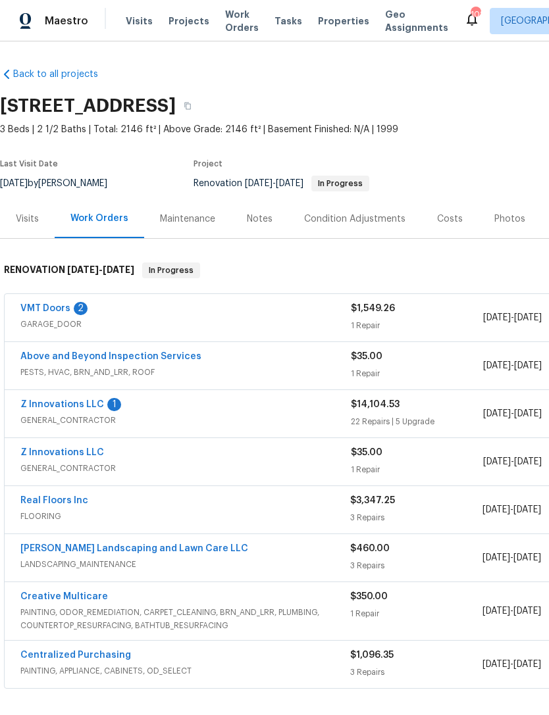
click at [78, 407] on link "Z Innovations LLC" at bounding box center [62, 404] width 84 height 9
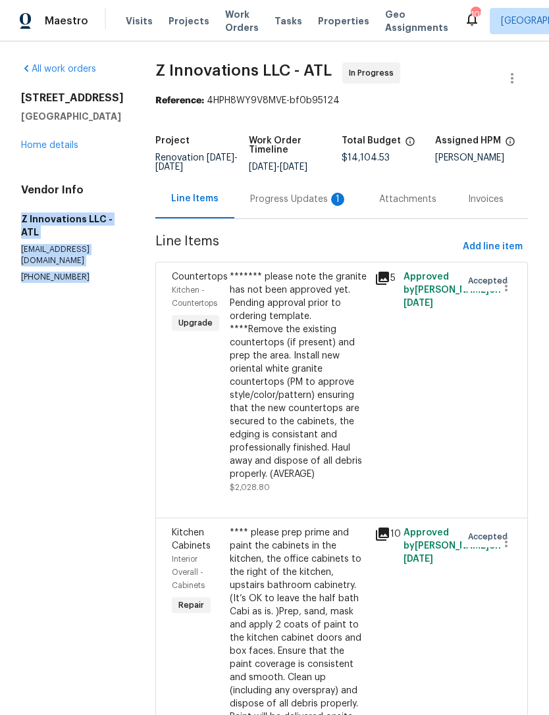
click at [56, 150] on link "Home details" at bounding box center [49, 145] width 57 height 9
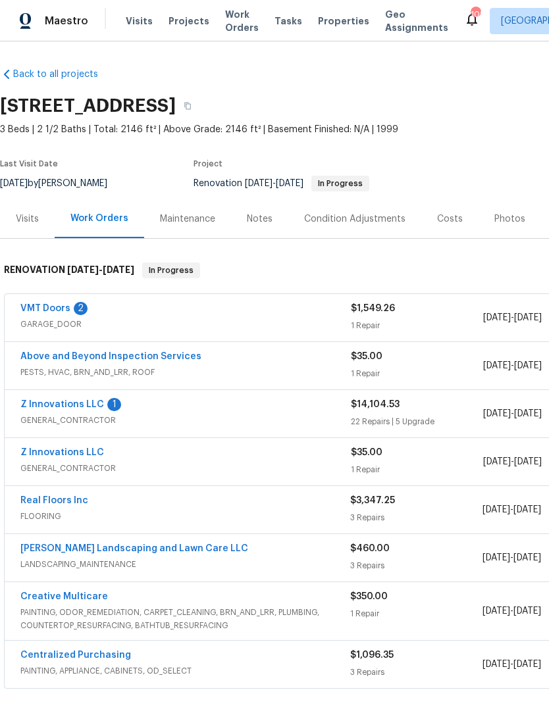
click at [143, 360] on link "Above and Beyond Inspection Services" at bounding box center [110, 356] width 181 height 9
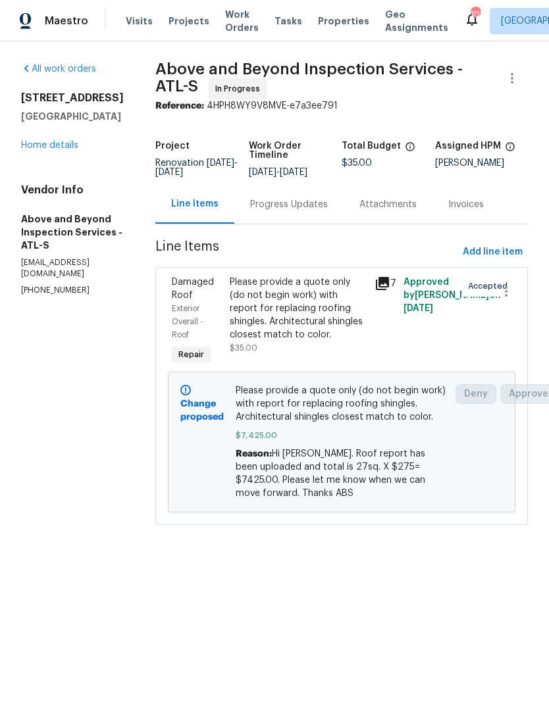
click at [319, 207] on div "Progress Updates" at bounding box center [289, 204] width 78 height 13
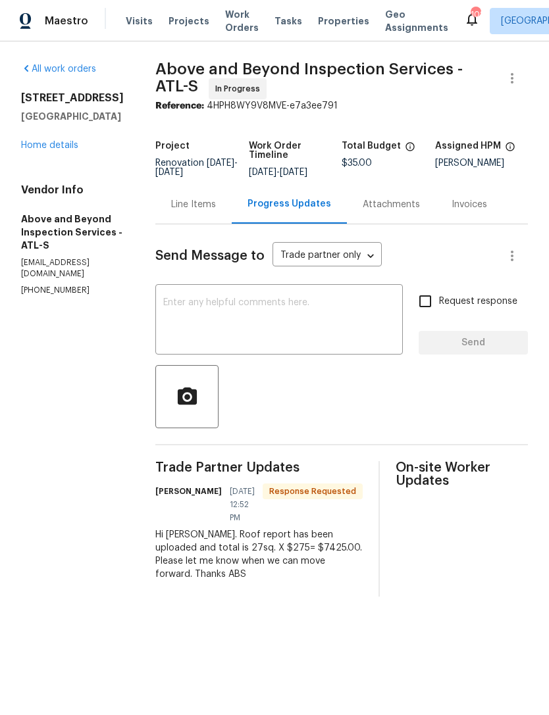
click at [313, 330] on textarea at bounding box center [279, 321] width 232 height 46
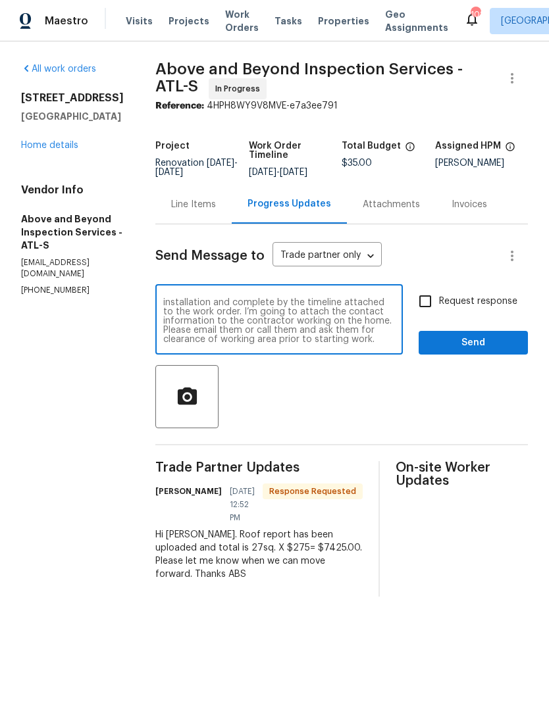
scroll to position [37, 0]
click at [315, 344] on textarea "The pricing change has been input for roofing installation. Please go ahead and…" at bounding box center [279, 321] width 232 height 46
click at [333, 340] on textarea "The pricing change has been input for roofing installation. Please go ahead and…" at bounding box center [279, 321] width 232 height 46
click at [371, 344] on textarea "The pricing change has been input for roofing installation. Please go ahead and…" at bounding box center [279, 321] width 232 height 46
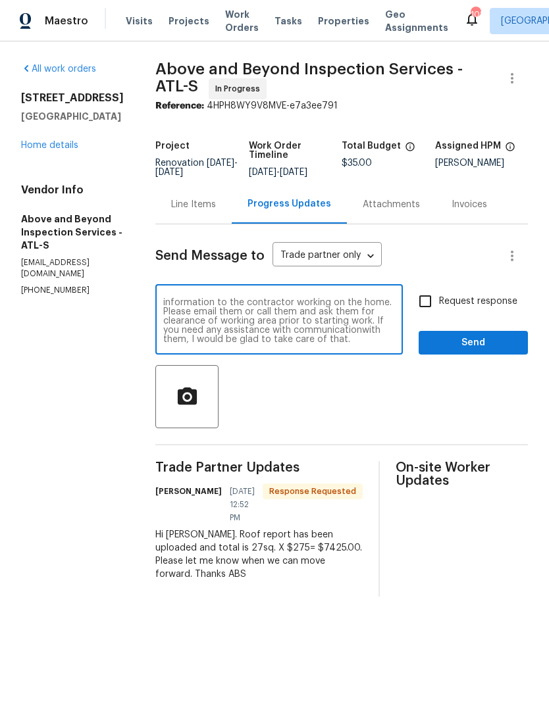
click at [345, 344] on textarea "The pricing change has been input for roofing installation. Please go ahead and…" at bounding box center [279, 321] width 232 height 46
click at [289, 344] on textarea "The pricing change has been input for roofing installation. Please go ahead and…" at bounding box center [279, 321] width 232 height 46
click at [349, 344] on textarea "The pricing change has been input for roofing installation. Please go ahead and…" at bounding box center [279, 321] width 232 height 46
click at [348, 344] on textarea "The pricing change has been input for roofing installation. Please go ahead and…" at bounding box center [279, 321] width 232 height 46
paste textarea "Z Innovations LLC - ATL reno@zinnovationsga.com (470) 210-1536"
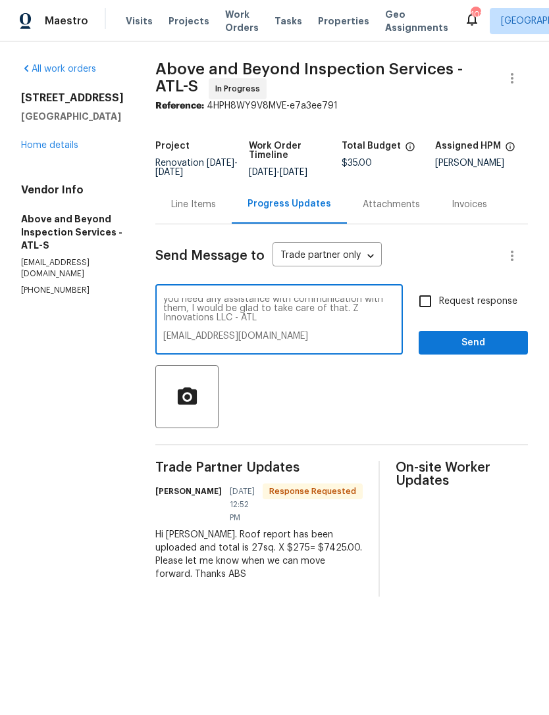
scroll to position [68, 0]
click at [319, 334] on textarea "The pricing change has been input for roofing installation. Please go ahead and…" at bounding box center [279, 321] width 232 height 46
type textarea "The pricing change has been input for roofing installation. Please go ahead and…"
click at [432, 315] on input "Request response" at bounding box center [425, 302] width 28 height 28
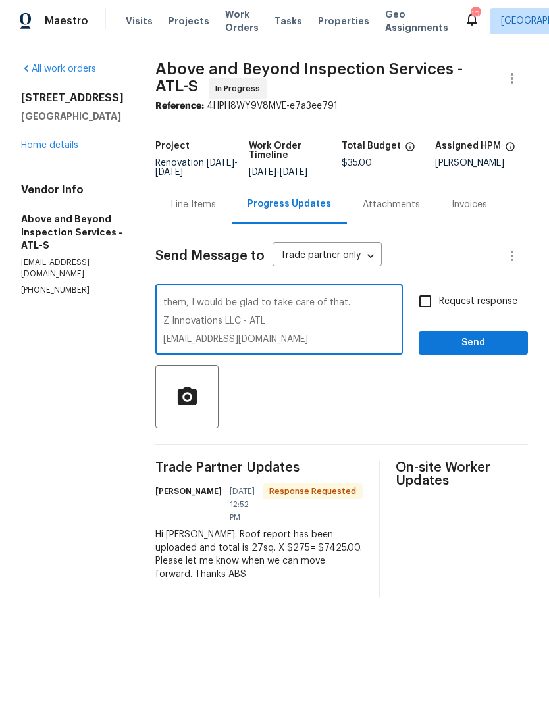
checkbox input "true"
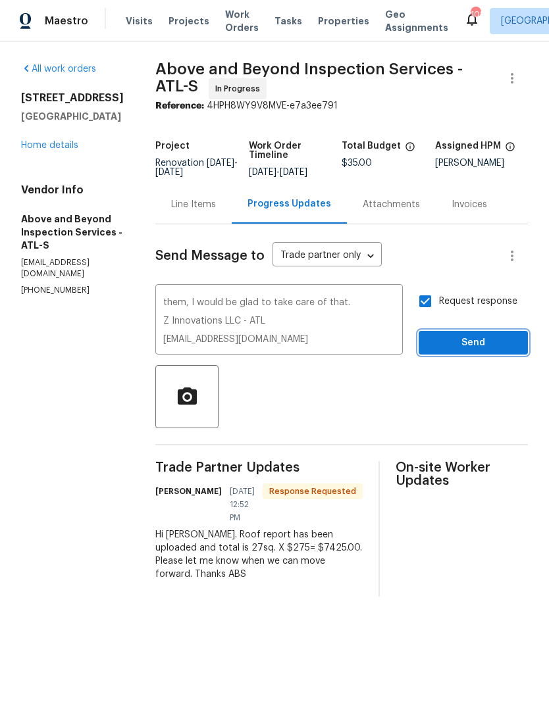
click at [473, 351] on span "Send" at bounding box center [473, 343] width 88 height 16
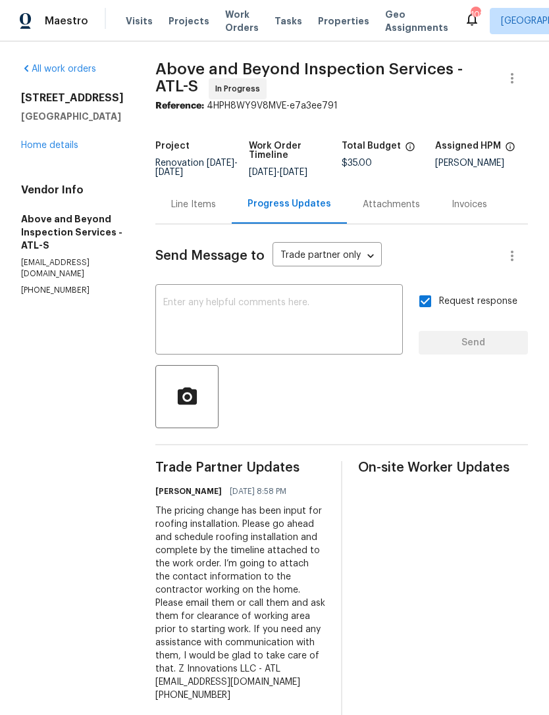
scroll to position [0, 0]
click at [70, 143] on link "Home details" at bounding box center [49, 145] width 57 height 9
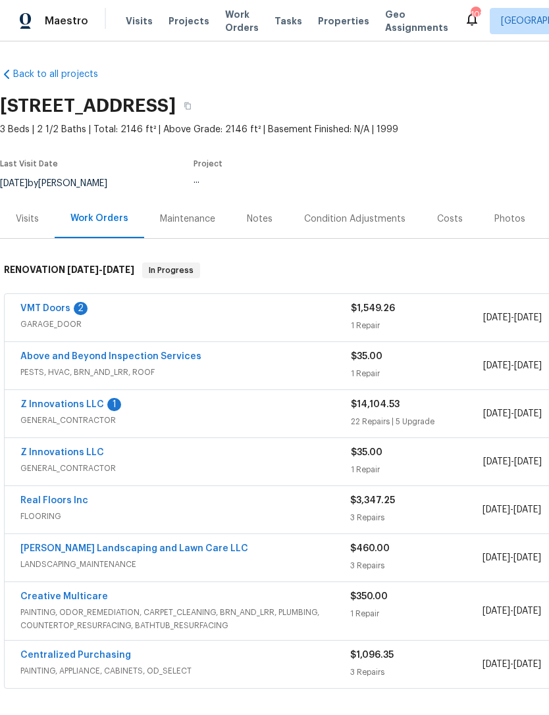
click at [70, 143] on section "6590 Manor Creek Dr, Douglasville, GA 30135 3 Beds | 2 1/2 Baths | Total: 2146 …" at bounding box center [372, 144] width 744 height 111
click at [78, 405] on link "Z Innovations LLC" at bounding box center [62, 404] width 84 height 9
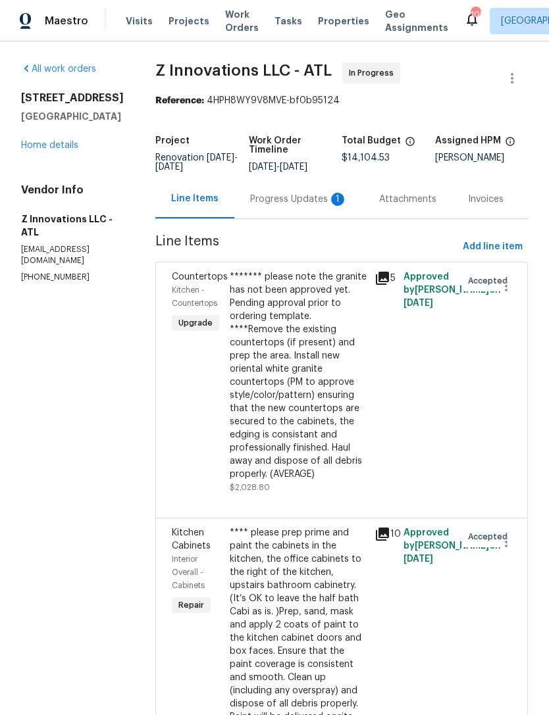
click at [276, 208] on div "Progress Updates 1" at bounding box center [298, 199] width 129 height 39
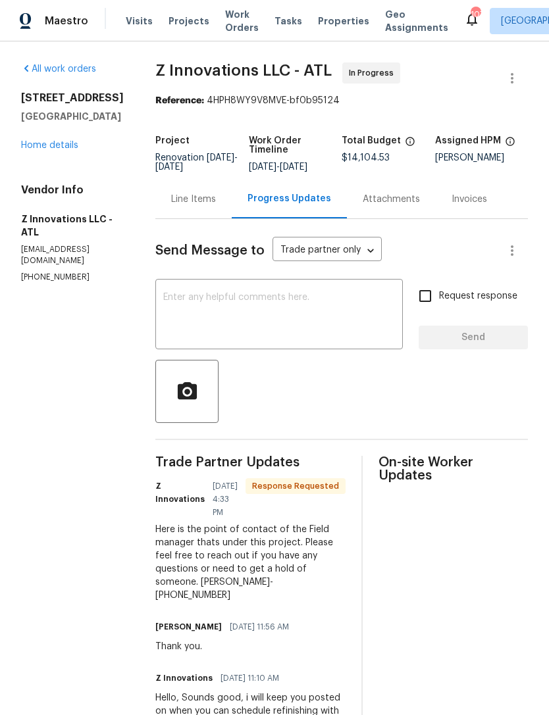
click at [284, 326] on textarea at bounding box center [279, 316] width 232 height 46
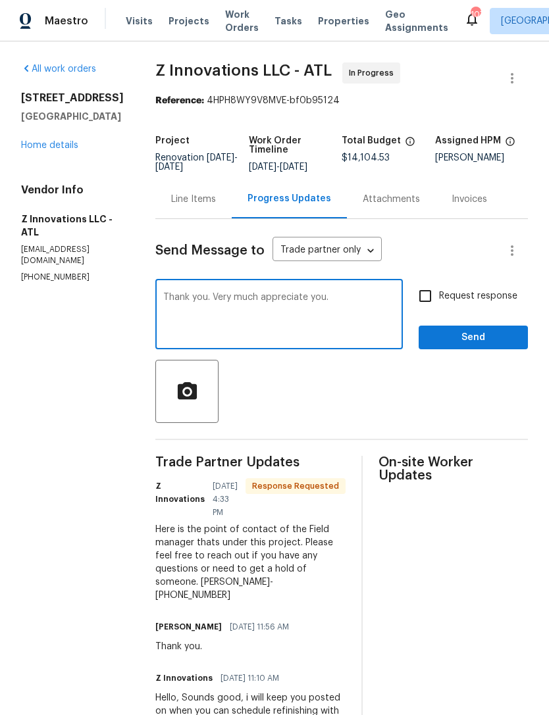
type textarea "Thank you. Very much appreciate you."
click at [449, 336] on span "Send" at bounding box center [473, 338] width 88 height 16
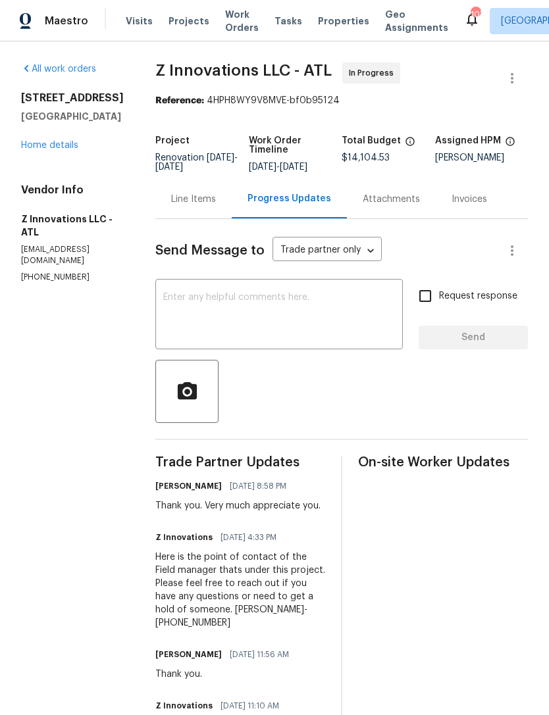
click at [64, 152] on div "6590 Manor Creek Dr Douglasville, GA 30135 Home details" at bounding box center [72, 121] width 103 height 61
click at [63, 150] on link "Home details" at bounding box center [49, 145] width 57 height 9
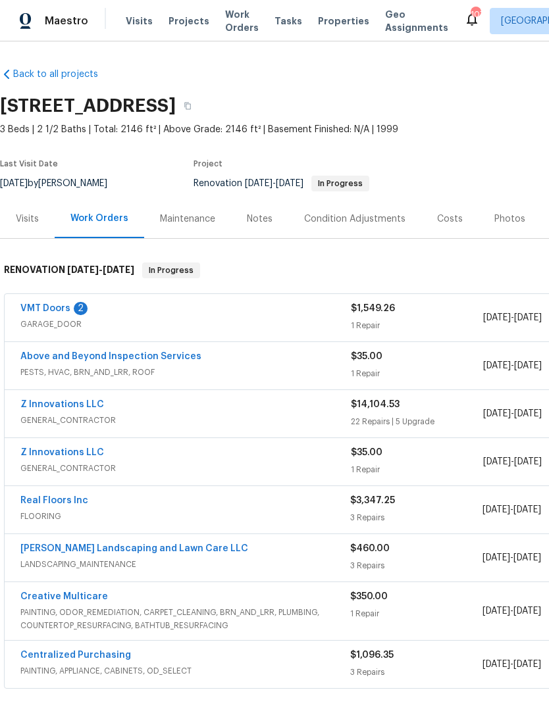
click at [53, 307] on link "VMT Doors" at bounding box center [45, 308] width 50 height 9
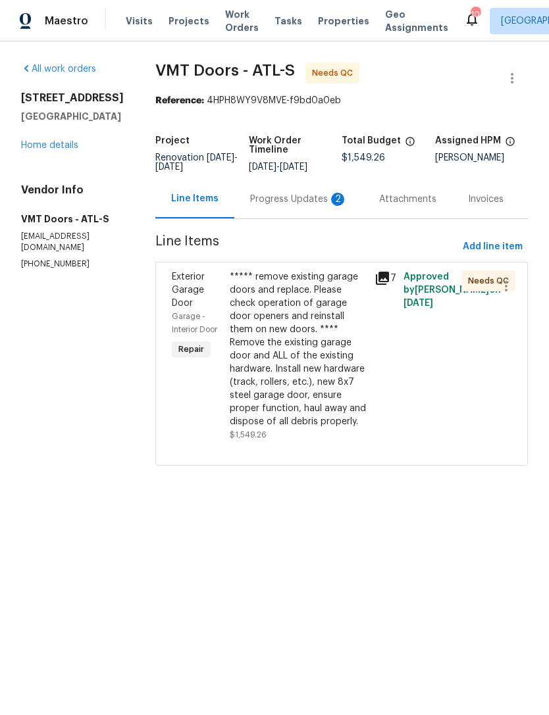
click at [284, 196] on div "Progress Updates 2" at bounding box center [298, 199] width 97 height 13
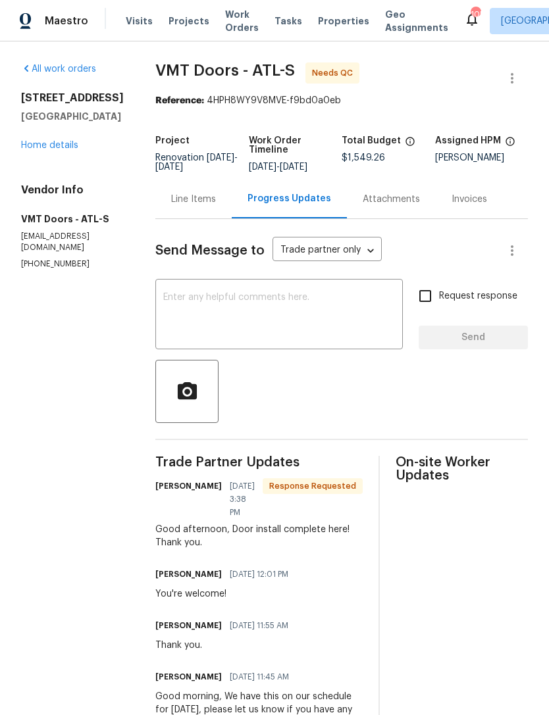
click at [59, 150] on link "Home details" at bounding box center [49, 145] width 57 height 9
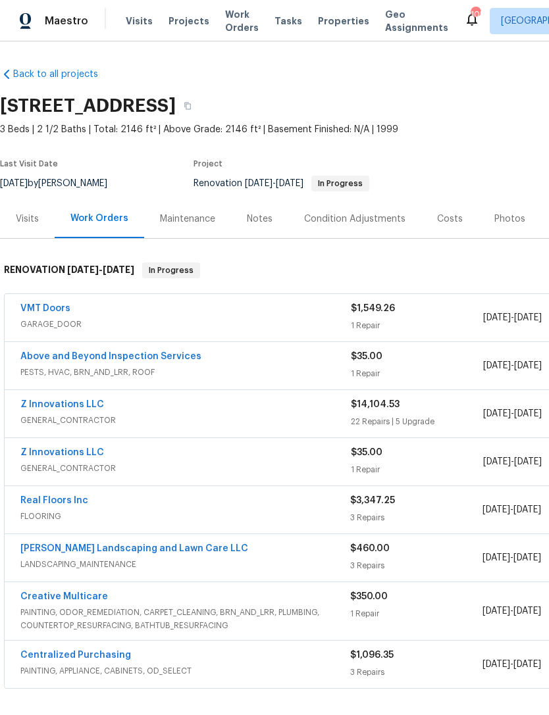
click at [61, 312] on link "VMT Doors" at bounding box center [45, 308] width 50 height 9
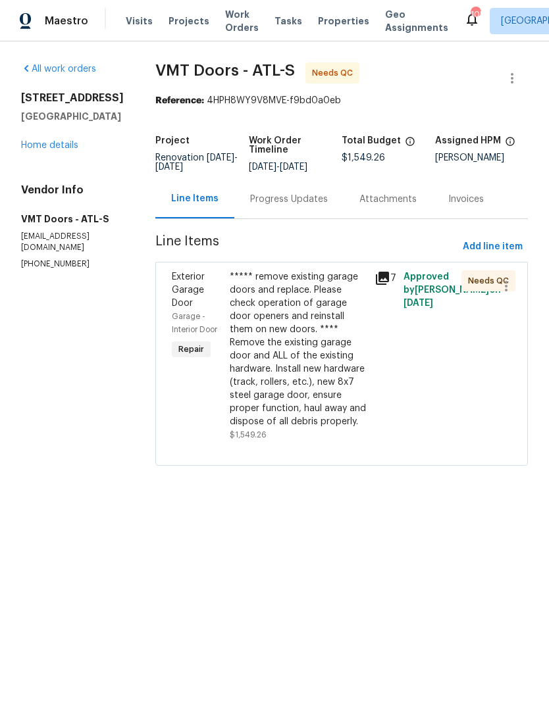
click at [267, 392] on div "***** remove existing garage doors and replace. Please check operation of garag…" at bounding box center [298, 349] width 137 height 158
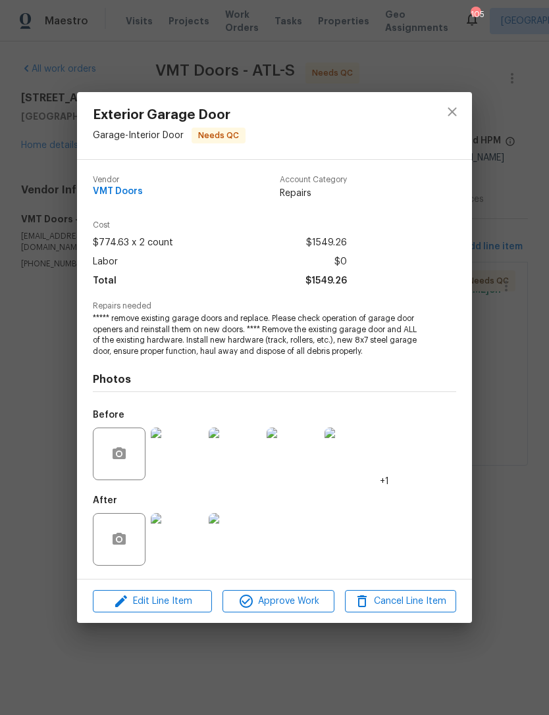
click at [171, 465] on img at bounding box center [177, 454] width 53 height 53
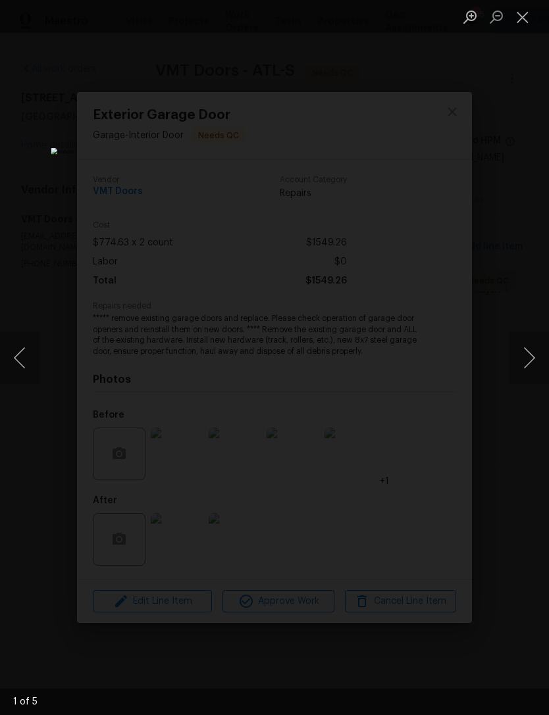
click at [523, 365] on button "Next image" at bounding box center [528, 358] width 39 height 53
click at [533, 358] on button "Next image" at bounding box center [528, 358] width 39 height 53
click at [537, 358] on button "Next image" at bounding box center [528, 358] width 39 height 53
click at [515, 14] on button "Close lightbox" at bounding box center [522, 16] width 26 height 23
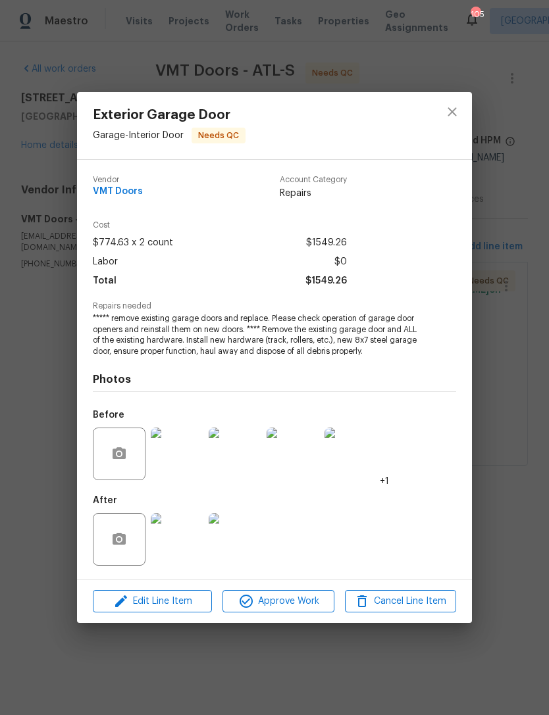
click at [177, 553] on img at bounding box center [177, 539] width 53 height 53
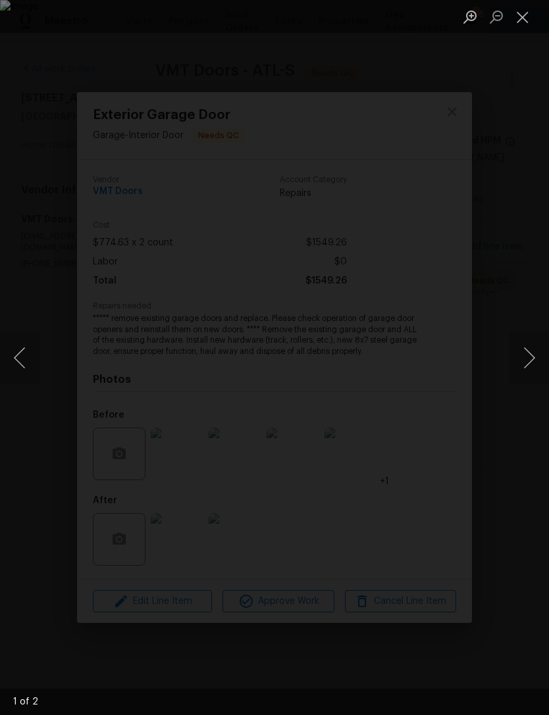
click at [526, 347] on button "Next image" at bounding box center [528, 358] width 39 height 53
click at [256, 380] on img "Lightbox" at bounding box center [274, 357] width 549 height 715
click at [517, 86] on div "Lightbox" at bounding box center [274, 357] width 549 height 715
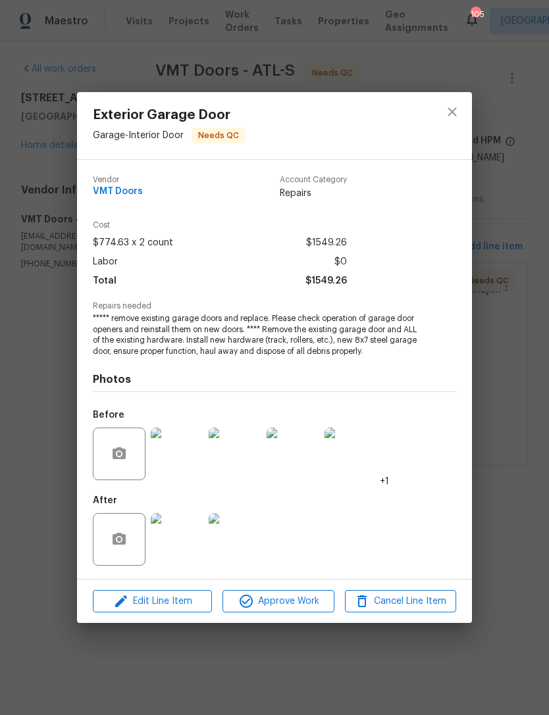
click at [527, 19] on button "Close lightbox" at bounding box center [522, 16] width 26 height 23
click at [440, 118] on button "close" at bounding box center [452, 112] width 32 height 32
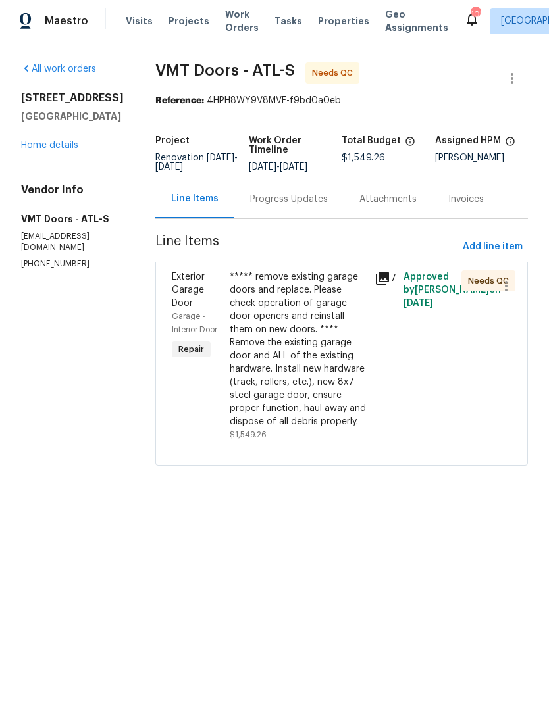
click at [292, 195] on div "Progress Updates" at bounding box center [289, 199] width 78 height 13
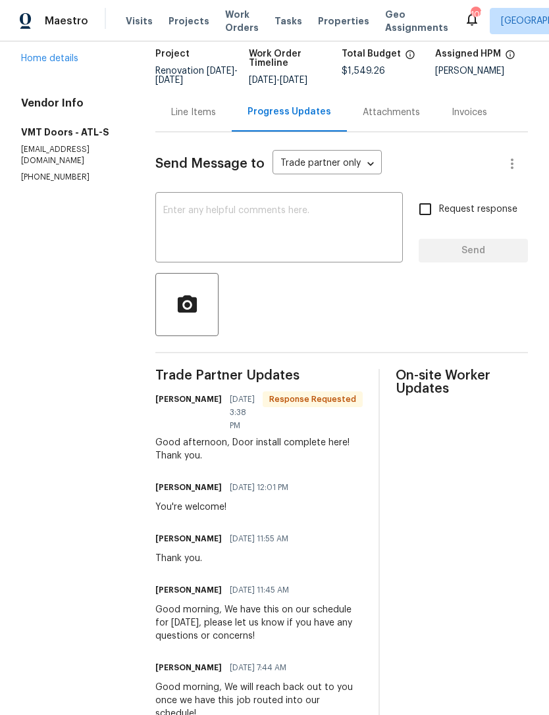
scroll to position [88, 0]
click at [304, 251] on textarea at bounding box center [279, 228] width 232 height 46
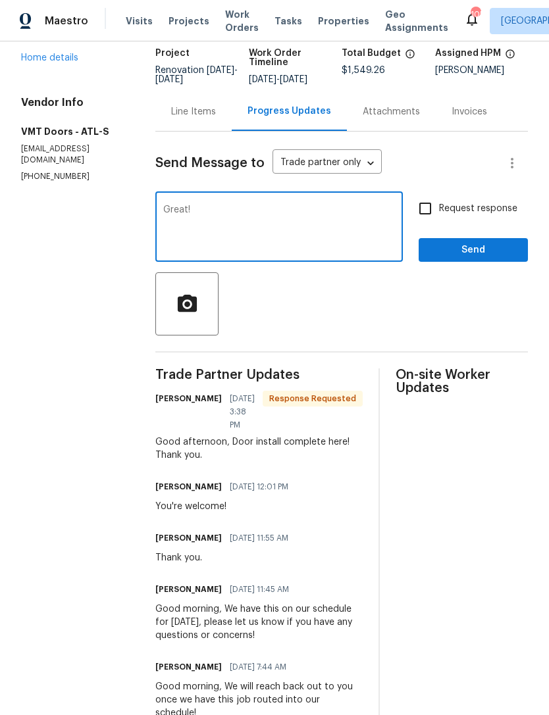
type textarea "Great!"
click at [467, 254] on span "Send" at bounding box center [473, 250] width 88 height 16
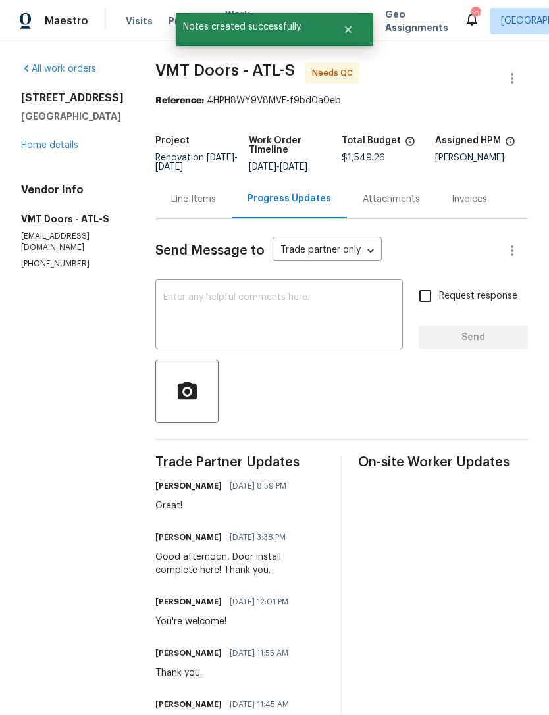
click at [49, 150] on link "Home details" at bounding box center [49, 145] width 57 height 9
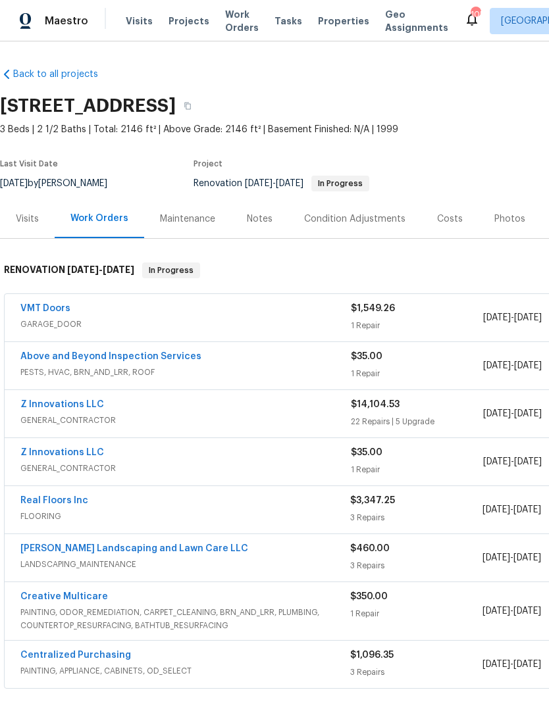
click at [62, 313] on link "VMT Doors" at bounding box center [45, 308] width 50 height 9
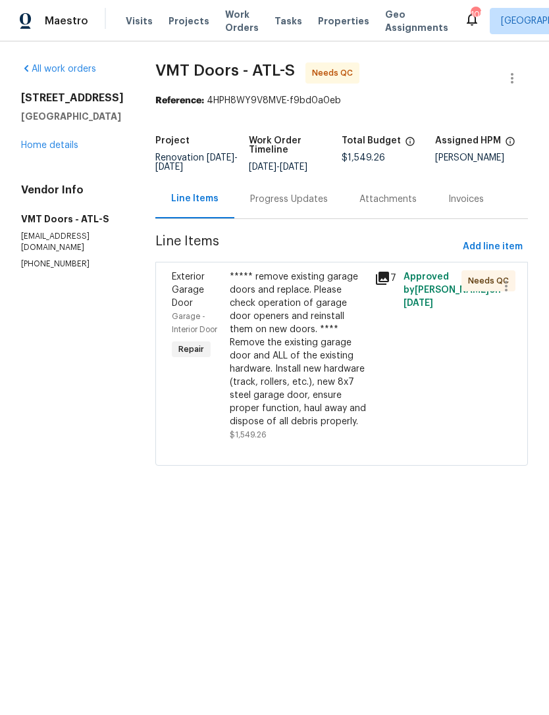
click at [261, 407] on div "***** remove existing garage doors and replace. Please check operation of garag…" at bounding box center [298, 349] width 137 height 158
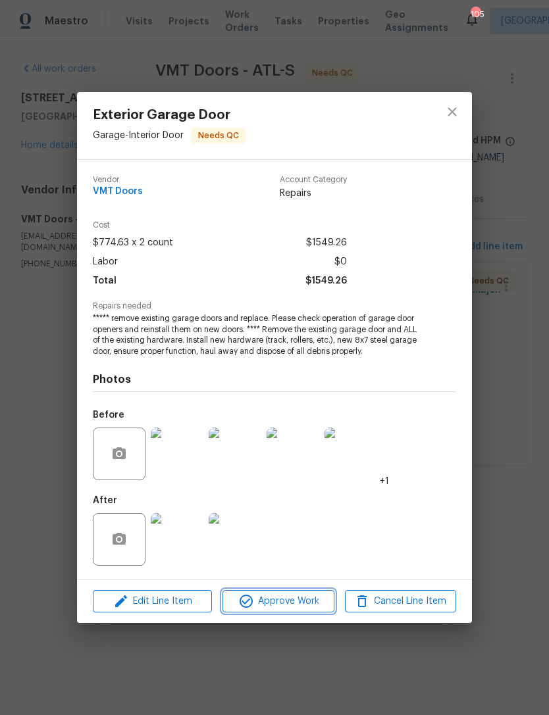
click at [281, 605] on span "Approve Work" at bounding box center [277, 602] width 103 height 16
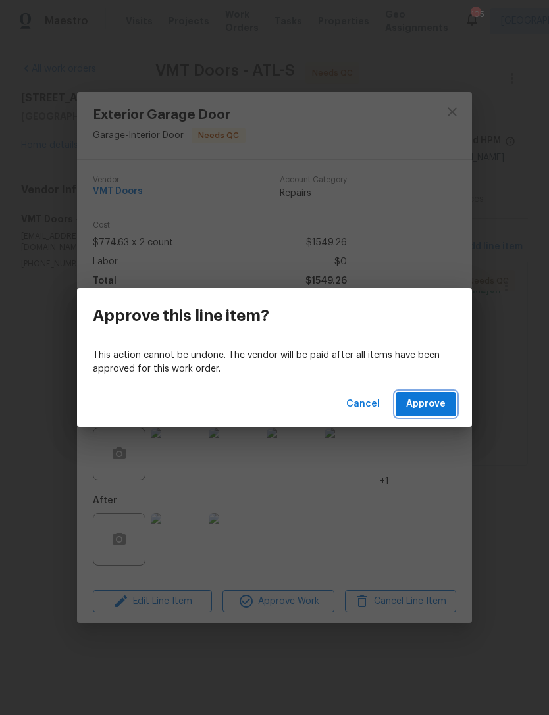
click at [432, 411] on span "Approve" at bounding box center [425, 404] width 39 height 16
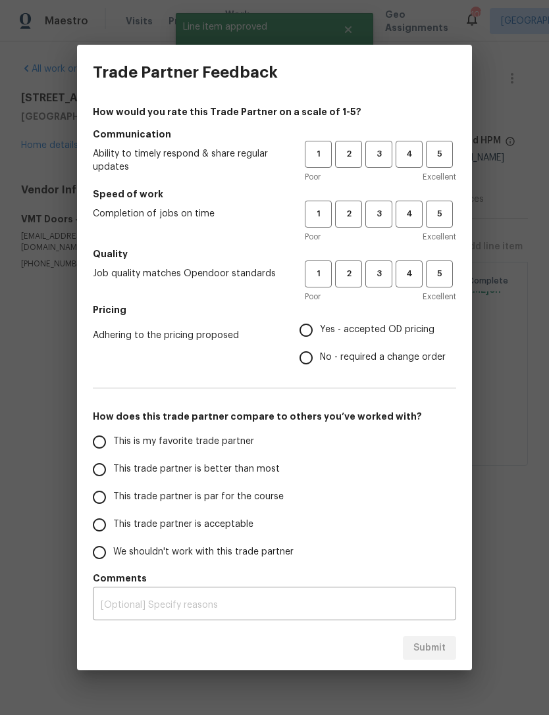
click at [383, 158] on span "3" at bounding box center [379, 154] width 24 height 15
click at [409, 157] on span "4" at bounding box center [409, 154] width 24 height 15
click at [436, 221] on span "5" at bounding box center [439, 214] width 24 height 15
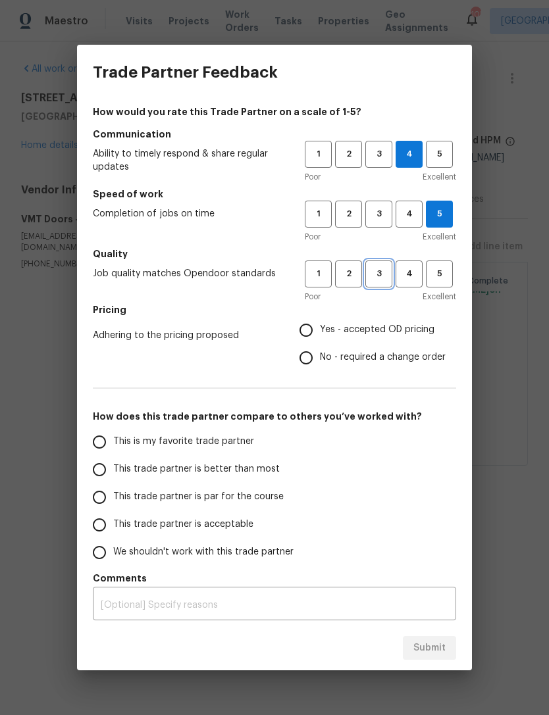
click at [380, 286] on button "3" at bounding box center [378, 274] width 27 height 27
click at [380, 157] on span "3" at bounding box center [379, 154] width 24 height 15
click at [103, 440] on input "This is my favorite trade partner" at bounding box center [100, 442] width 28 height 28
radio input "true"
click at [129, 595] on div "x ​" at bounding box center [274, 605] width 363 height 30
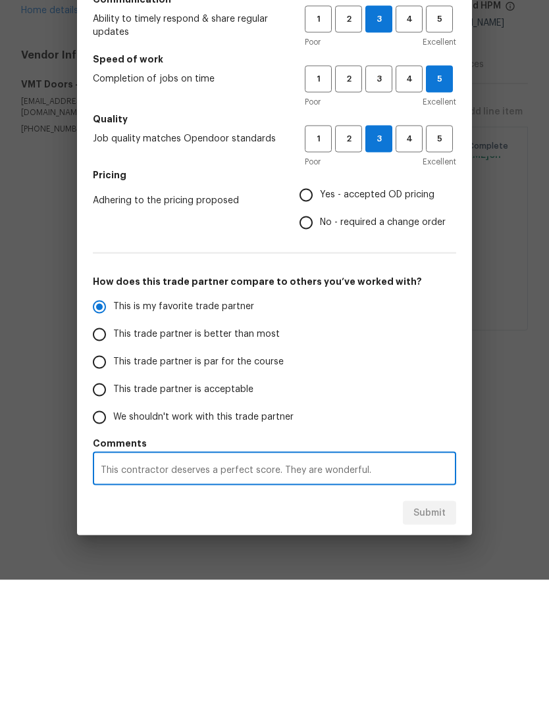
type textarea "This contractor deserves a perfect score. They are wonderful."
click at [312, 317] on input "Yes - accepted OD pricing" at bounding box center [306, 331] width 28 height 28
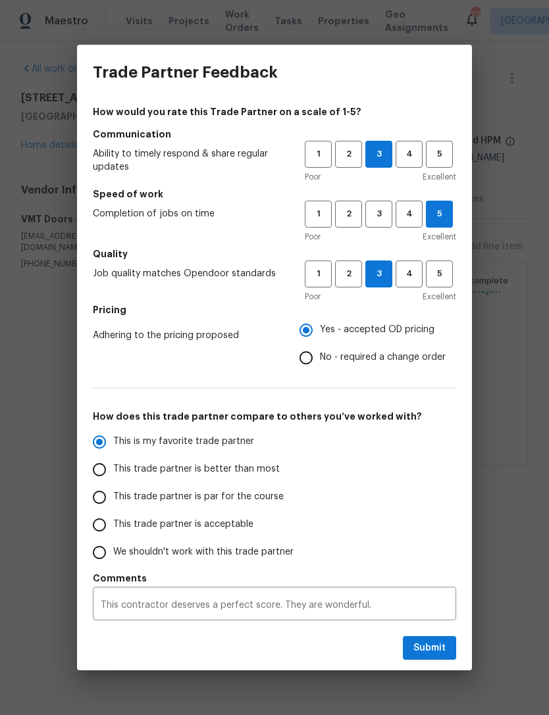
click at [432, 644] on span "Submit" at bounding box center [429, 648] width 32 height 16
radio input "false"
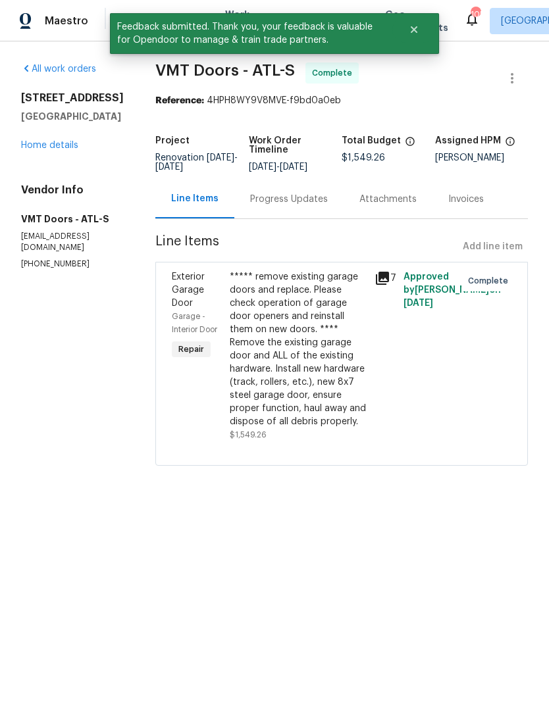
click at [54, 150] on link "Home details" at bounding box center [49, 145] width 57 height 9
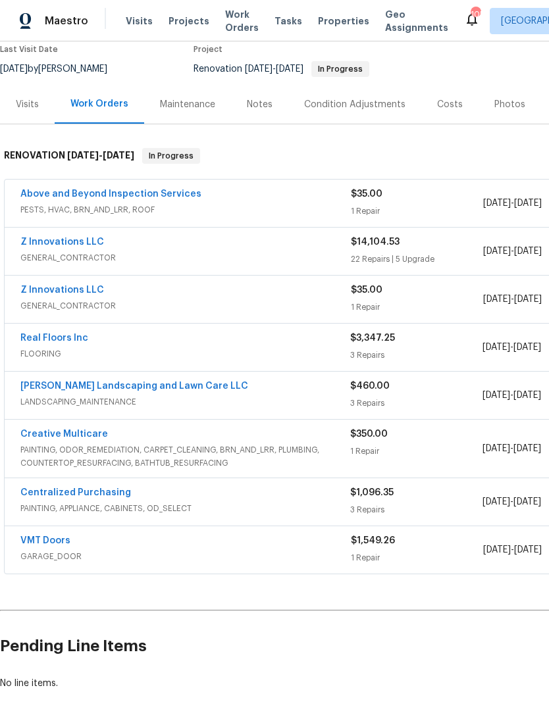
scroll to position [113, 2]
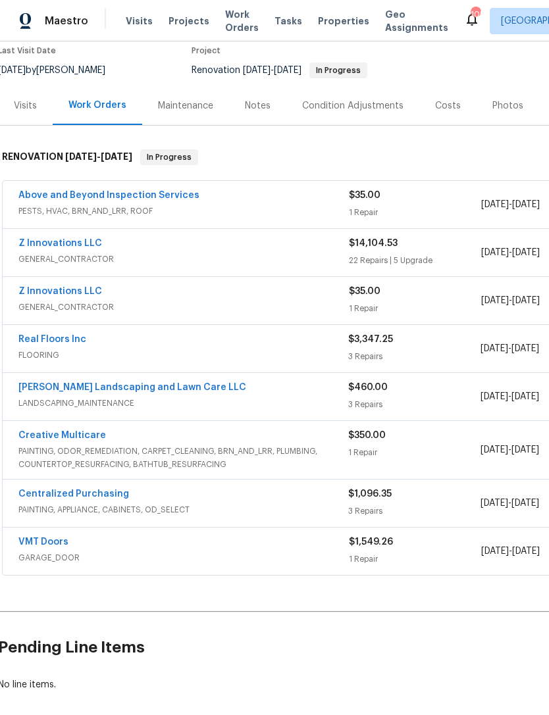
click at [78, 438] on link "Creative Multicare" at bounding box center [62, 435] width 88 height 9
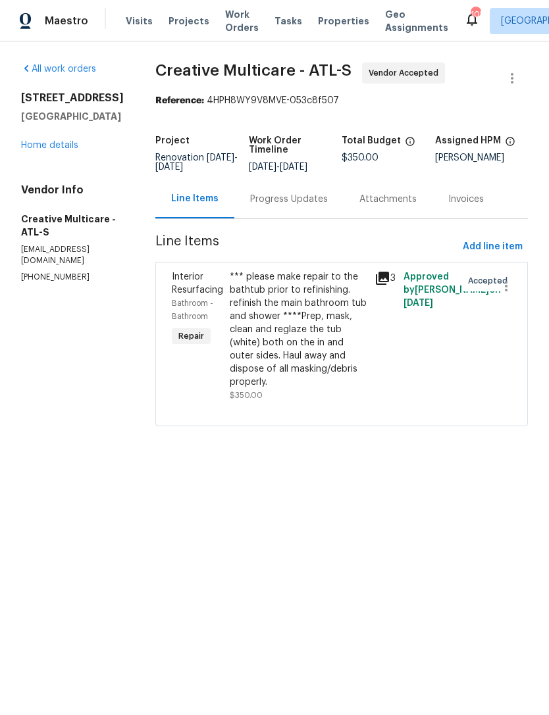
click at [319, 362] on div "*** please make repair to the bathtub prior to refinishing. refinish the main b…" at bounding box center [298, 329] width 137 height 118
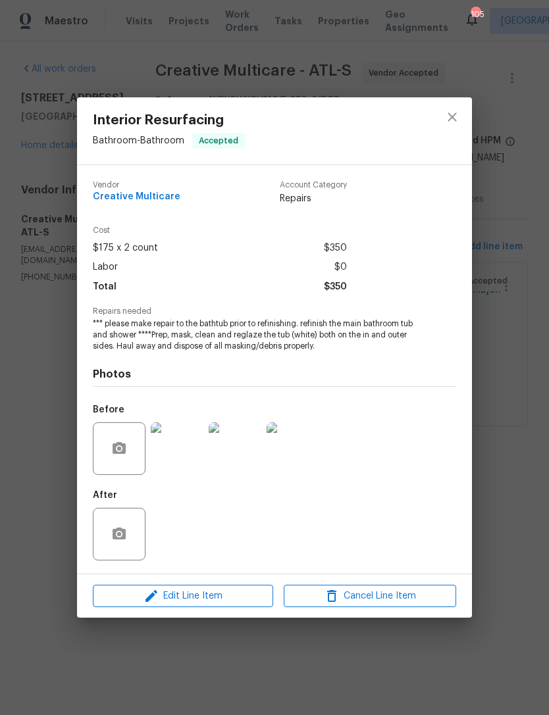
click at [511, 217] on div "Interior Resurfacing Bathroom - Bathroom Accepted Vendor Creative Multicare Acc…" at bounding box center [274, 357] width 549 height 715
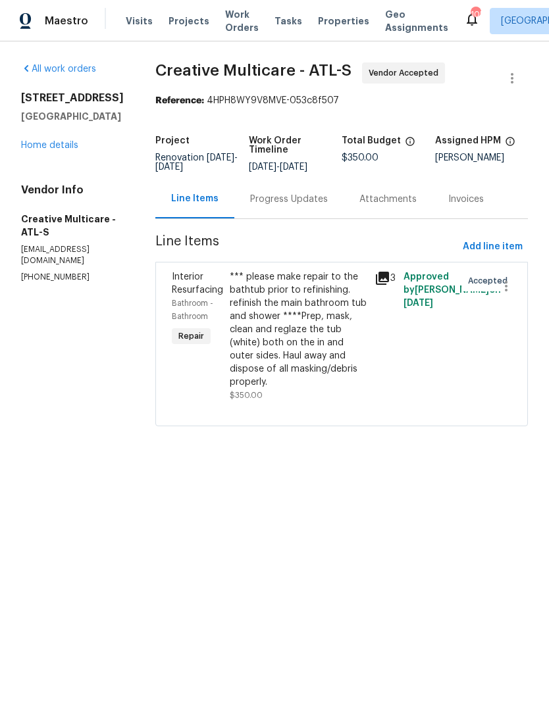
click at [73, 147] on link "Home details" at bounding box center [49, 145] width 57 height 9
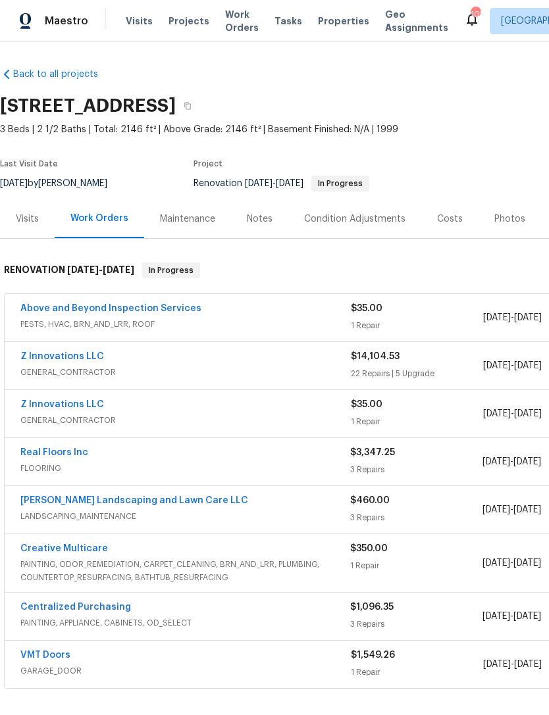
click at [78, 369] on span "GENERAL_CONTRACTOR" at bounding box center [185, 372] width 330 height 13
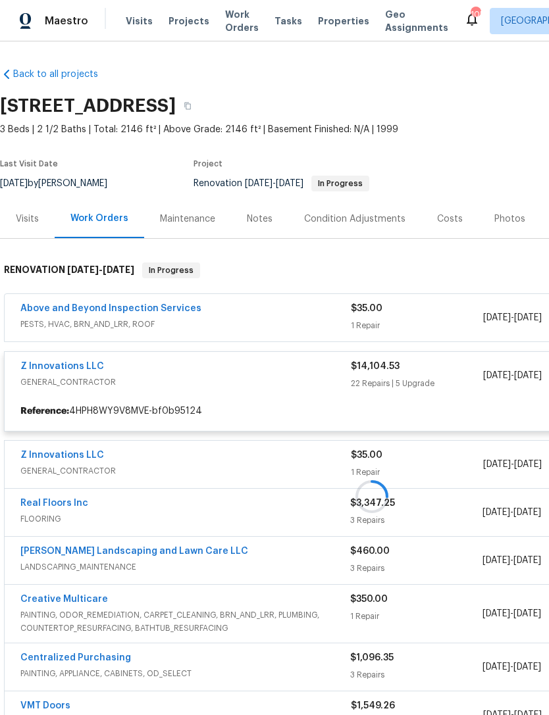
click at [77, 365] on div at bounding box center [372, 496] width 744 height 494
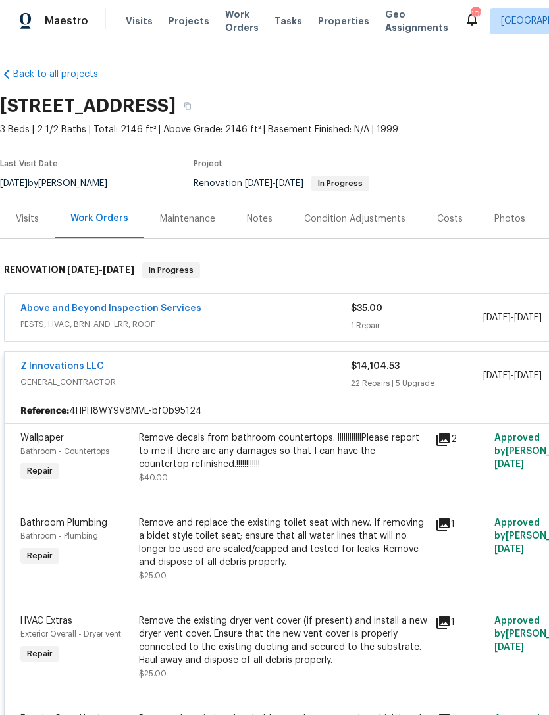
click at [53, 370] on link "Z Innovations LLC" at bounding box center [62, 366] width 84 height 9
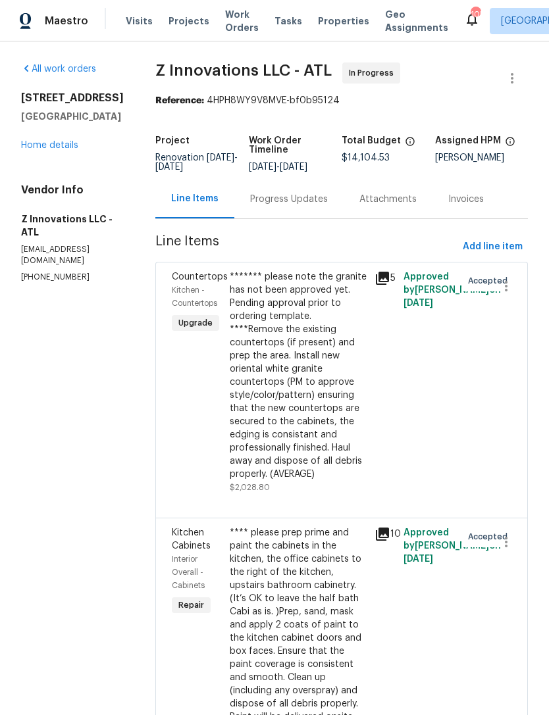
click at [297, 202] on div "Progress Updates" at bounding box center [289, 199] width 78 height 13
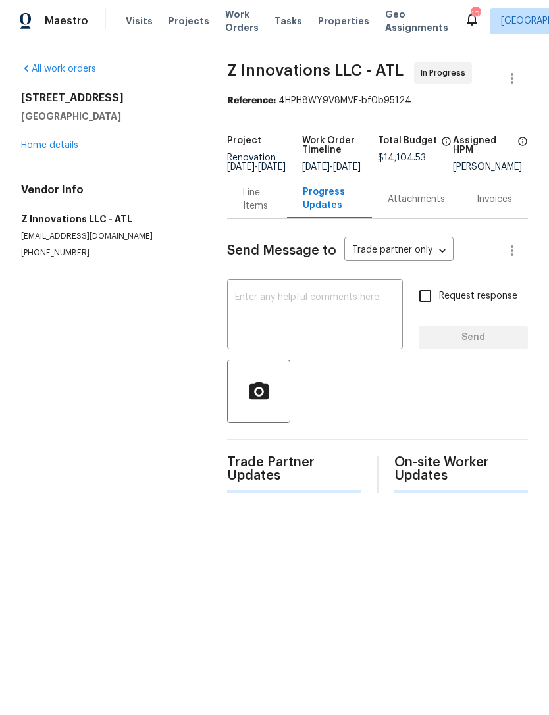
click at [313, 320] on textarea at bounding box center [315, 316] width 160 height 46
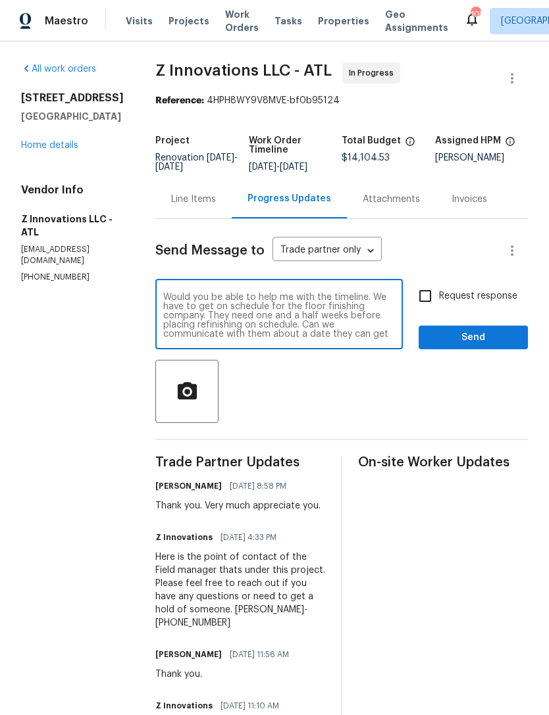
click at [294, 324] on textarea "Would you be able to help me with the timeline. We have to get on schedule for …" at bounding box center [279, 316] width 232 height 46
type textarea "Would you be able to help me with the timeline. We have to get on schedule for …"
click at [426, 296] on input "Request response" at bounding box center [425, 296] width 28 height 28
checkbox input "true"
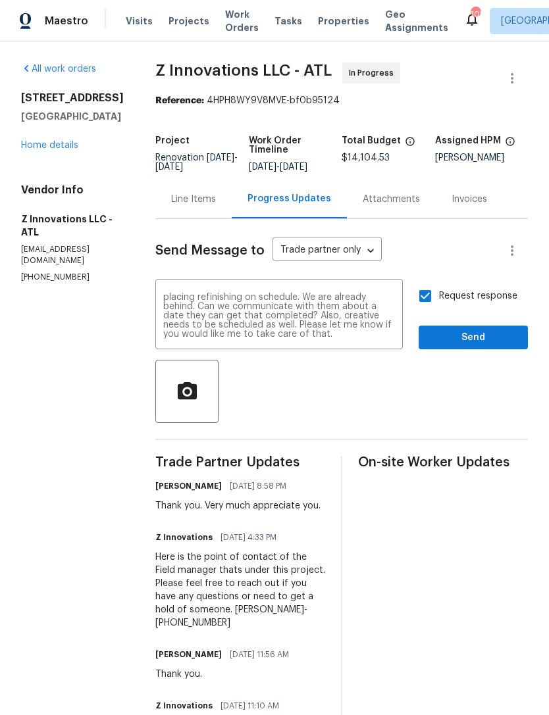
click at [455, 336] on span "Send" at bounding box center [473, 338] width 88 height 16
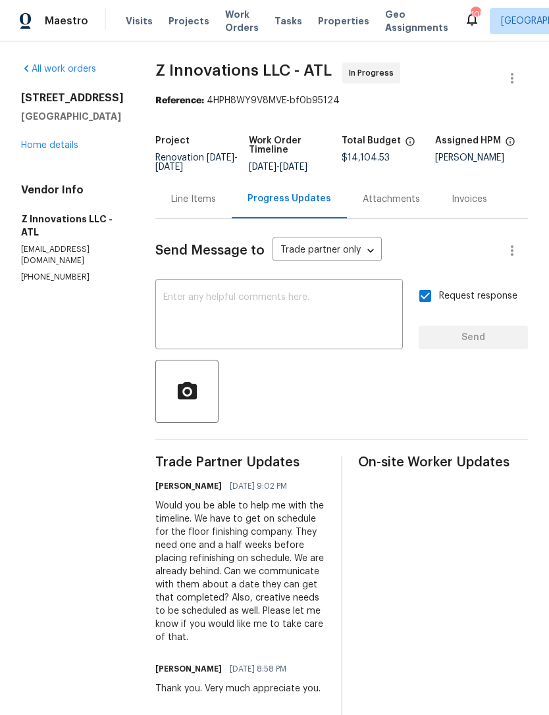
scroll to position [0, 0]
click at [72, 150] on link "Home details" at bounding box center [49, 145] width 57 height 9
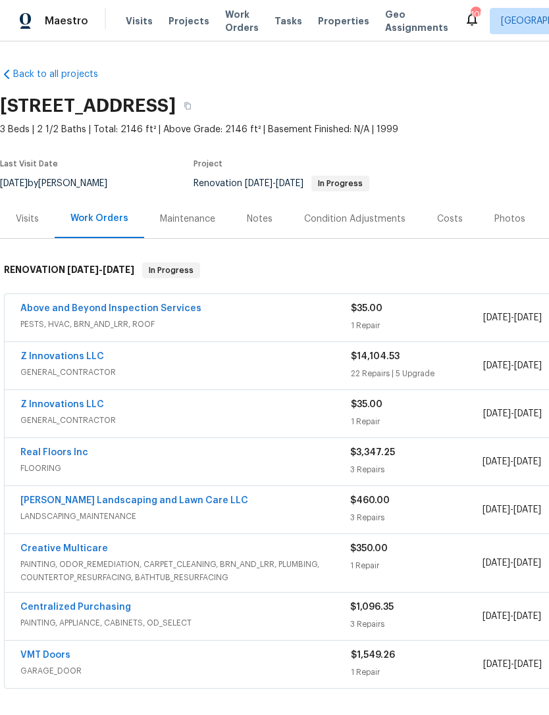
click at [263, 226] on div "Notes" at bounding box center [259, 218] width 57 height 39
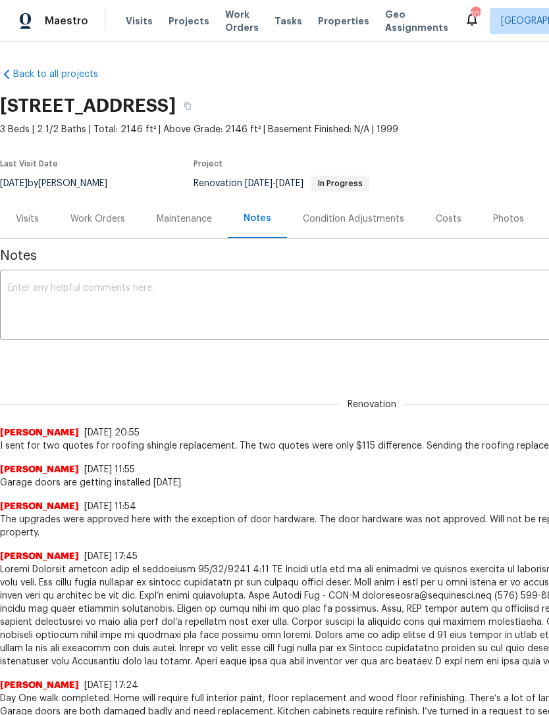
click at [238, 319] on textarea at bounding box center [372, 307] width 728 height 46
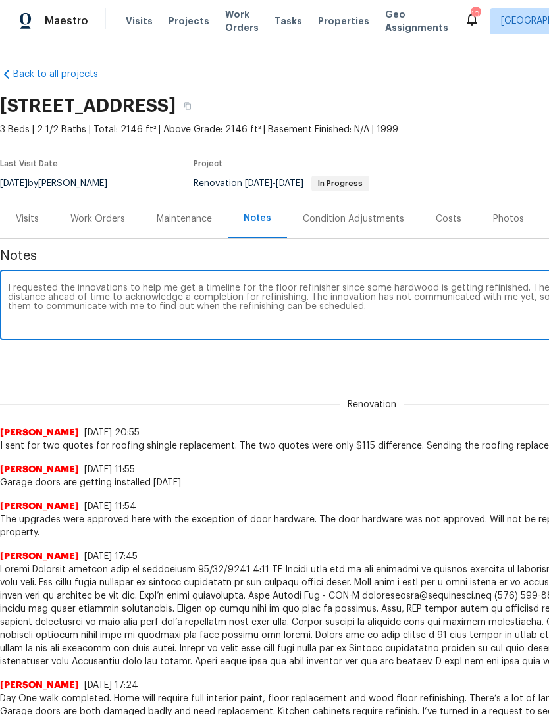
click at [71, 286] on textarea "I requested the innovations to help me get a timeline for the floor refinisher …" at bounding box center [372, 307] width 728 height 46
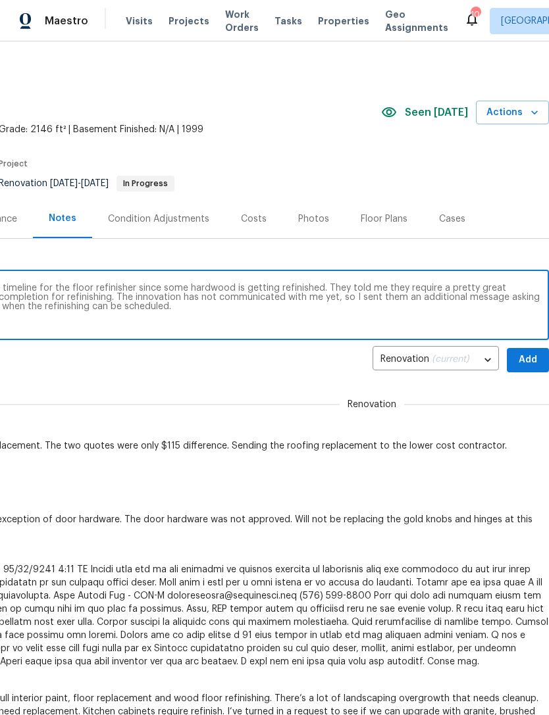
scroll to position [0, 195]
click at [357, 286] on textarea "I requested Z innovations to help me get a timeline for the floor refinisher si…" at bounding box center [177, 307] width 728 height 46
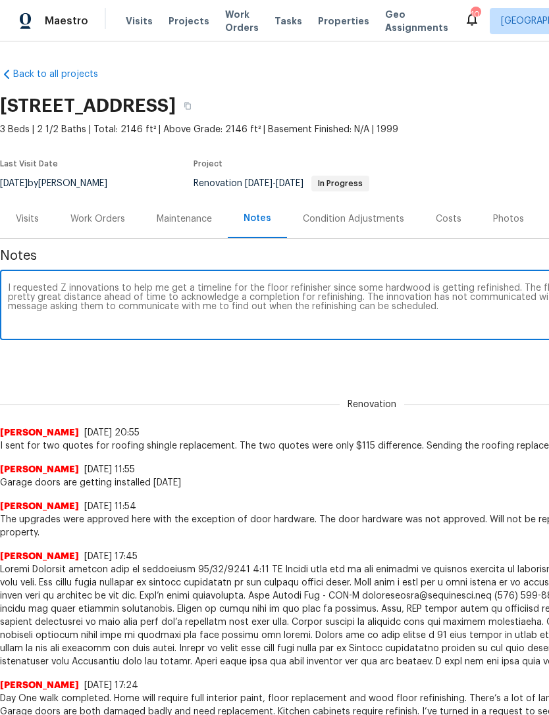
scroll to position [0, 0]
click at [274, 298] on textarea "I requested Z innovations to help me get a timeline for the floor refinisher si…" at bounding box center [372, 307] width 728 height 46
click at [365, 295] on textarea "I requested Z innovations to help me get a timeline for the floor refinisher si…" at bounding box center [372, 307] width 728 height 46
click at [399, 301] on textarea "I requested Z innovations to help me get a timeline for the floor refinisher si…" at bounding box center [372, 307] width 728 height 46
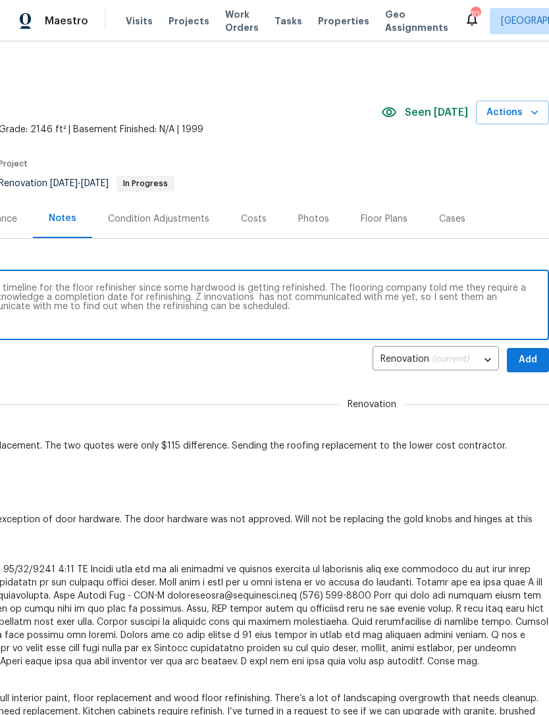
scroll to position [0, 195]
type textarea "I requested Z innovations to help me get a timeline for the floor refinisher si…"
click at [525, 358] on span "Add" at bounding box center [527, 360] width 21 height 16
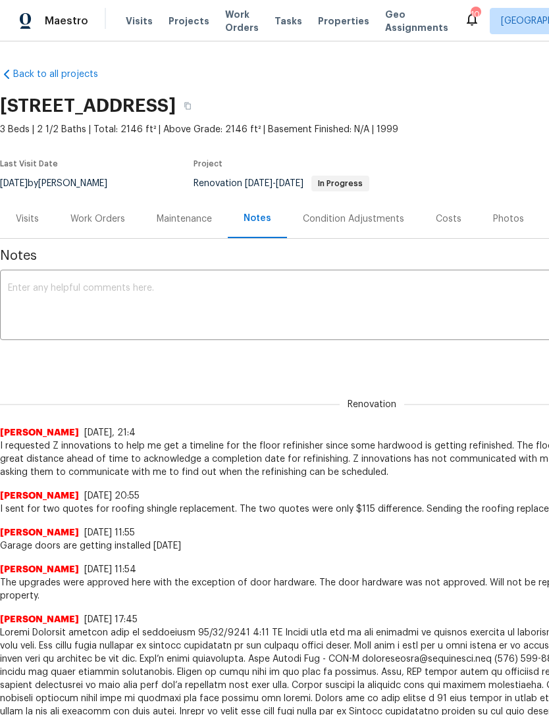
scroll to position [0, 0]
click at [108, 211] on div "Work Orders" at bounding box center [98, 218] width 86 height 39
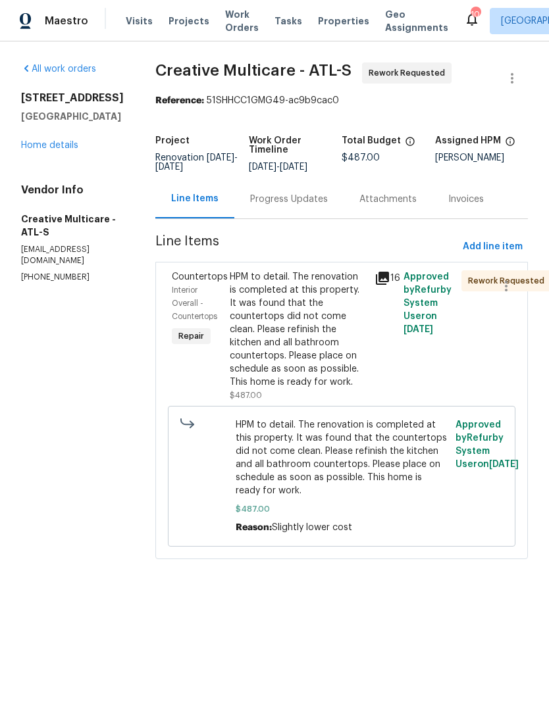
click at [315, 206] on div "Progress Updates" at bounding box center [289, 199] width 78 height 13
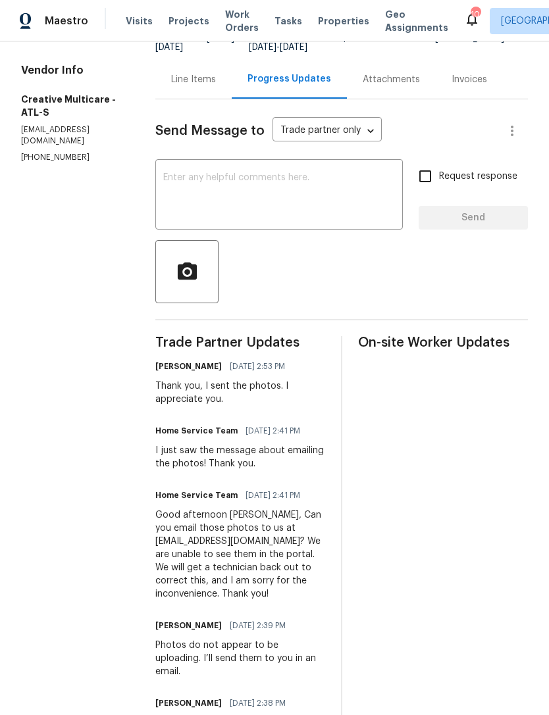
scroll to position [120, 0]
click at [317, 213] on textarea at bounding box center [279, 195] width 232 height 46
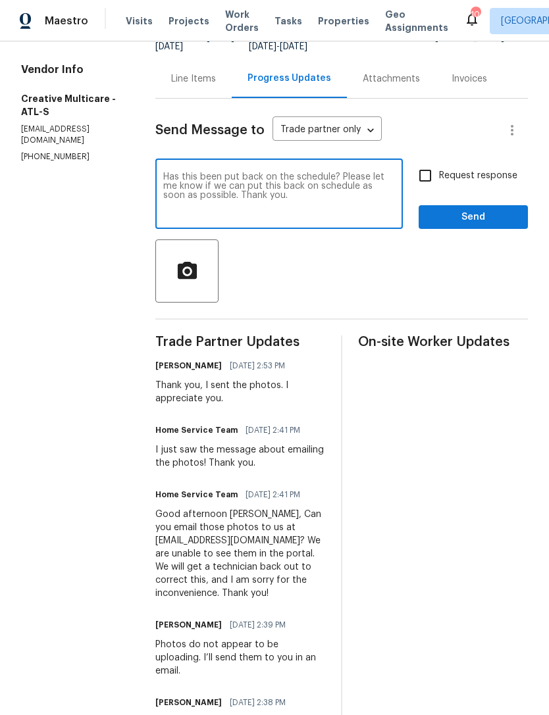
type textarea "Has this been put back on the schedule? Please let me know if we can put this b…"
click at [425, 186] on input "Request response" at bounding box center [425, 176] width 28 height 28
checkbox input "true"
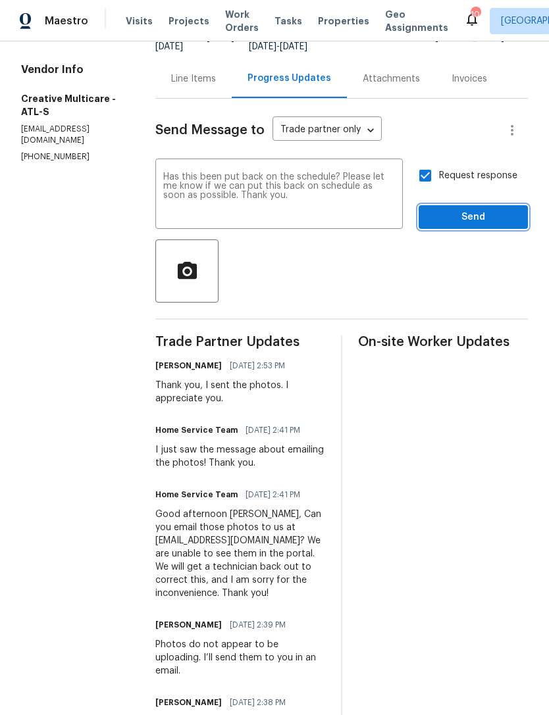
click at [468, 226] on span "Send" at bounding box center [473, 217] width 88 height 16
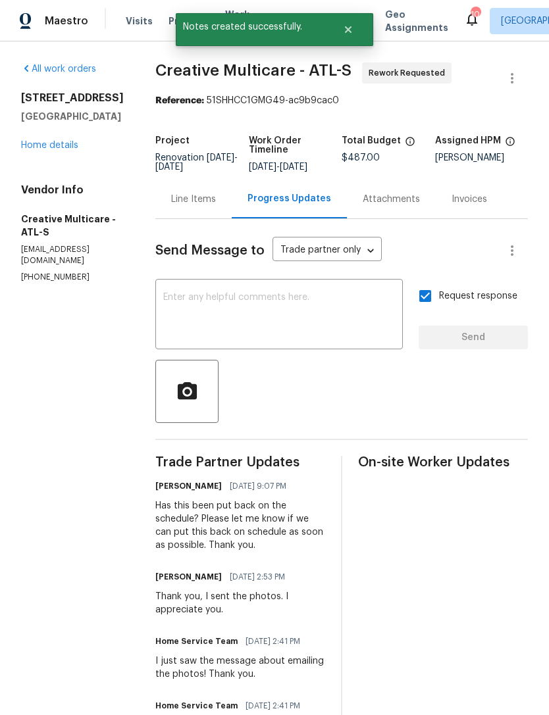
click at [60, 148] on link "Home details" at bounding box center [49, 145] width 57 height 9
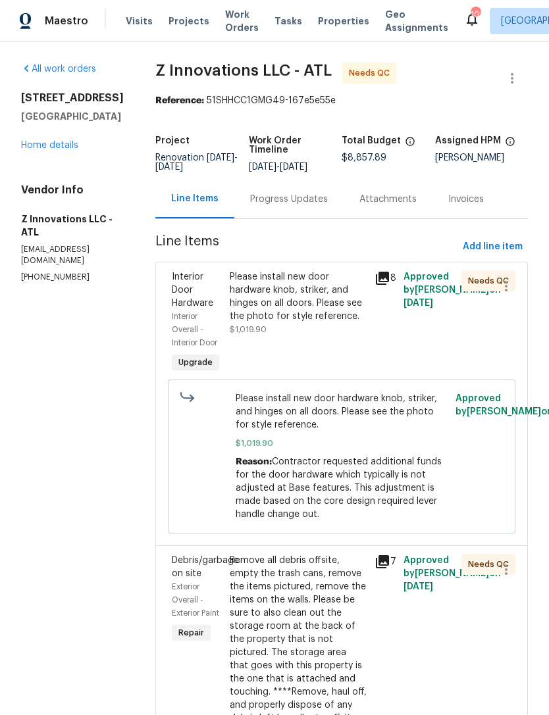
click at [55, 141] on link "Home details" at bounding box center [49, 145] width 57 height 9
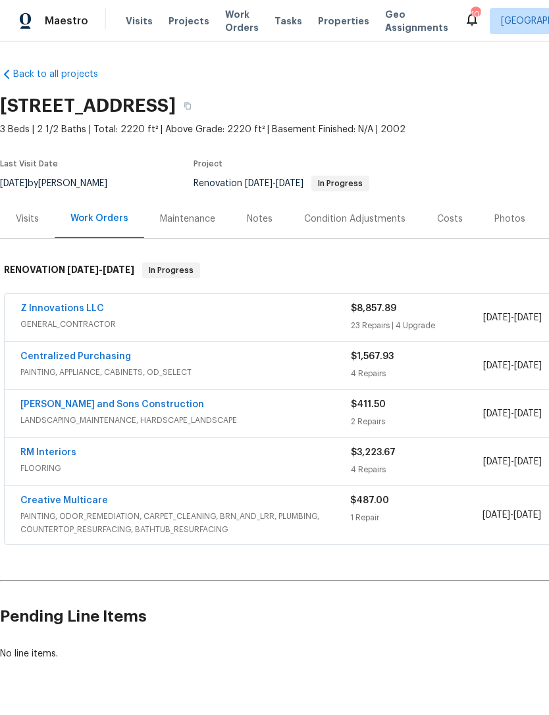
click at [91, 503] on link "Creative Multicare" at bounding box center [64, 500] width 88 height 9
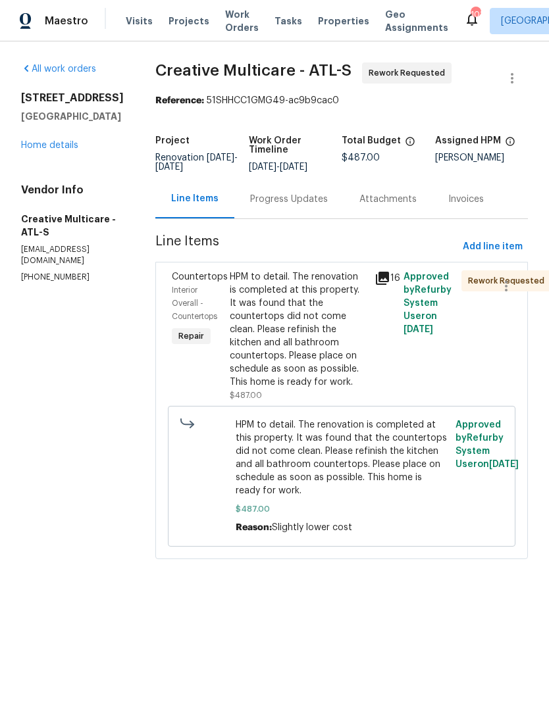
click at [307, 206] on div "Progress Updates" at bounding box center [289, 199] width 78 height 13
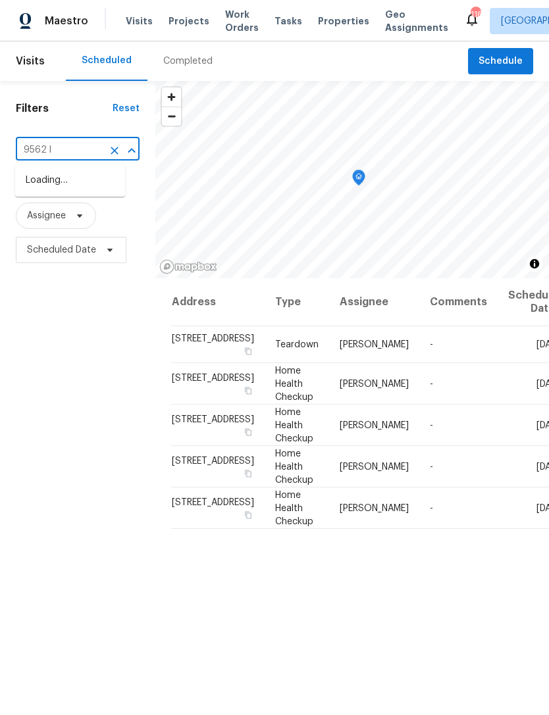
type input "9562 la"
click at [91, 190] on li "[STREET_ADDRESS]" at bounding box center [70, 181] width 110 height 22
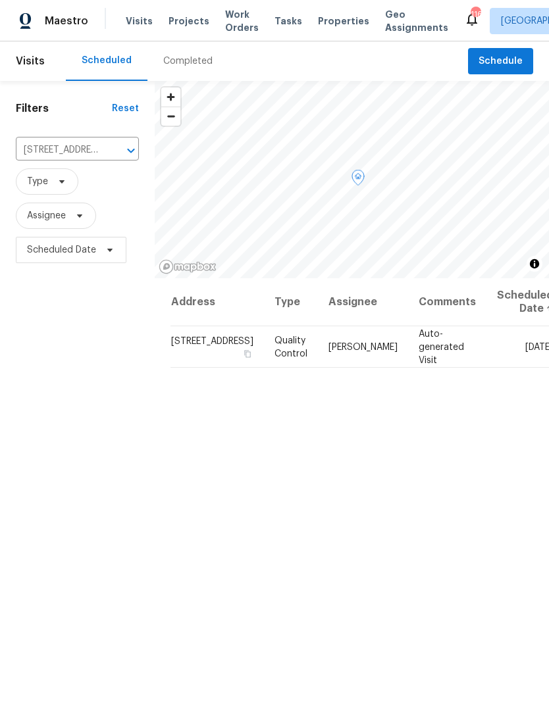
click at [0, 0] on icon at bounding box center [0, 0] width 0 height 0
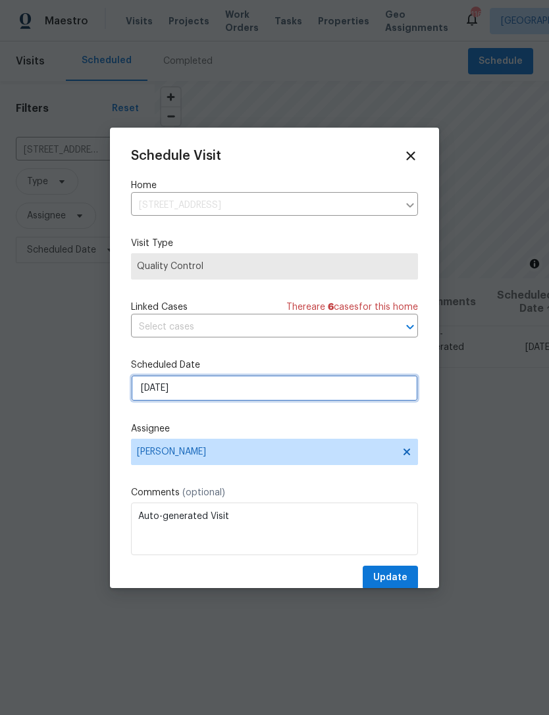
click at [243, 395] on input "[DATE]" at bounding box center [274, 388] width 287 height 26
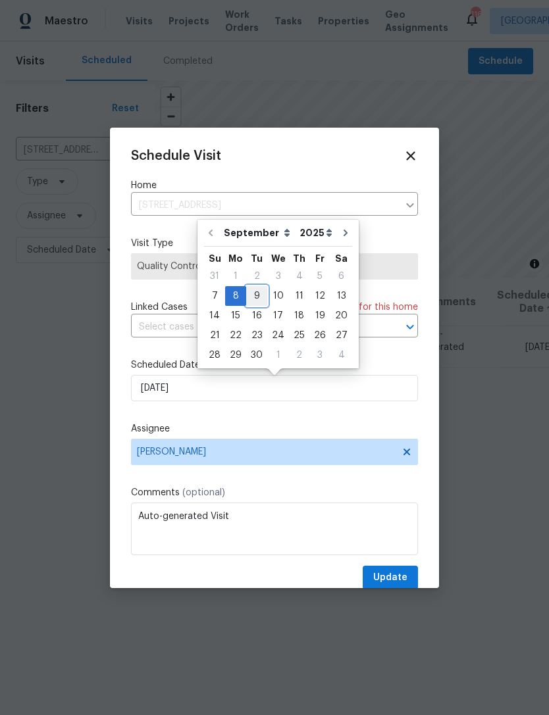
click at [258, 300] on div "9" at bounding box center [256, 296] width 21 height 18
type input "9/9/2025"
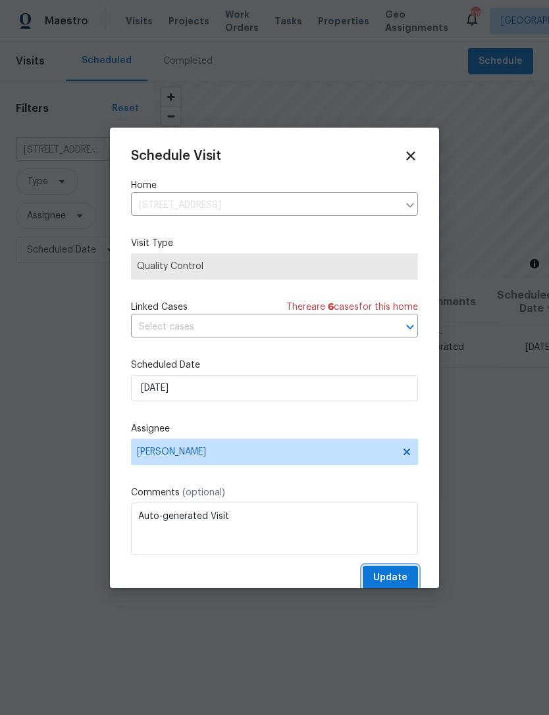
click at [396, 578] on span "Update" at bounding box center [390, 578] width 34 height 16
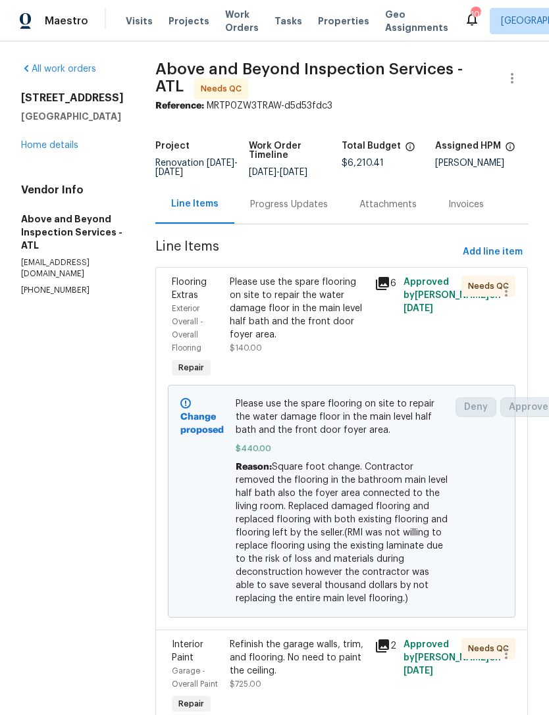
click at [51, 141] on link "Home details" at bounding box center [49, 145] width 57 height 9
